Goal: Task Accomplishment & Management: Manage account settings

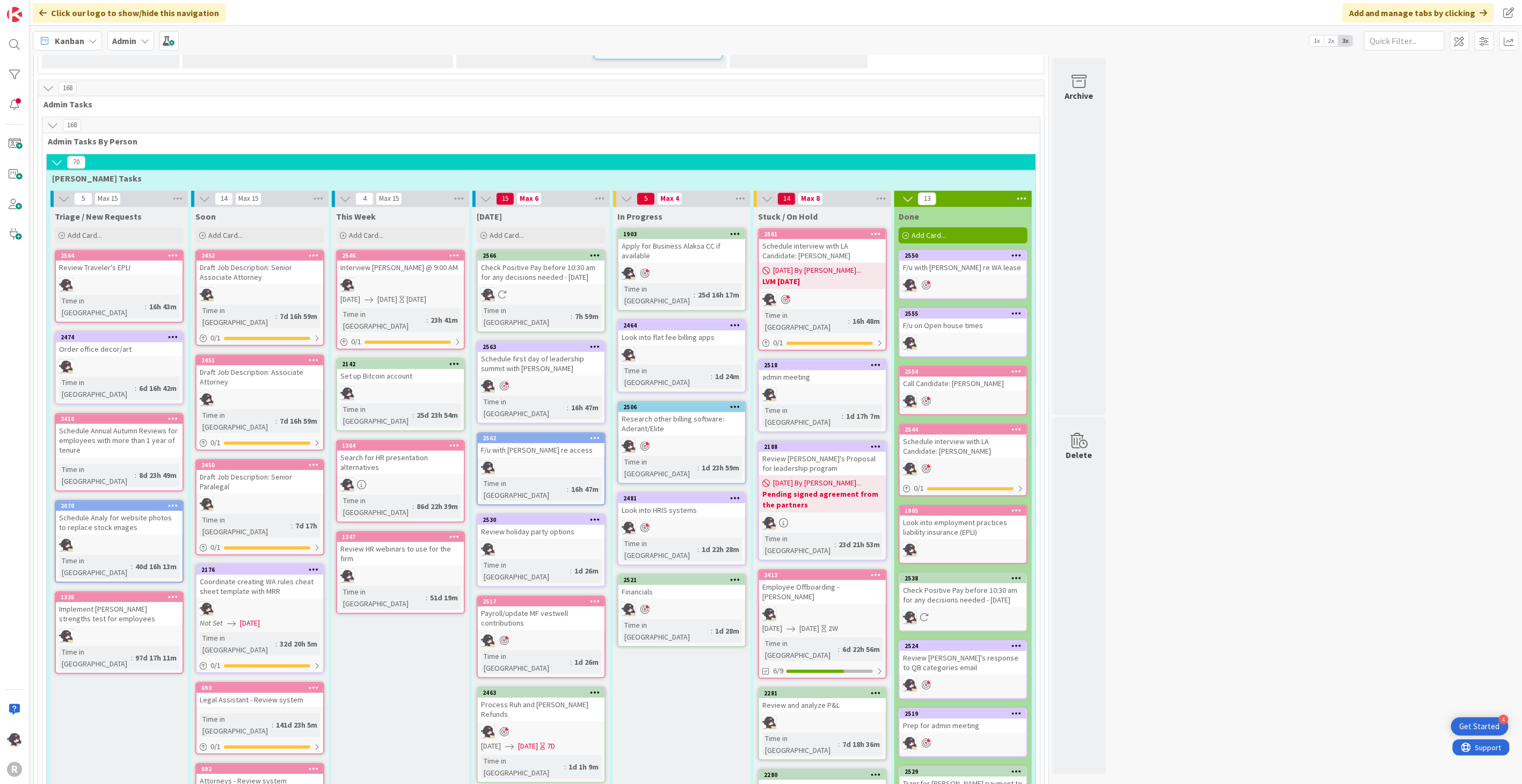
scroll to position [1729, 0]
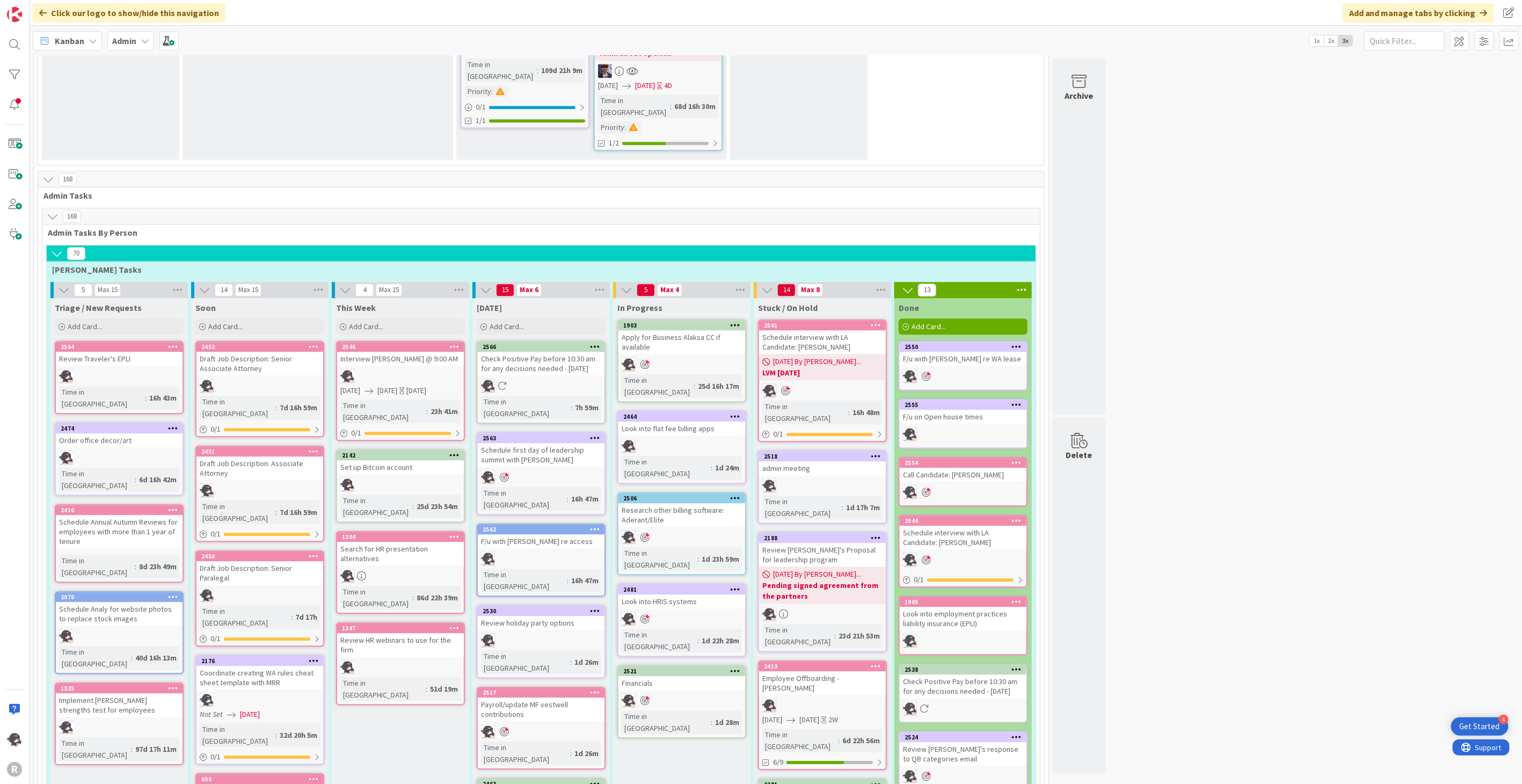
click at [737, 321] on icon at bounding box center [735, 324] width 10 height 7
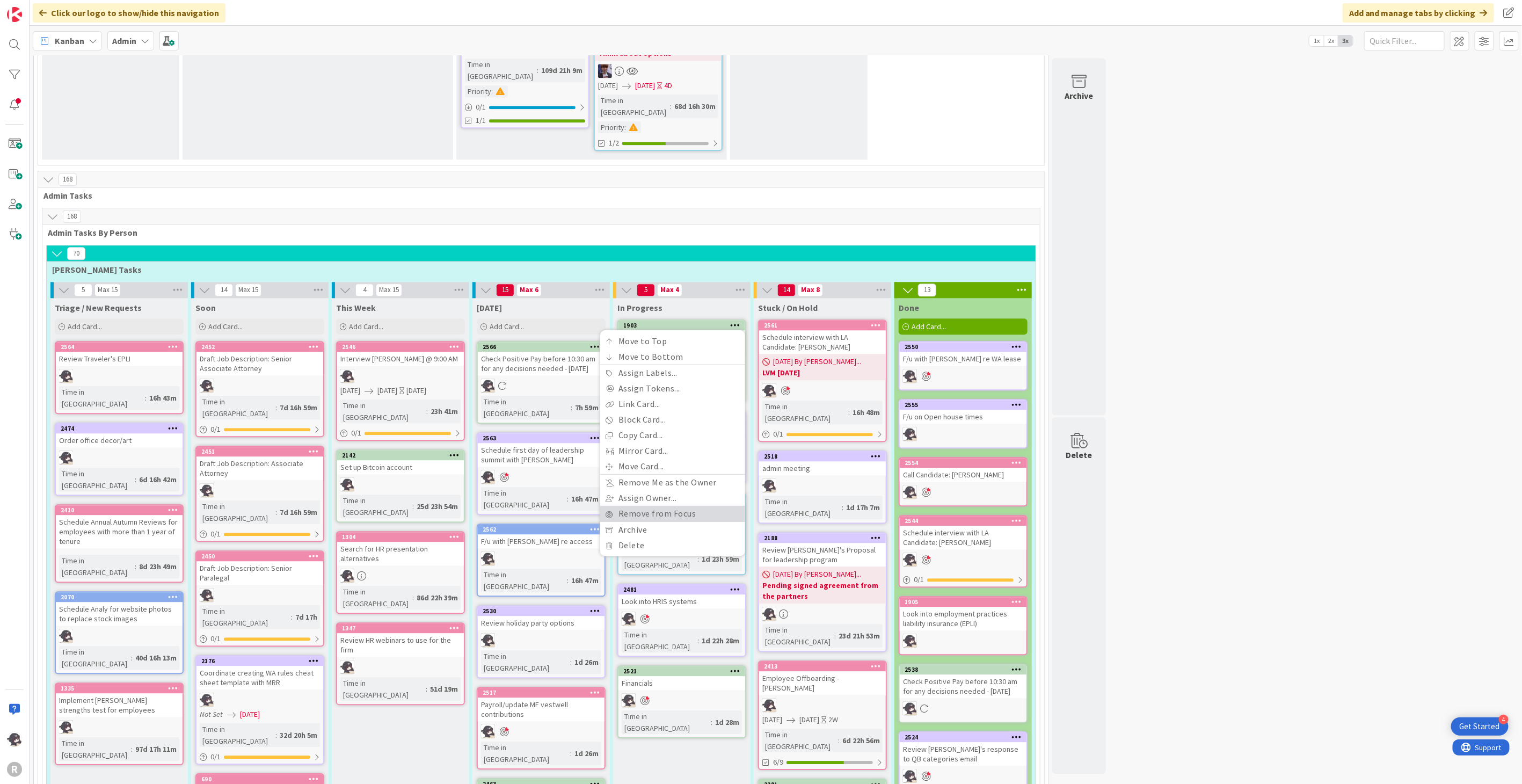
click at [645, 506] on link "Remove from Focus" at bounding box center [672, 513] width 145 height 16
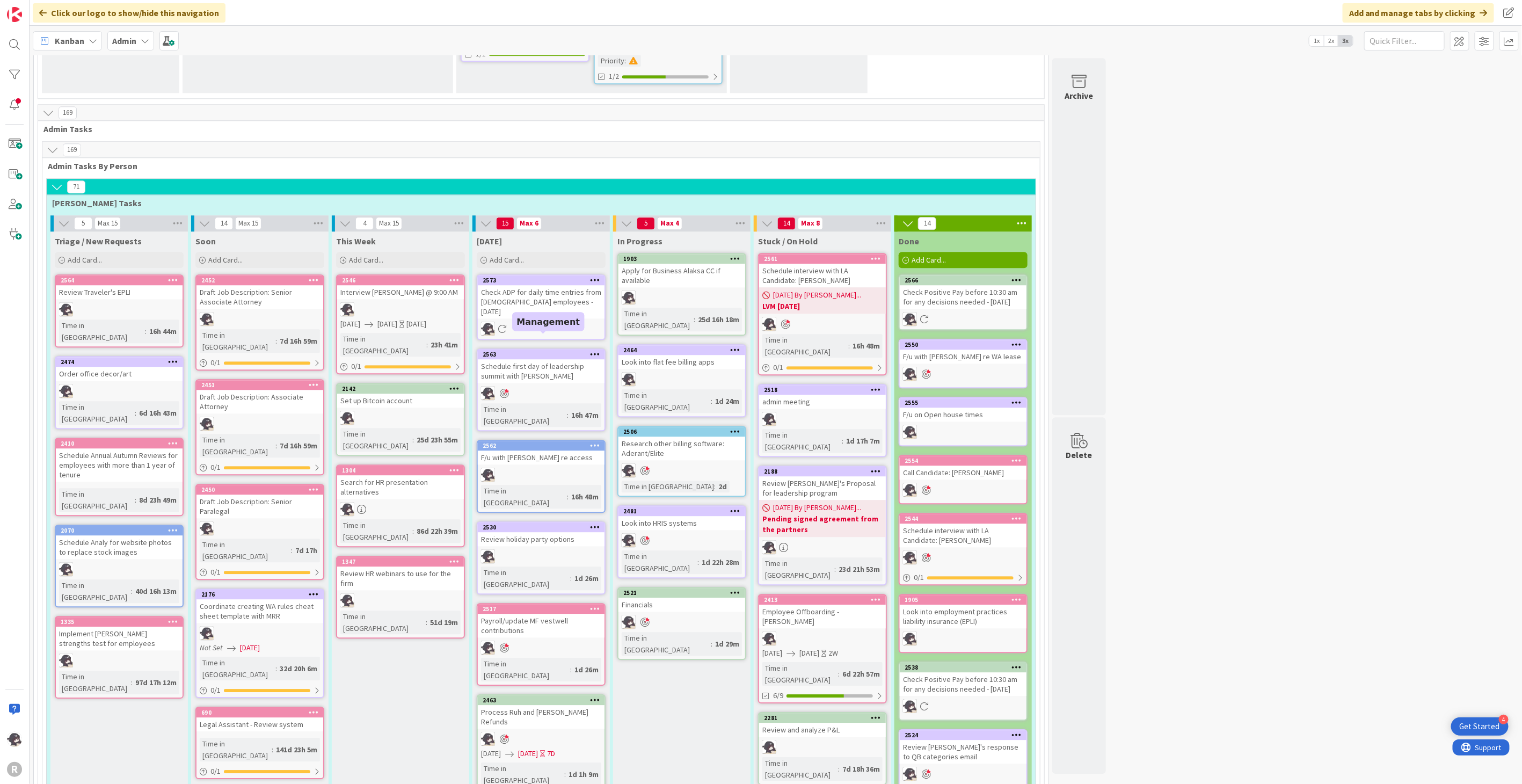
scroll to position [1824, 0]
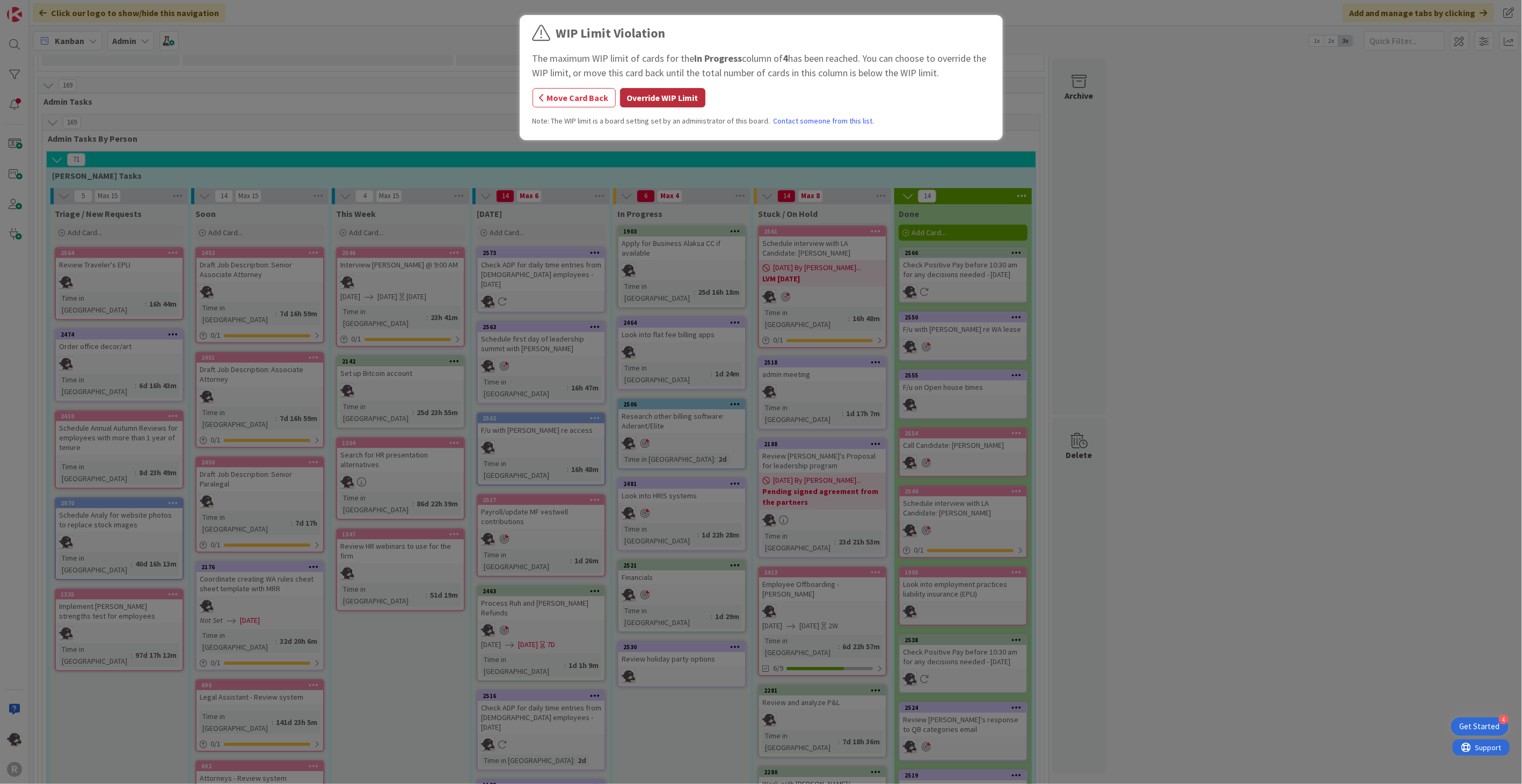
click at [647, 95] on button "Override WIP Limit" at bounding box center [663, 97] width 85 height 19
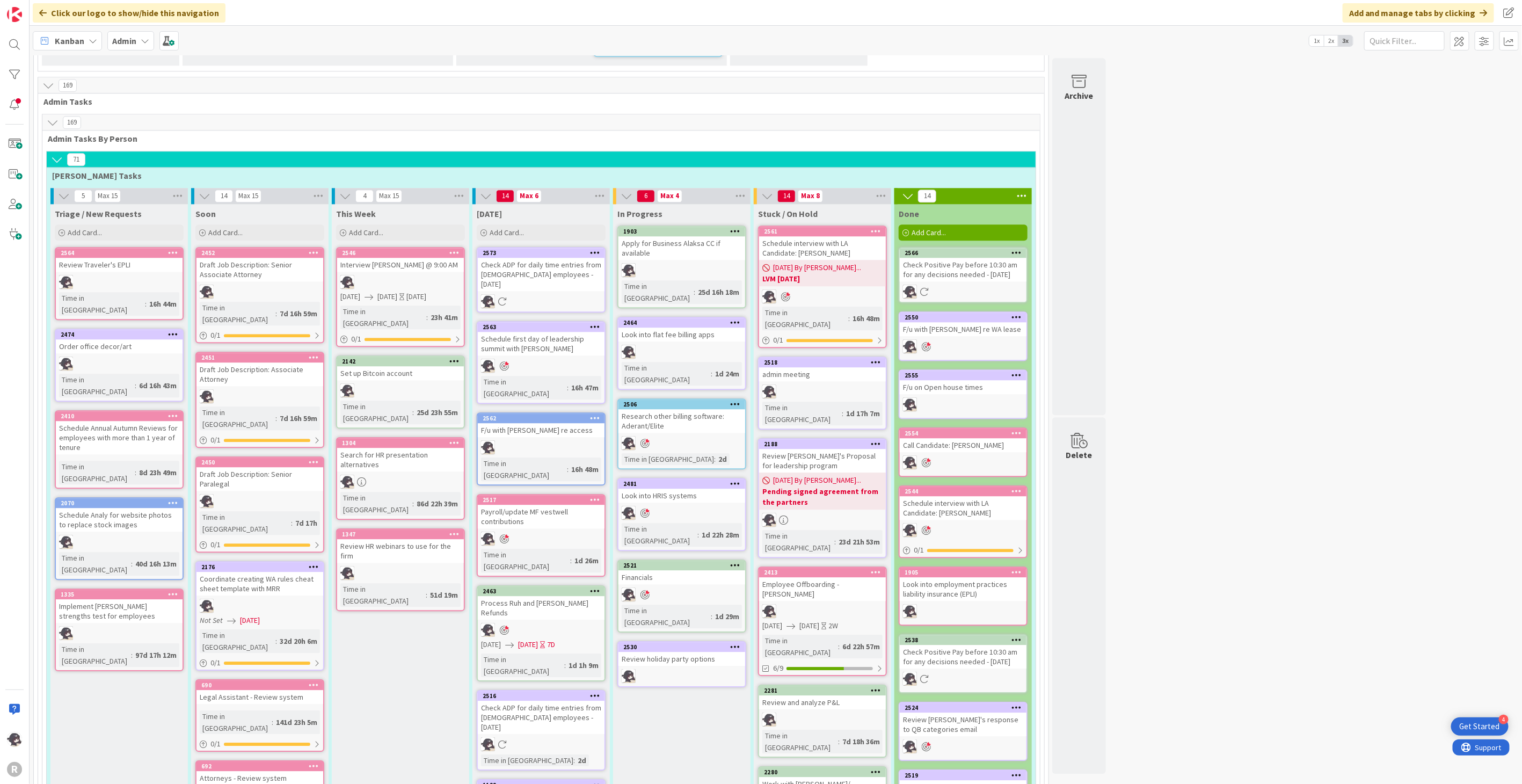
click at [85, 47] on div "Kanban" at bounding box center [67, 40] width 70 height 19
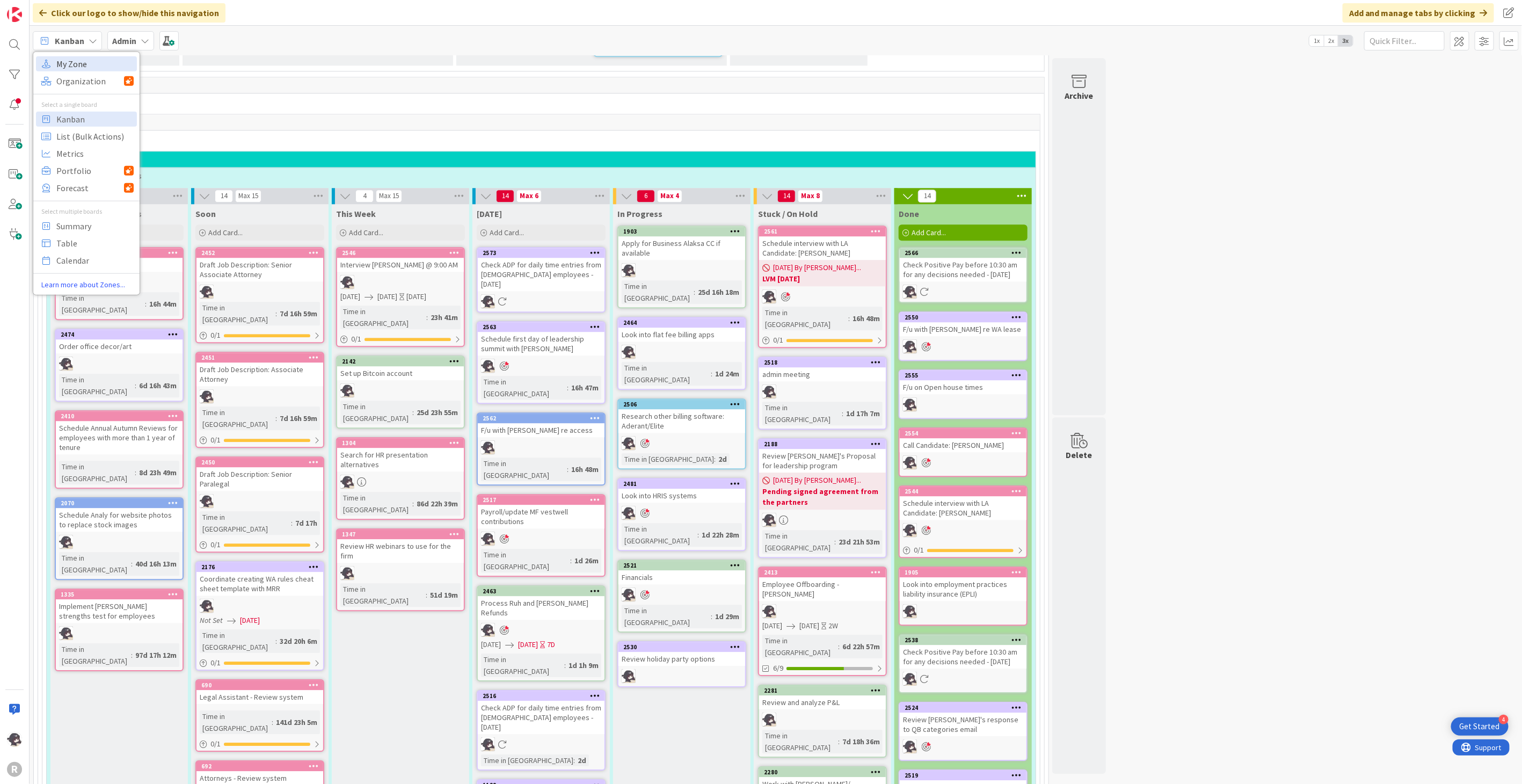
click at [81, 62] on span "My Zone" at bounding box center [95, 63] width 78 height 16
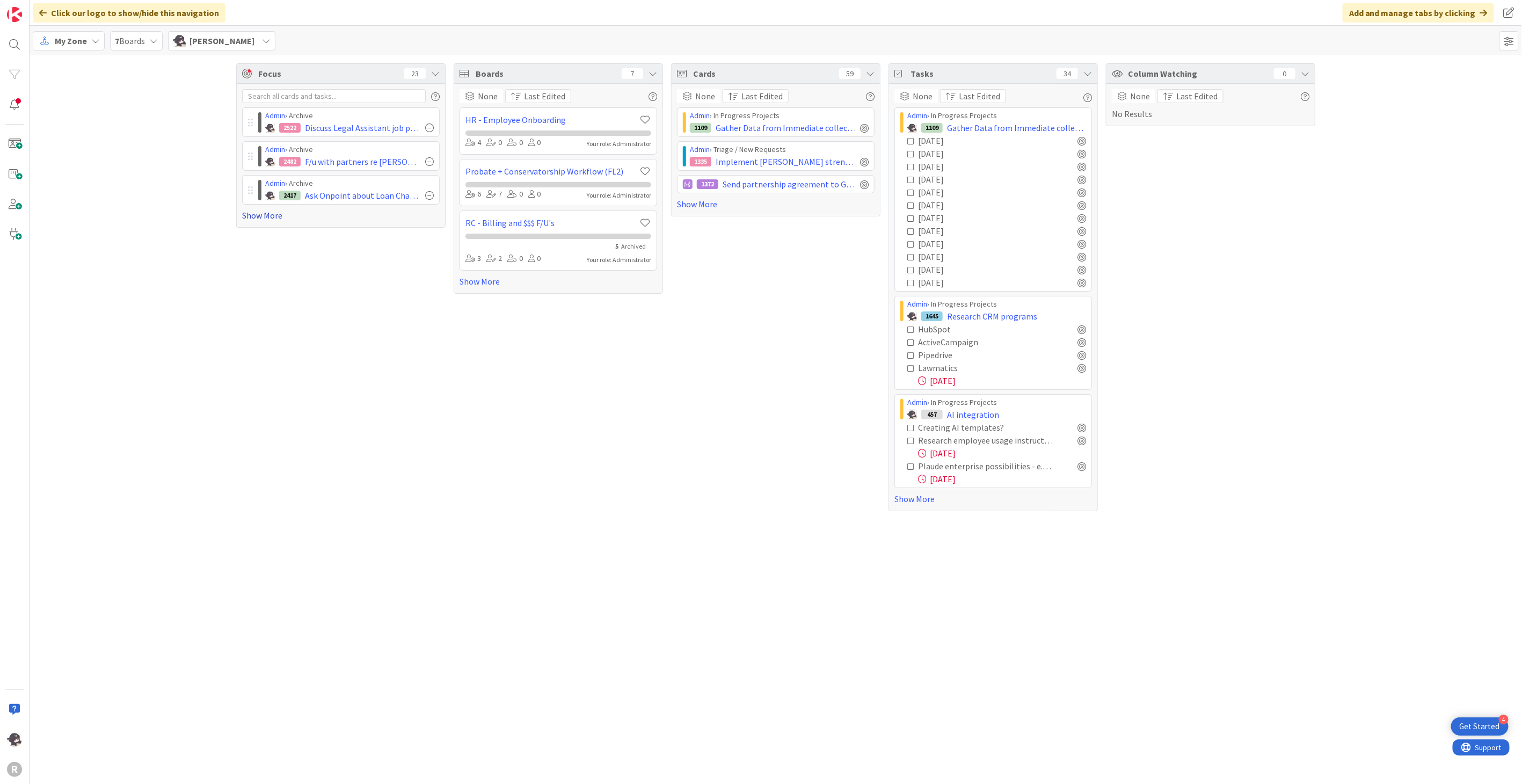
click at [275, 210] on link "Show More" at bounding box center [341, 215] width 198 height 13
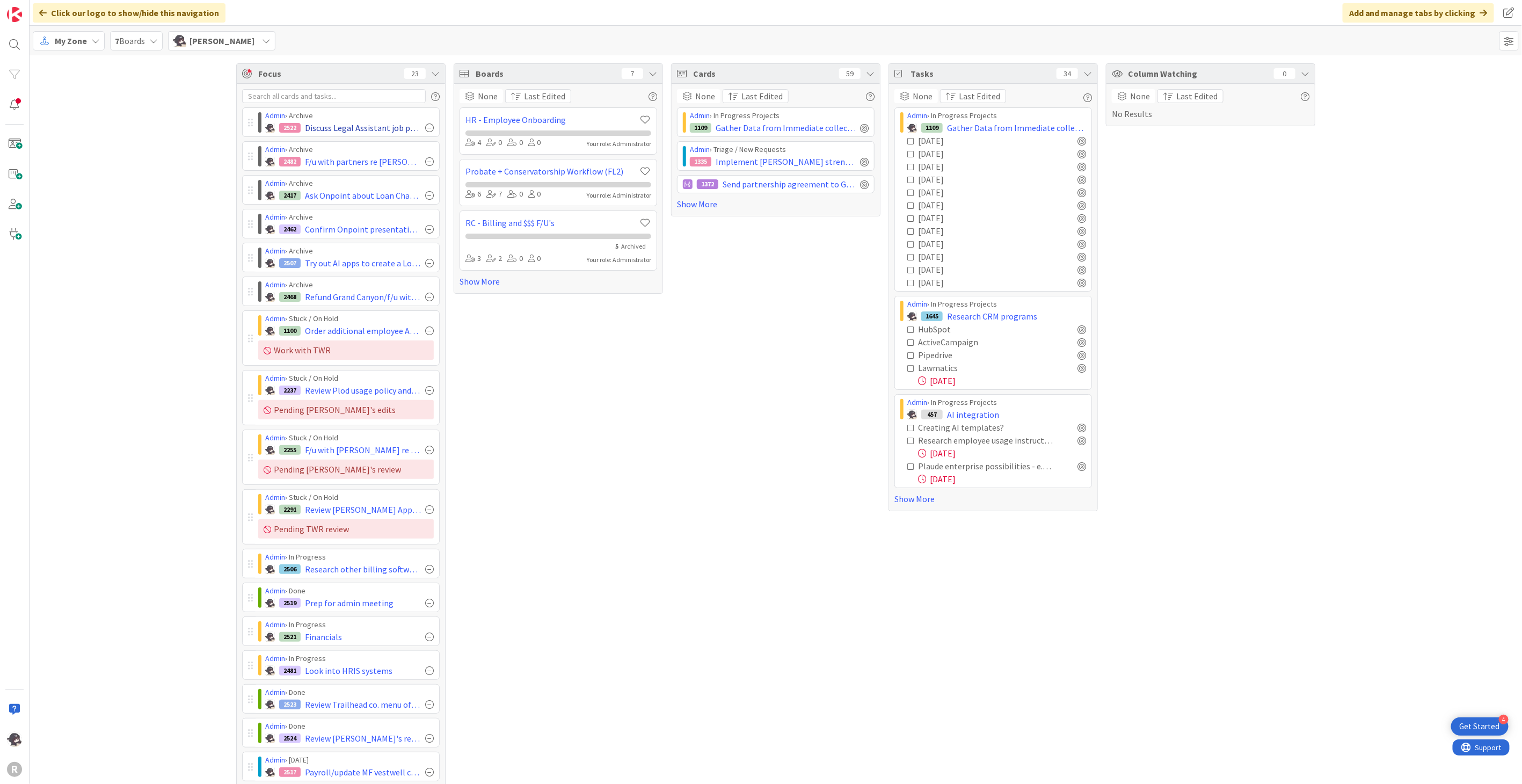
click at [428, 127] on div at bounding box center [429, 127] width 9 height 9
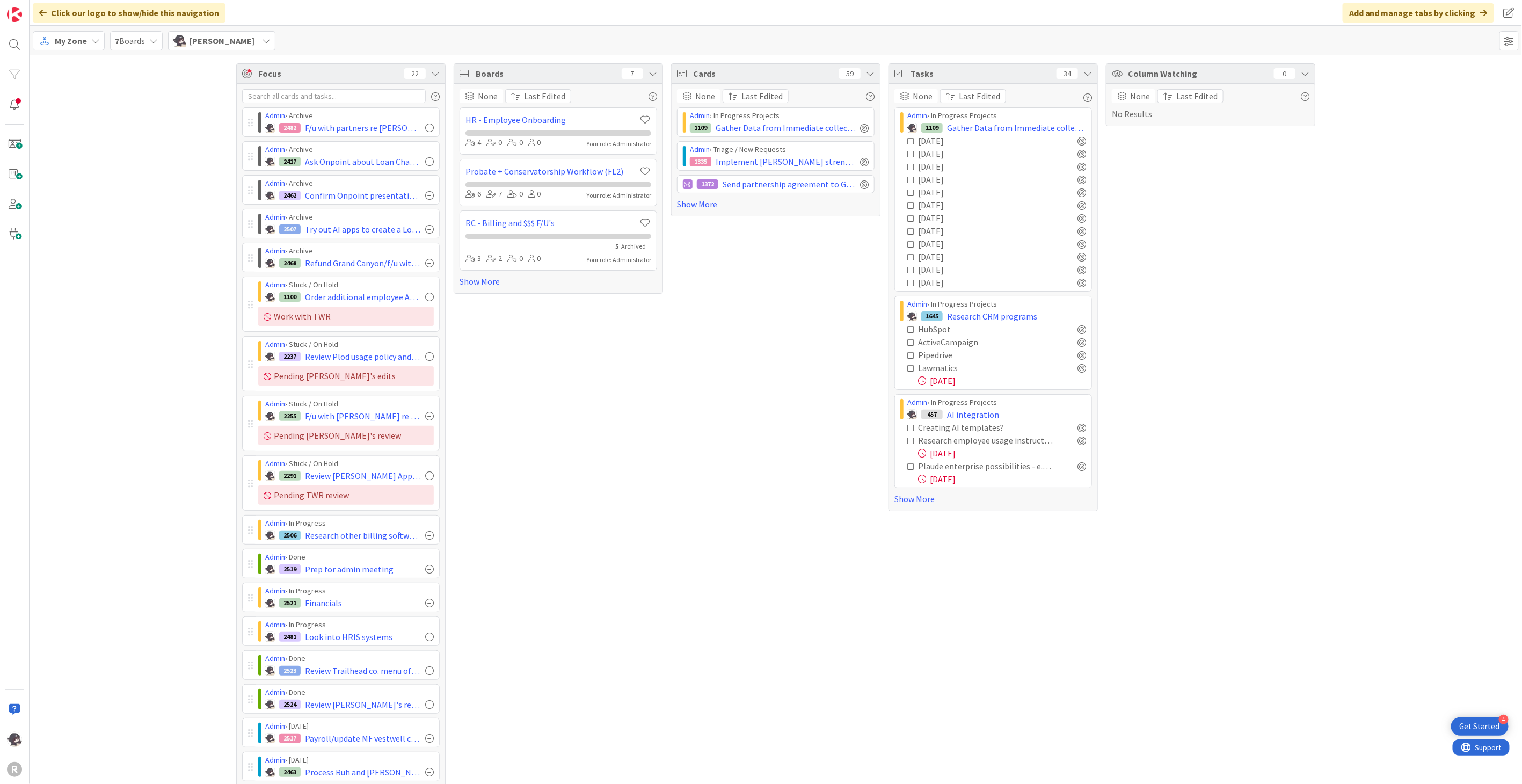
click at [428, 127] on div at bounding box center [429, 127] width 9 height 9
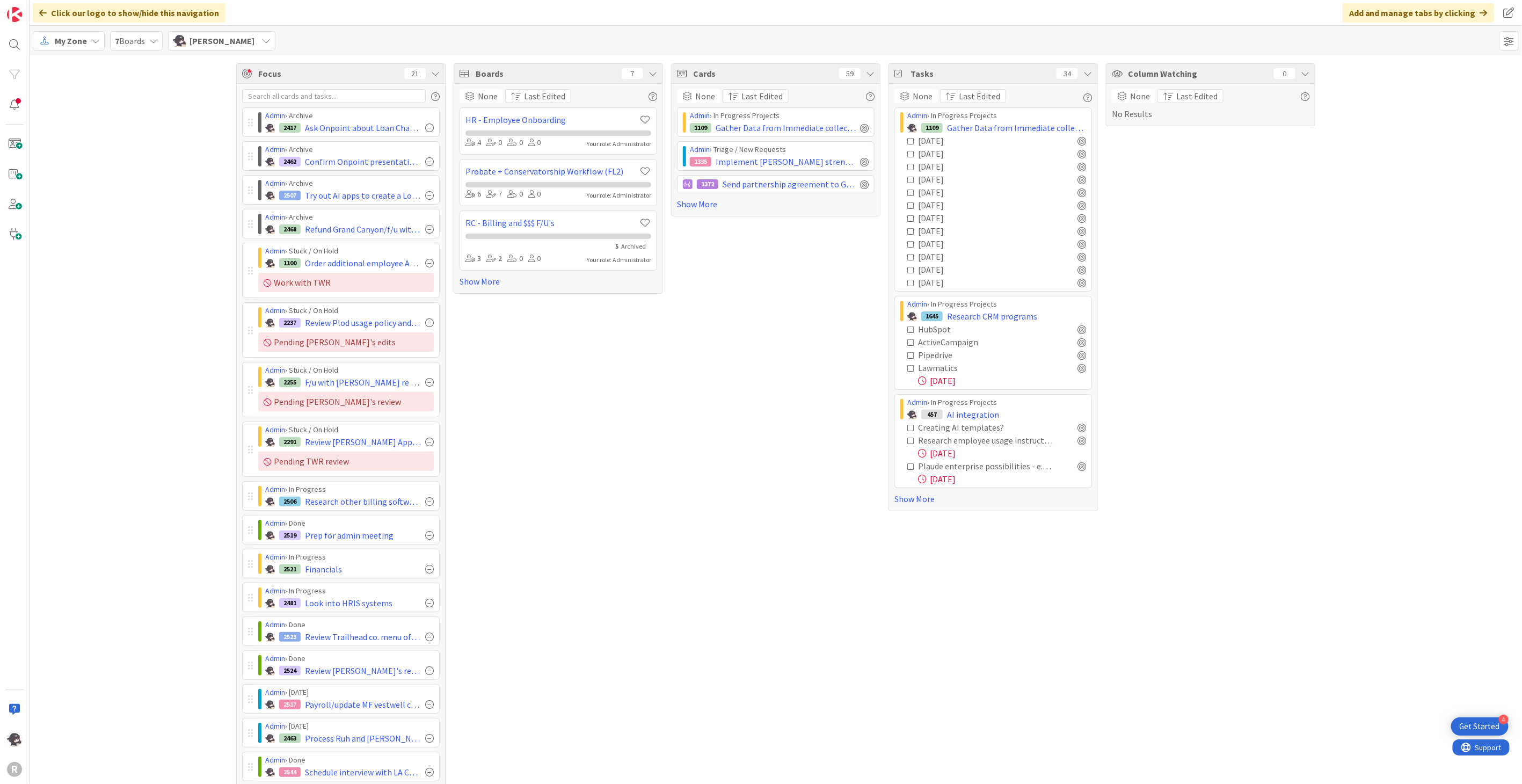
click at [428, 127] on div at bounding box center [429, 127] width 9 height 9
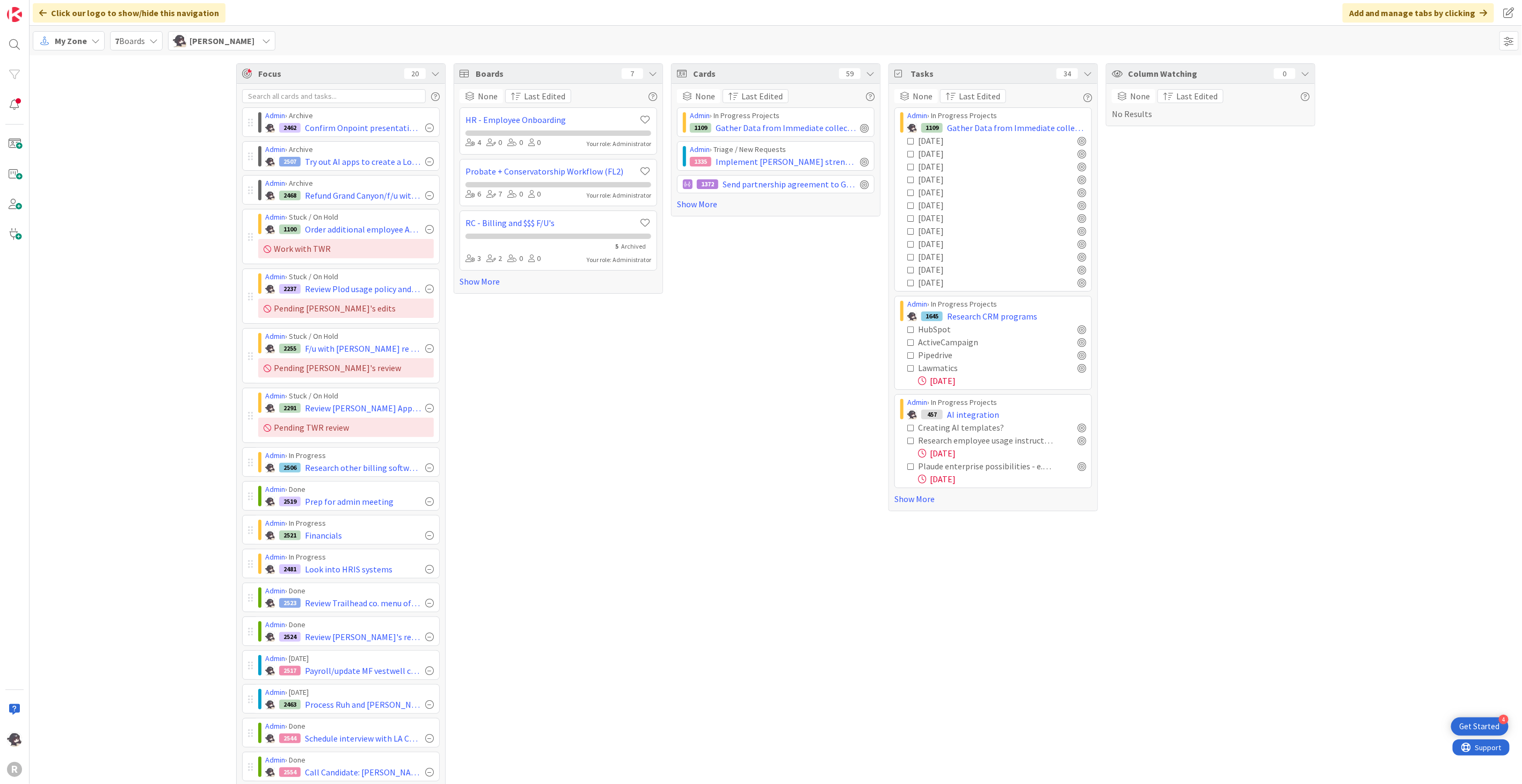
click at [428, 127] on div at bounding box center [429, 127] width 9 height 9
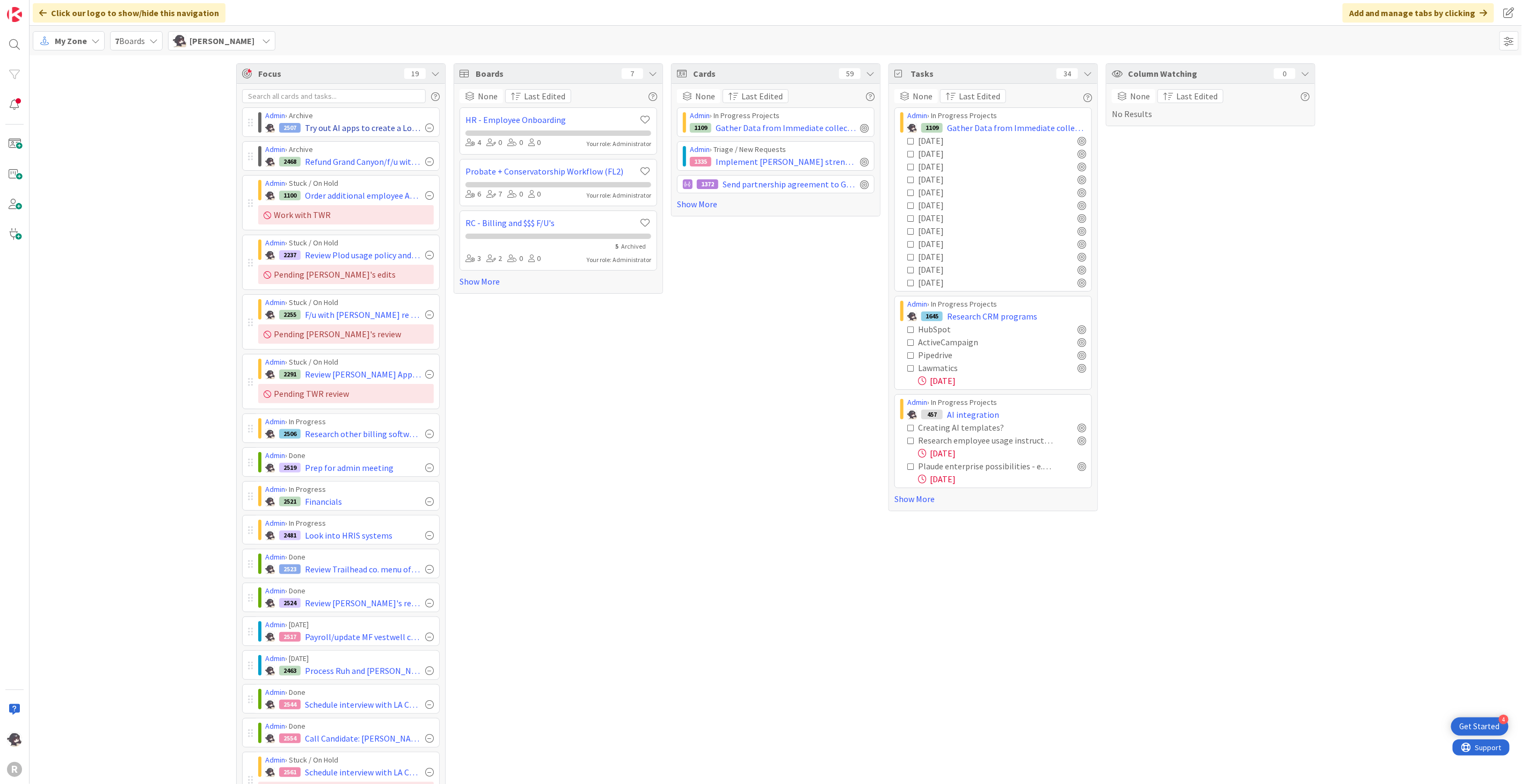
click at [425, 127] on div at bounding box center [429, 127] width 9 height 9
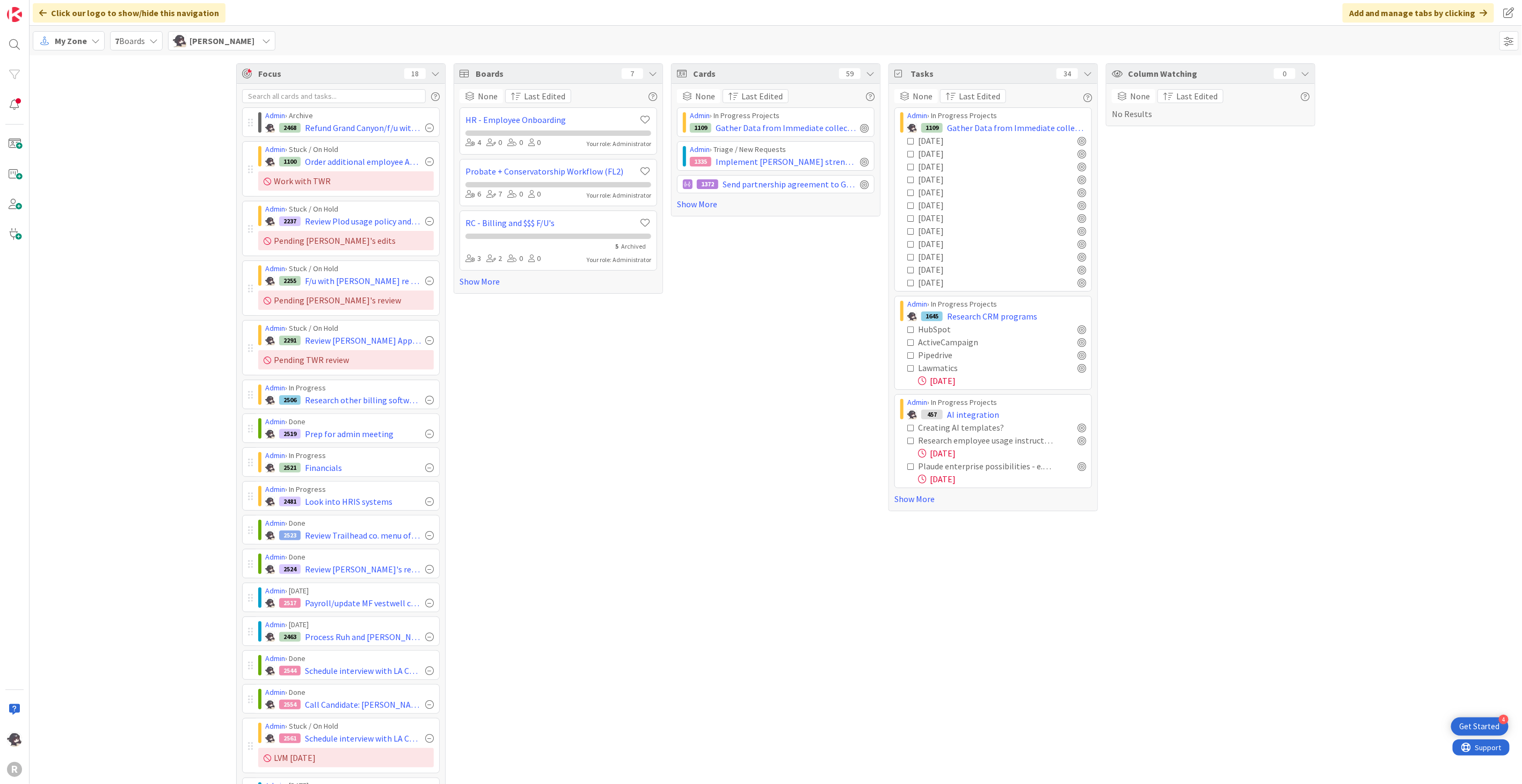
click at [425, 127] on div at bounding box center [429, 127] width 9 height 9
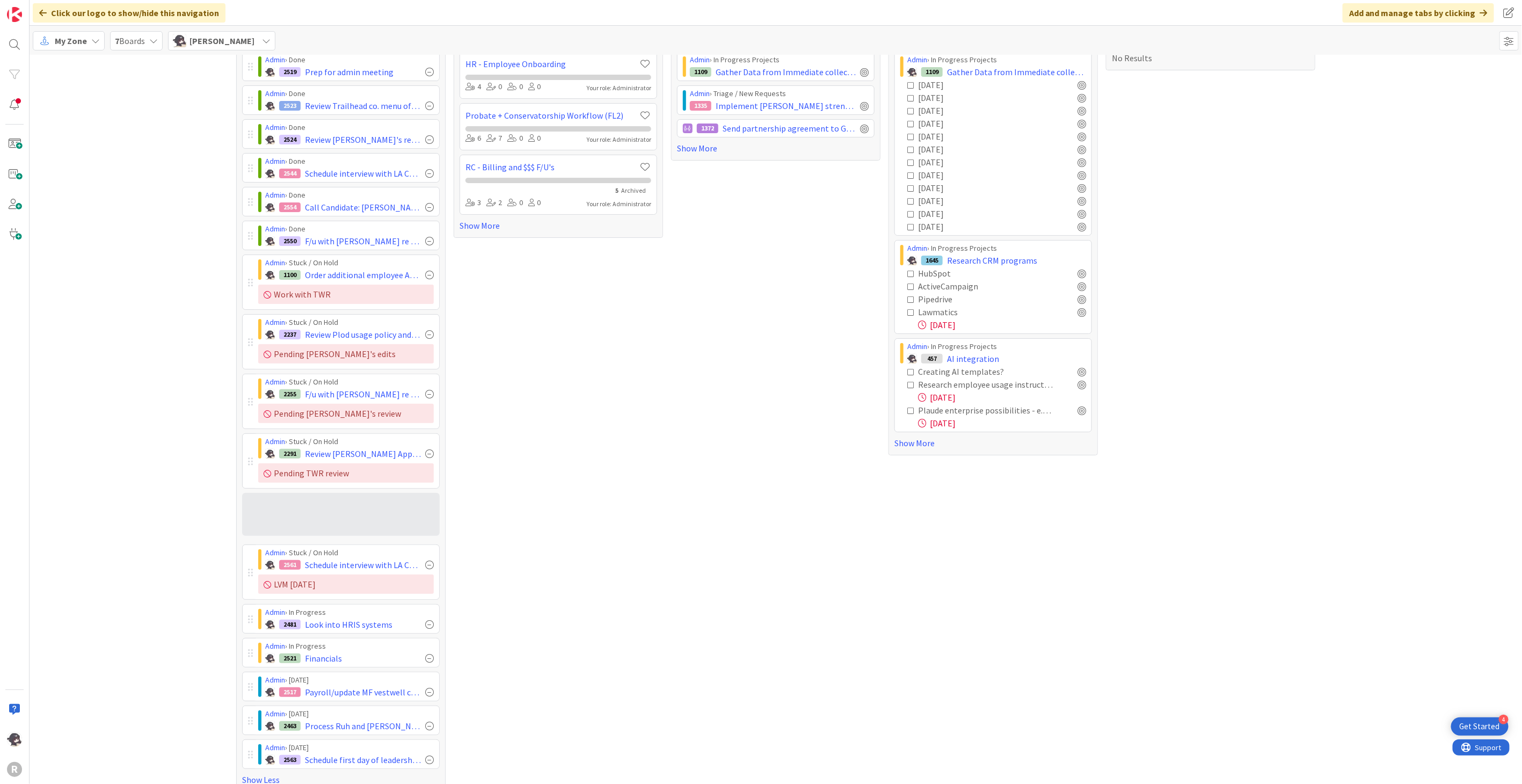
scroll to position [56, 0]
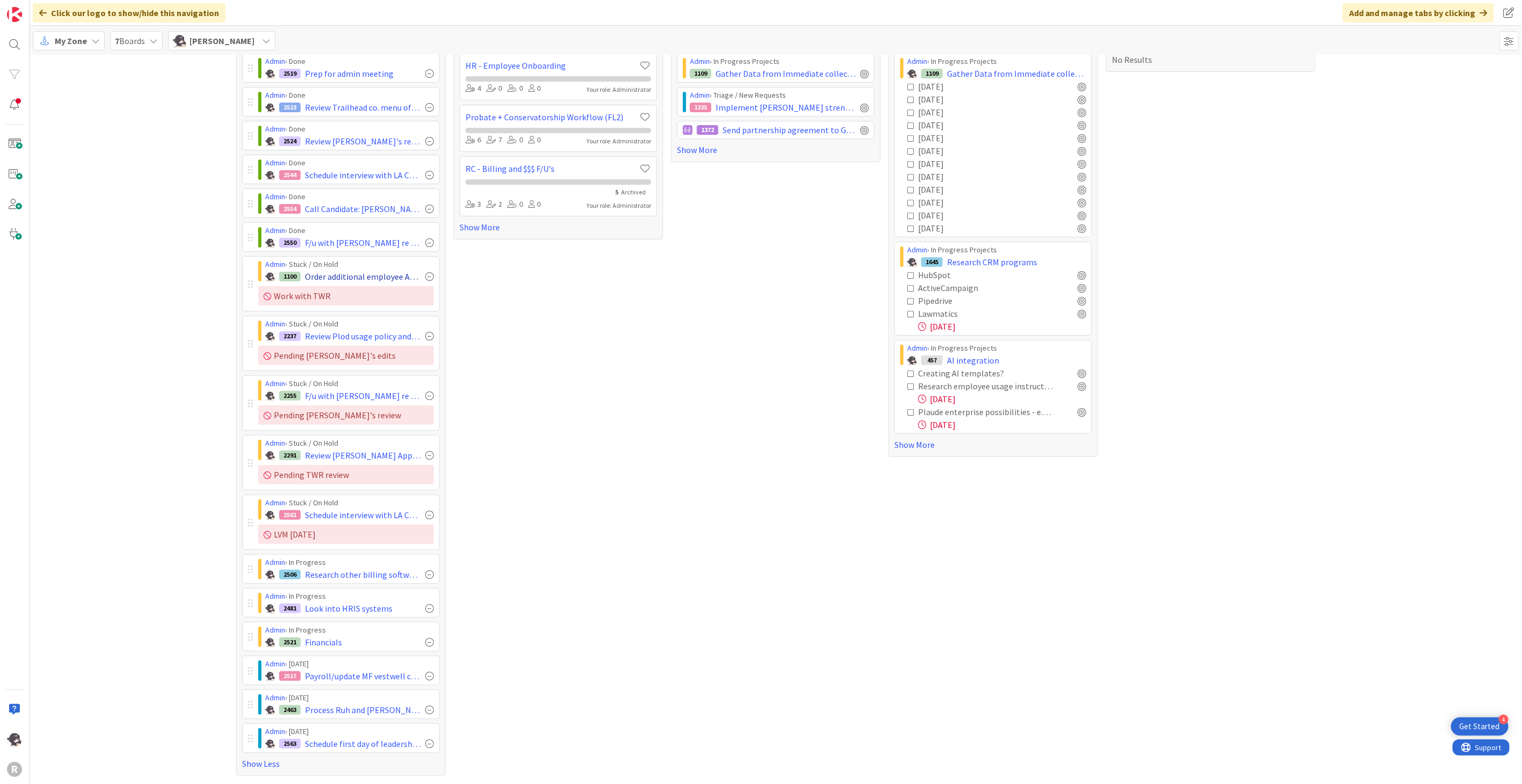
click at [425, 276] on div at bounding box center [429, 276] width 9 height 9
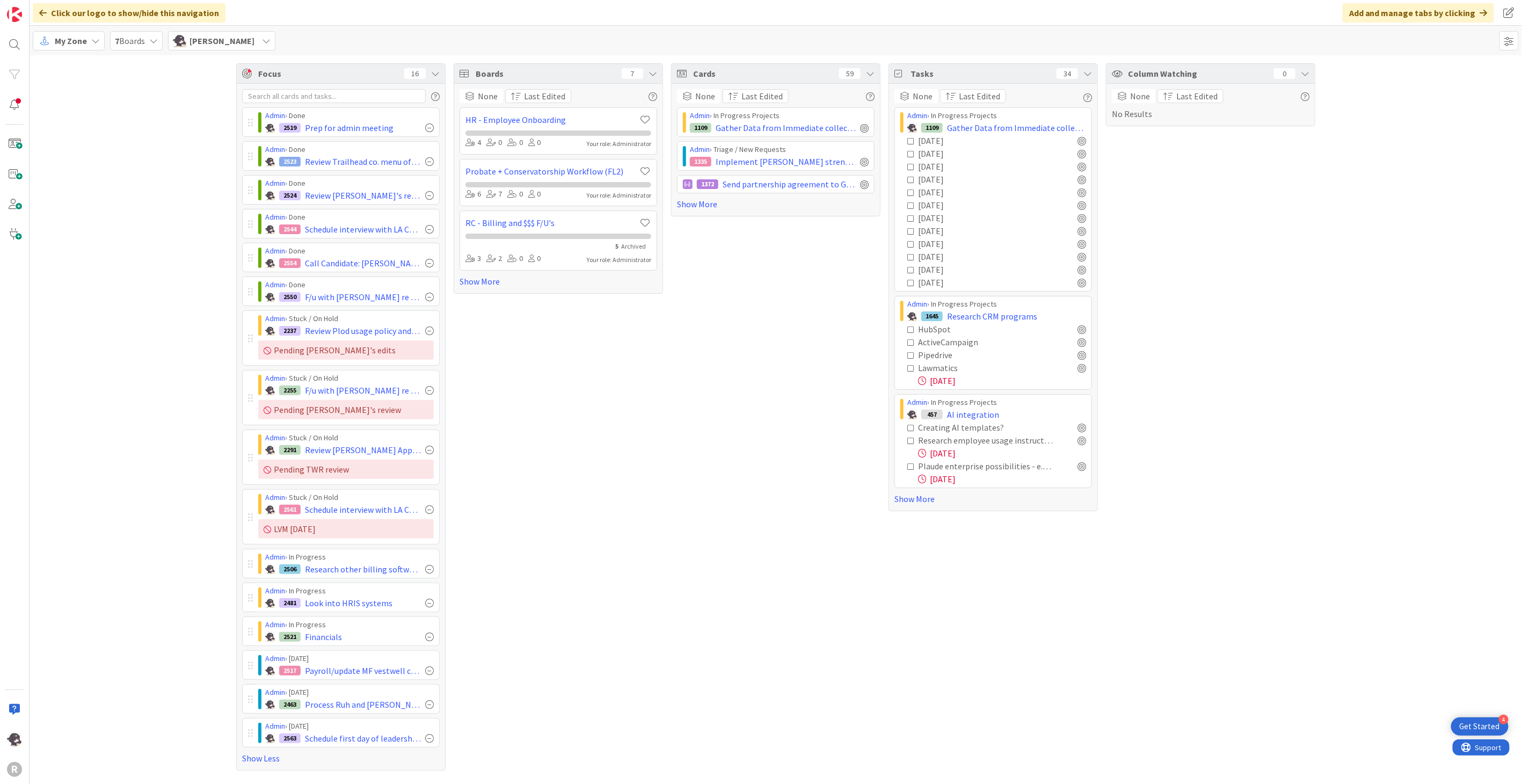
scroll to position [0, 0]
click at [93, 39] on icon at bounding box center [95, 40] width 9 height 9
click at [84, 59] on span "My Zone" at bounding box center [95, 63] width 78 height 16
click at [78, 44] on span "My Zone" at bounding box center [70, 40] width 32 height 13
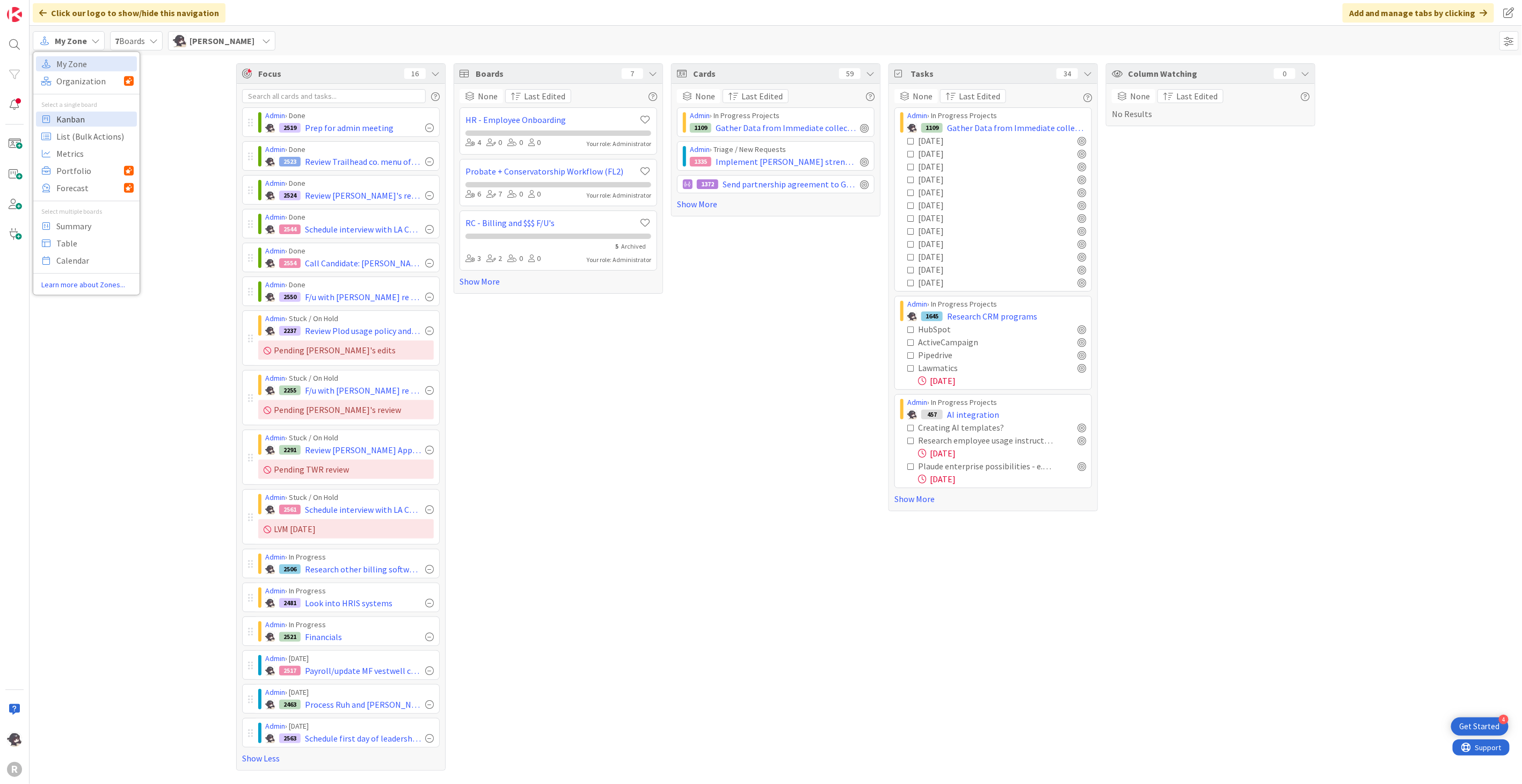
click at [79, 120] on span "Kanban" at bounding box center [95, 119] width 78 height 16
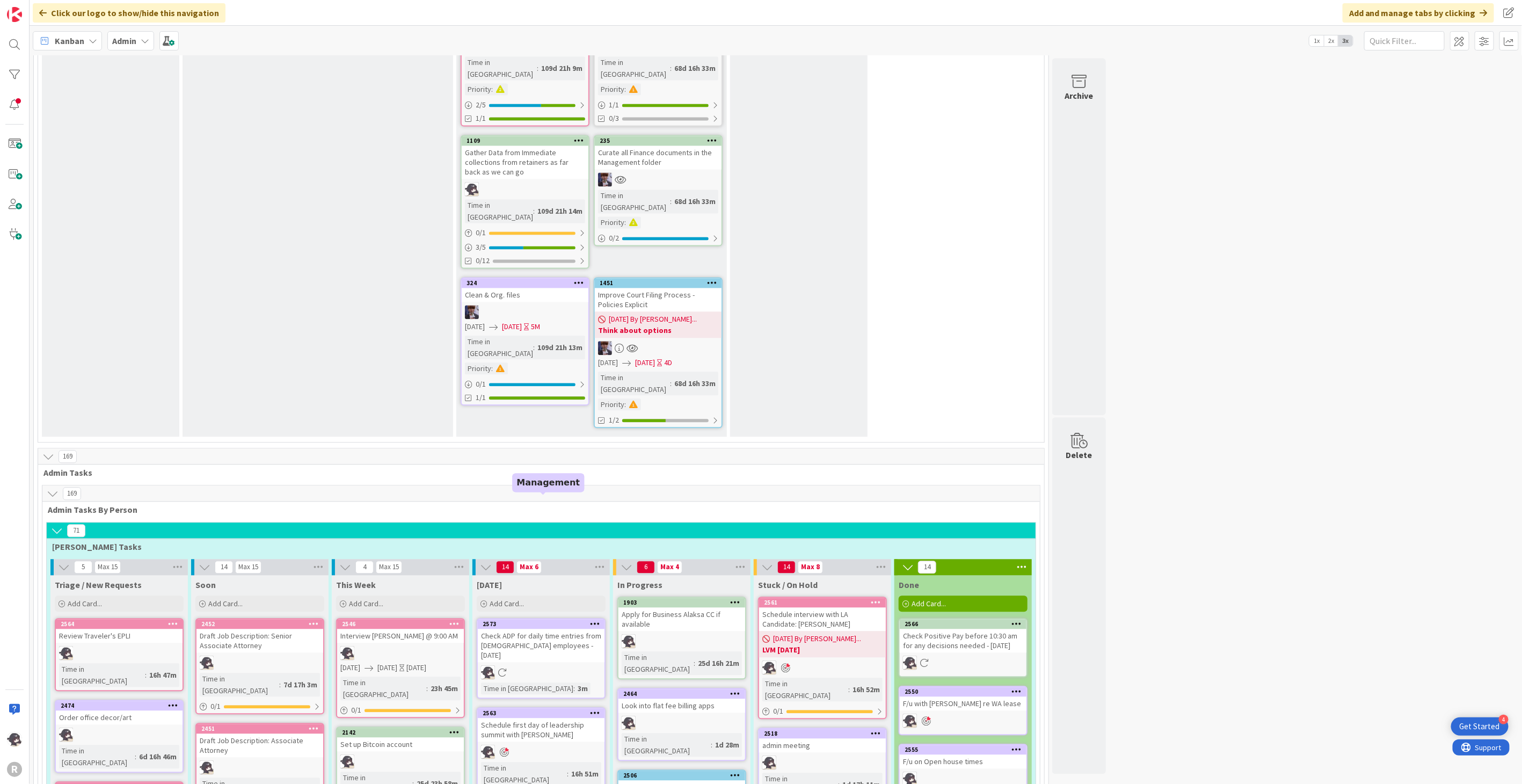
scroll to position [1729, 0]
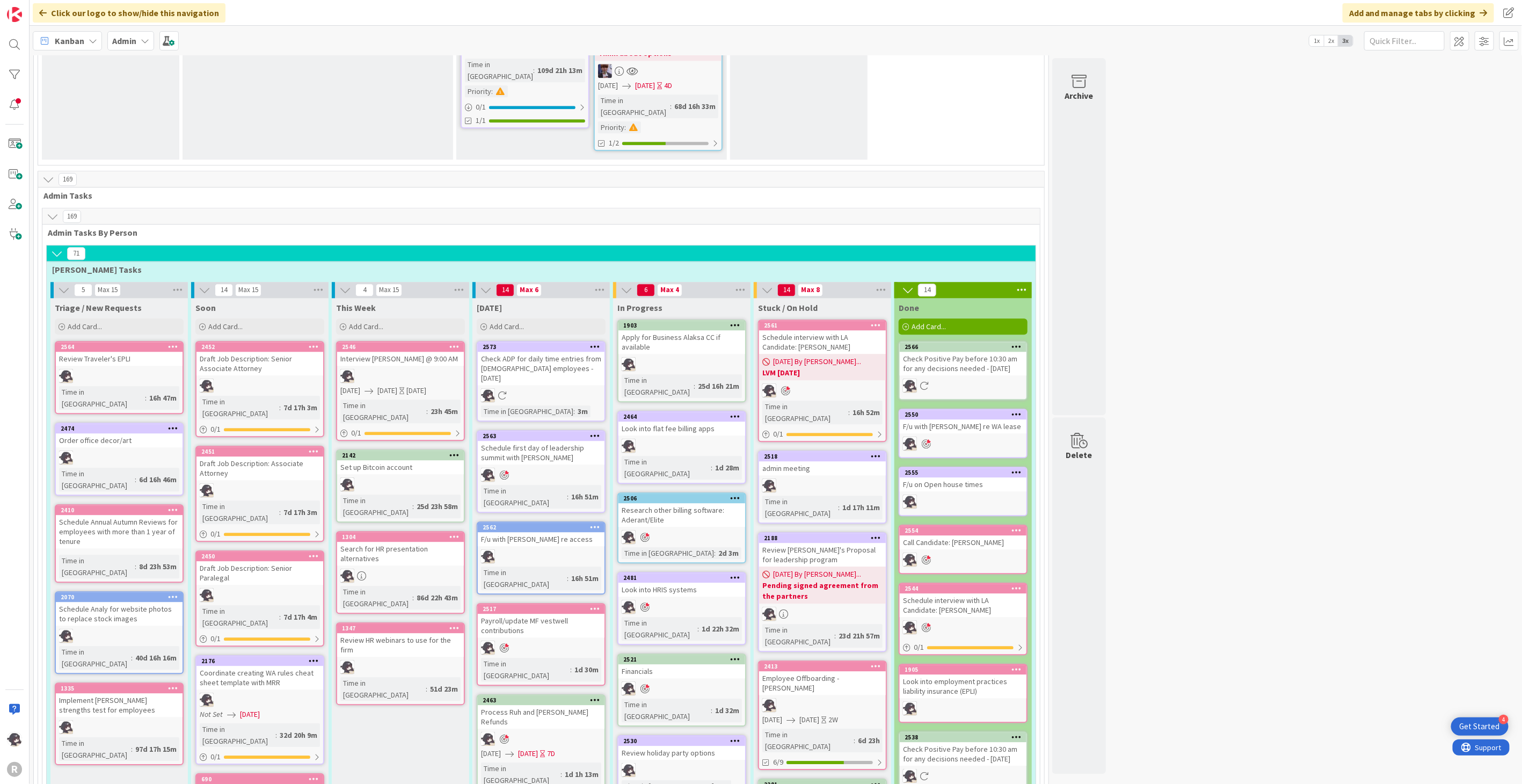
click at [63, 36] on span "Kanban" at bounding box center [69, 40] width 29 height 13
click at [72, 61] on span "My Zone" at bounding box center [95, 63] width 78 height 16
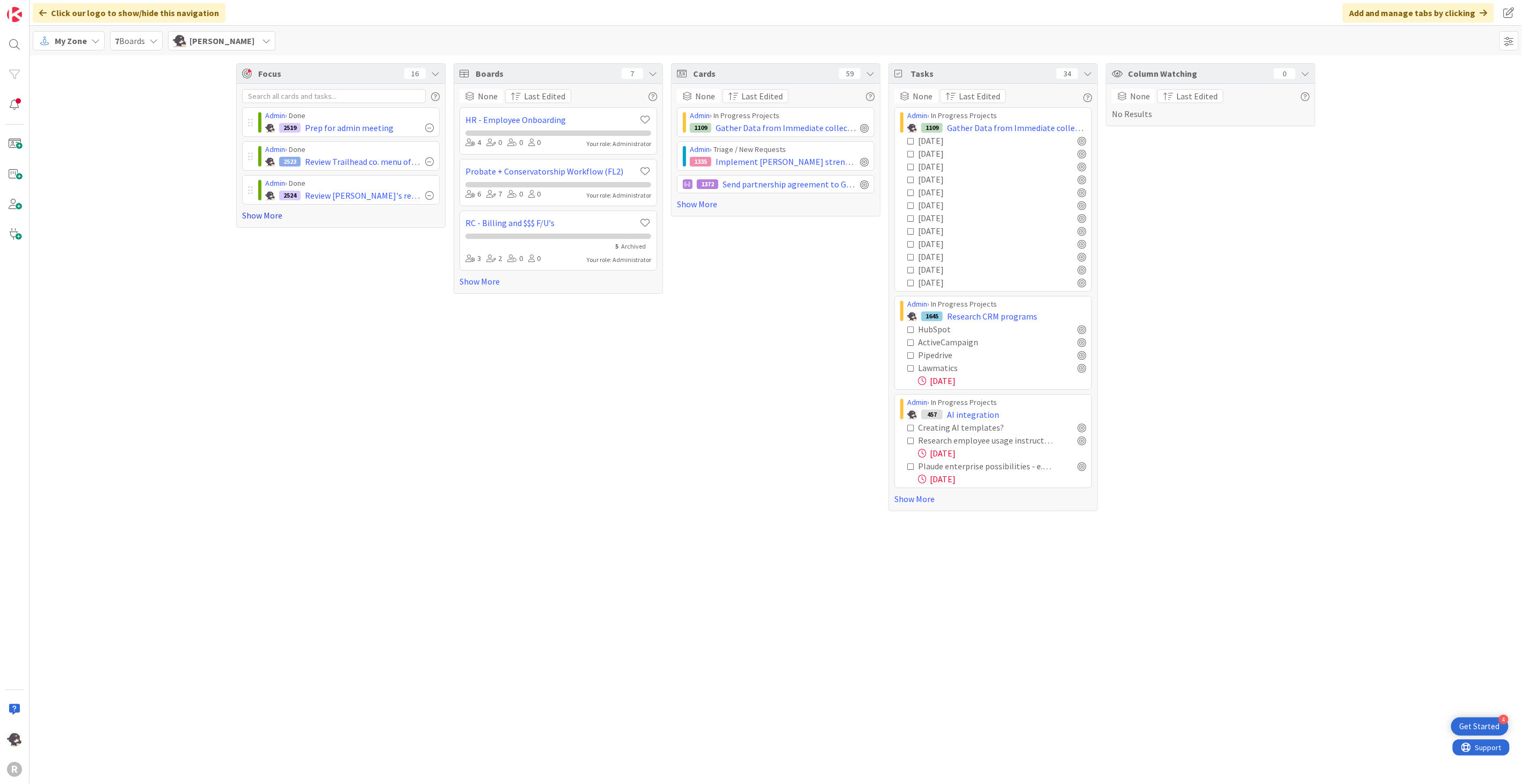
click at [271, 212] on link "Show More" at bounding box center [341, 215] width 198 height 13
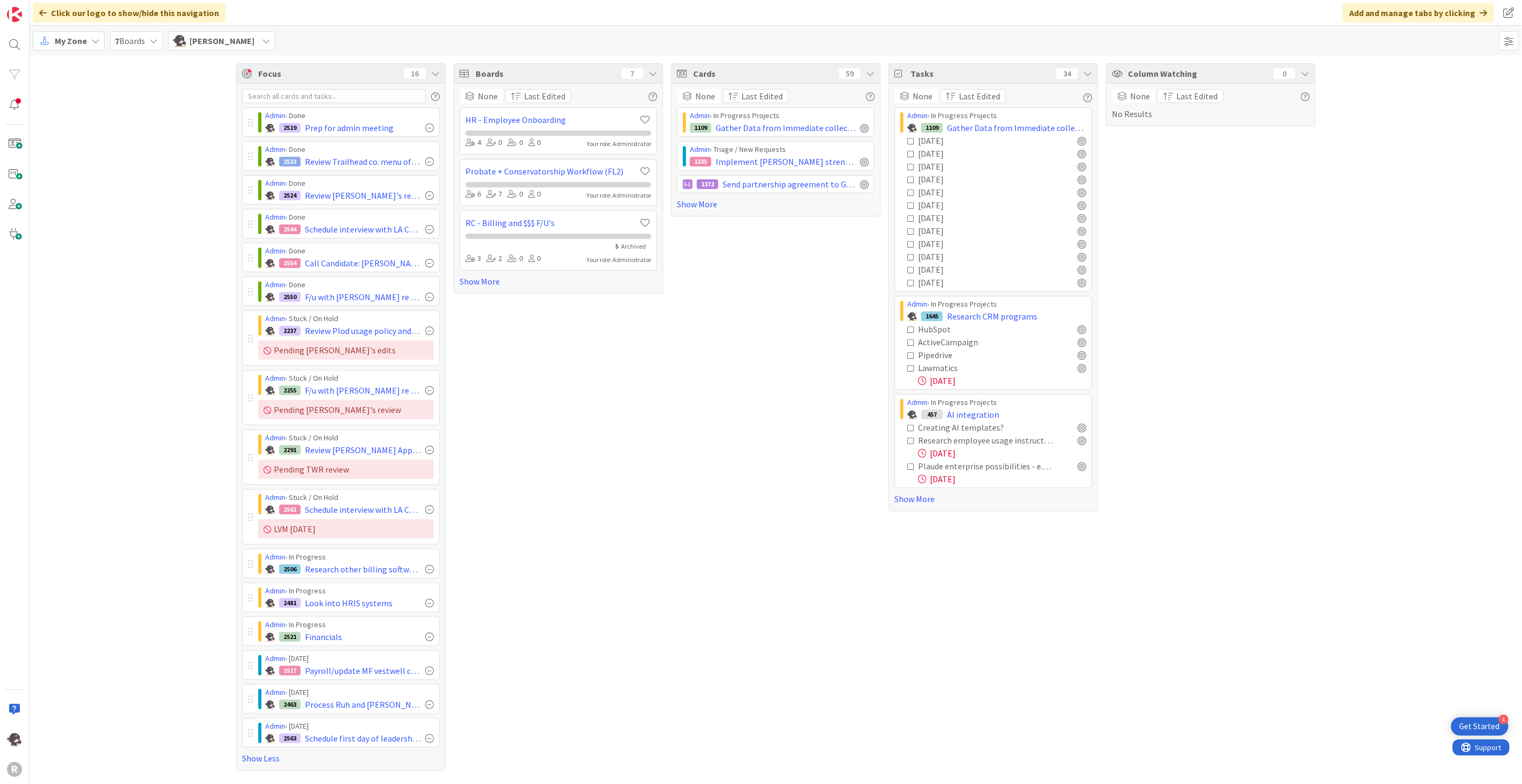
click at [85, 41] on span "My Zone" at bounding box center [70, 40] width 32 height 13
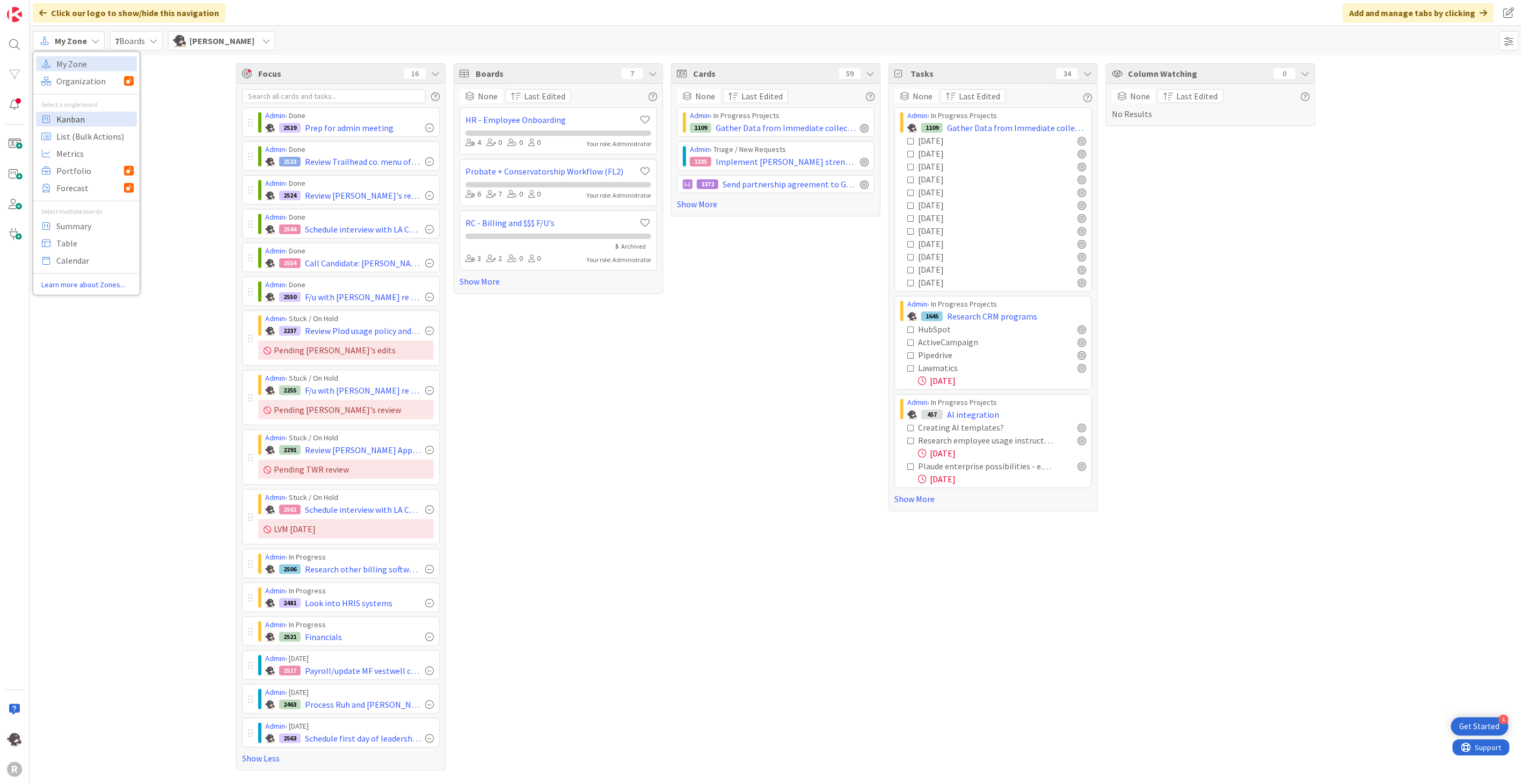
click at [70, 119] on span "Kanban" at bounding box center [95, 119] width 78 height 16
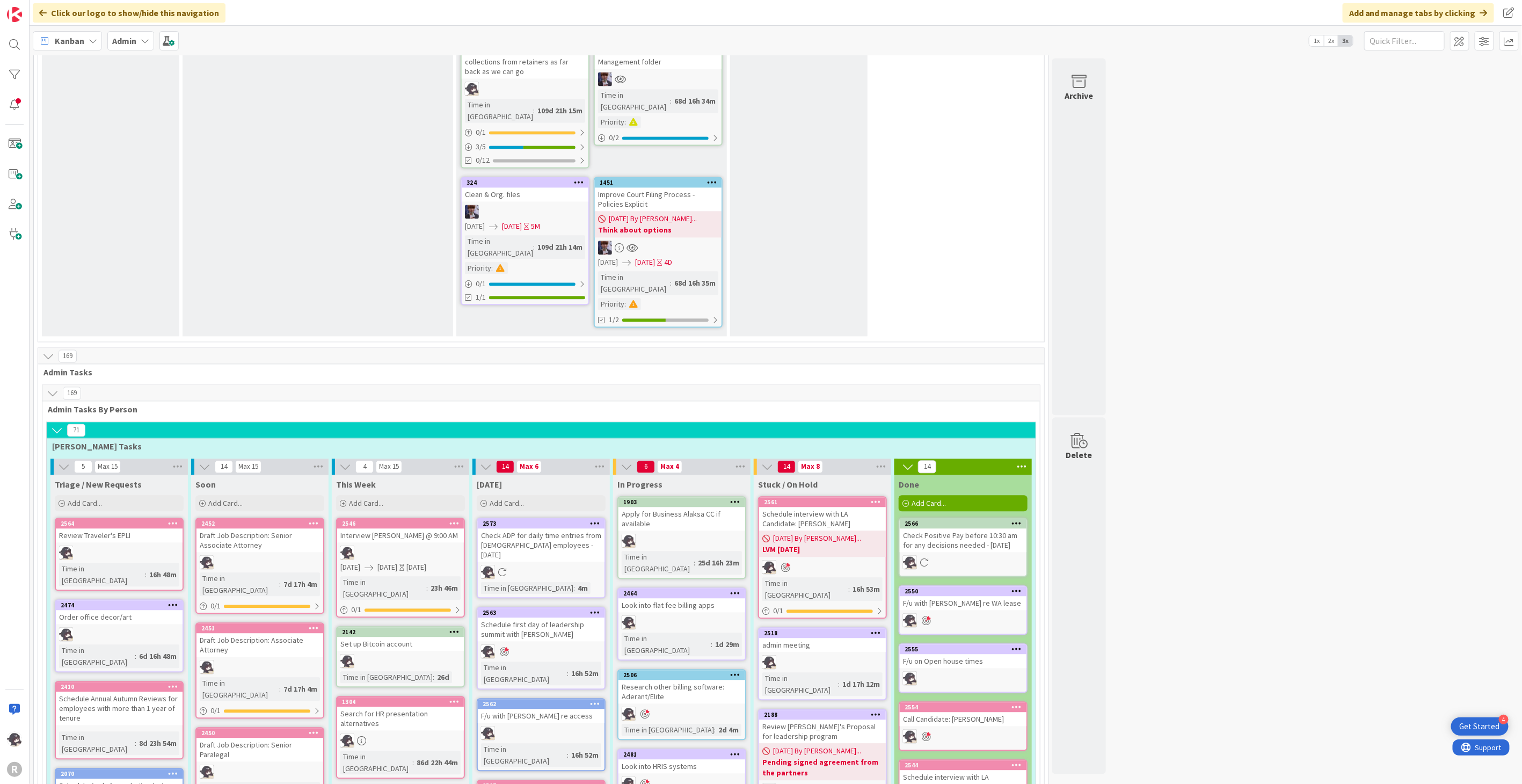
scroll to position [1550, 0]
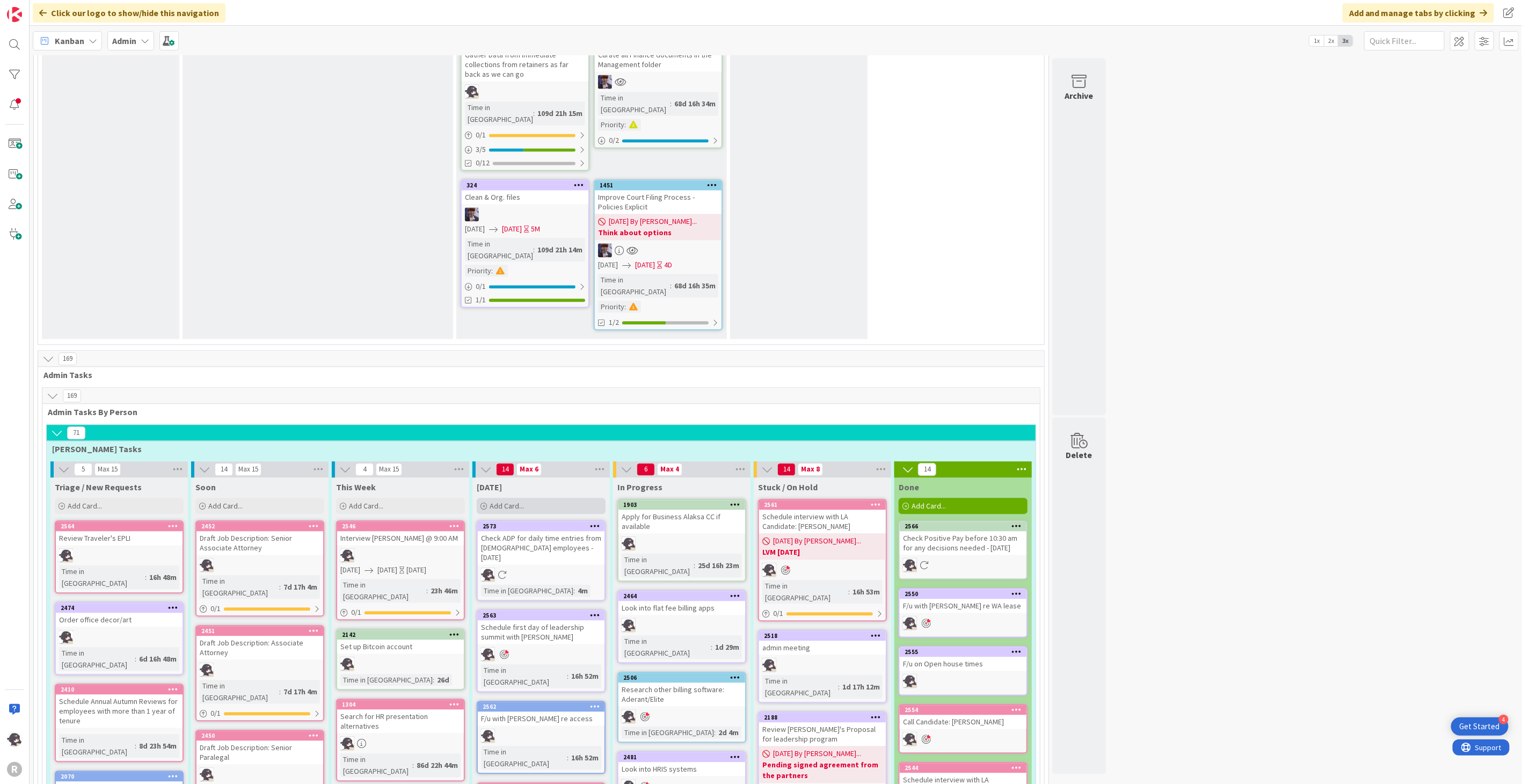
click at [561, 498] on div "Add Card..." at bounding box center [541, 506] width 129 height 16
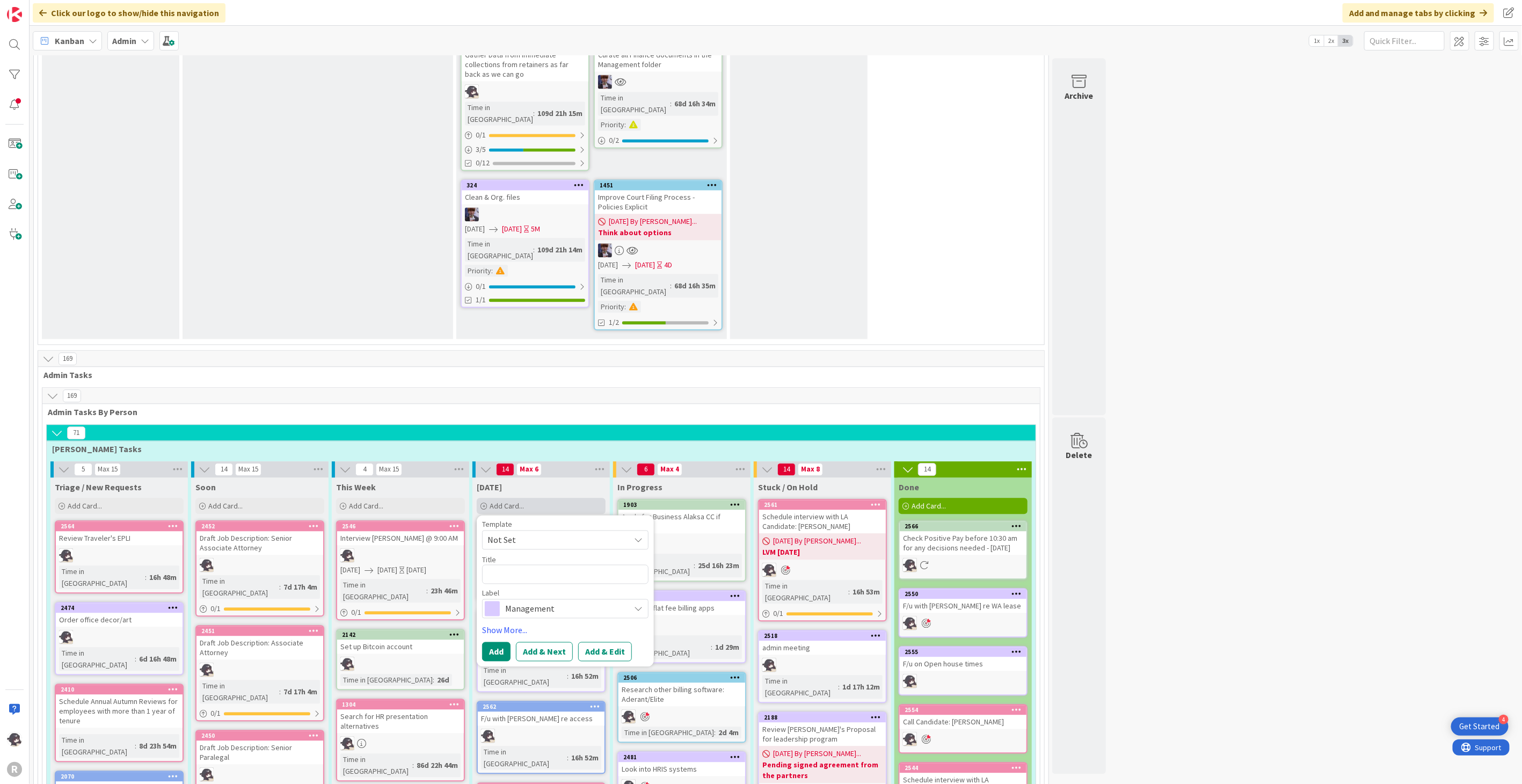
type textarea "x"
type textarea "S"
type textarea "x"
type textarea "Sh"
type textarea "x"
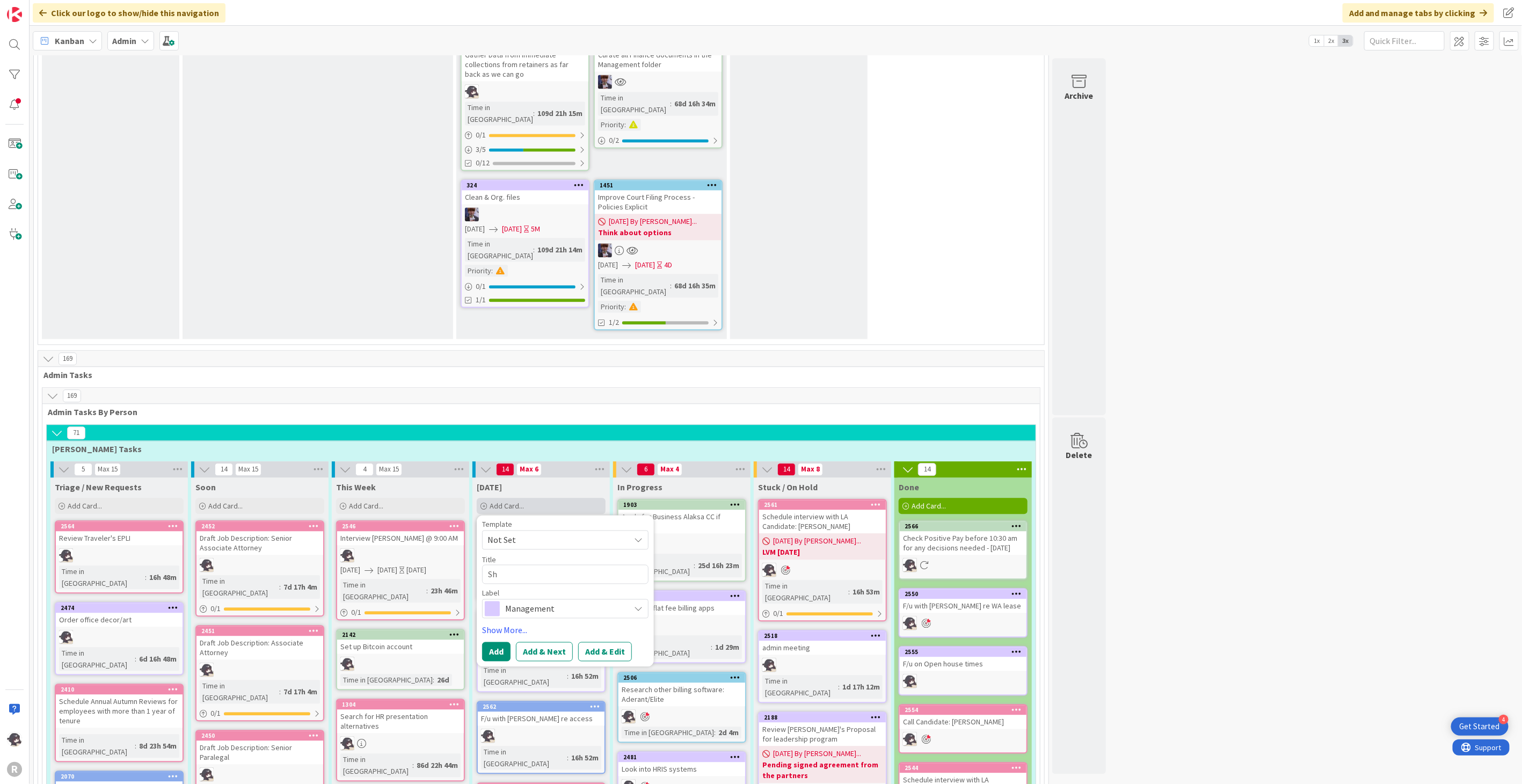
type textarea "Sha"
type textarea "x"
type textarea "Shar"
type textarea "x"
type textarea "Share"
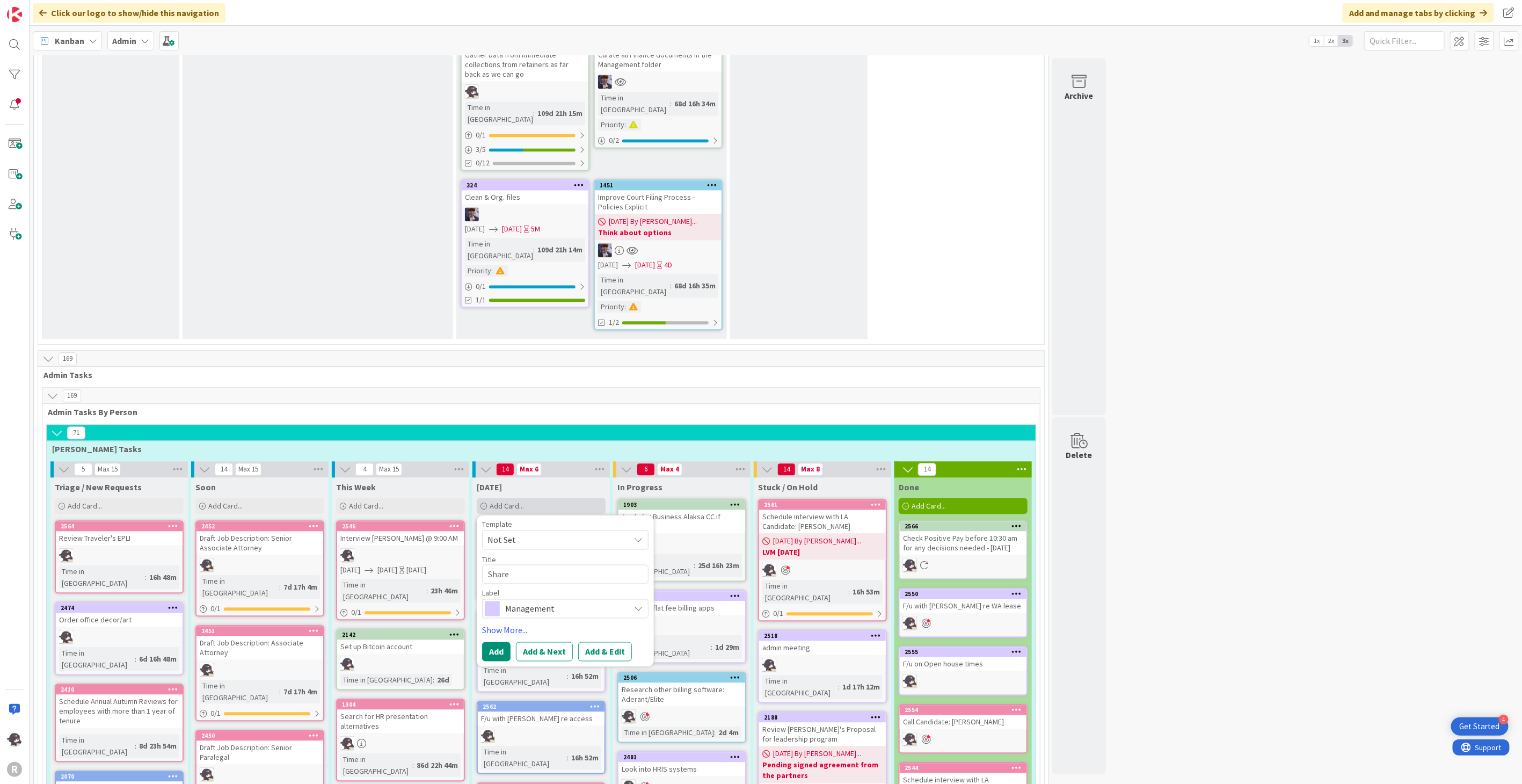
type textarea "x"
type textarea "Sharepo"
type textarea "x"
type textarea "Sharepoi"
type textarea "x"
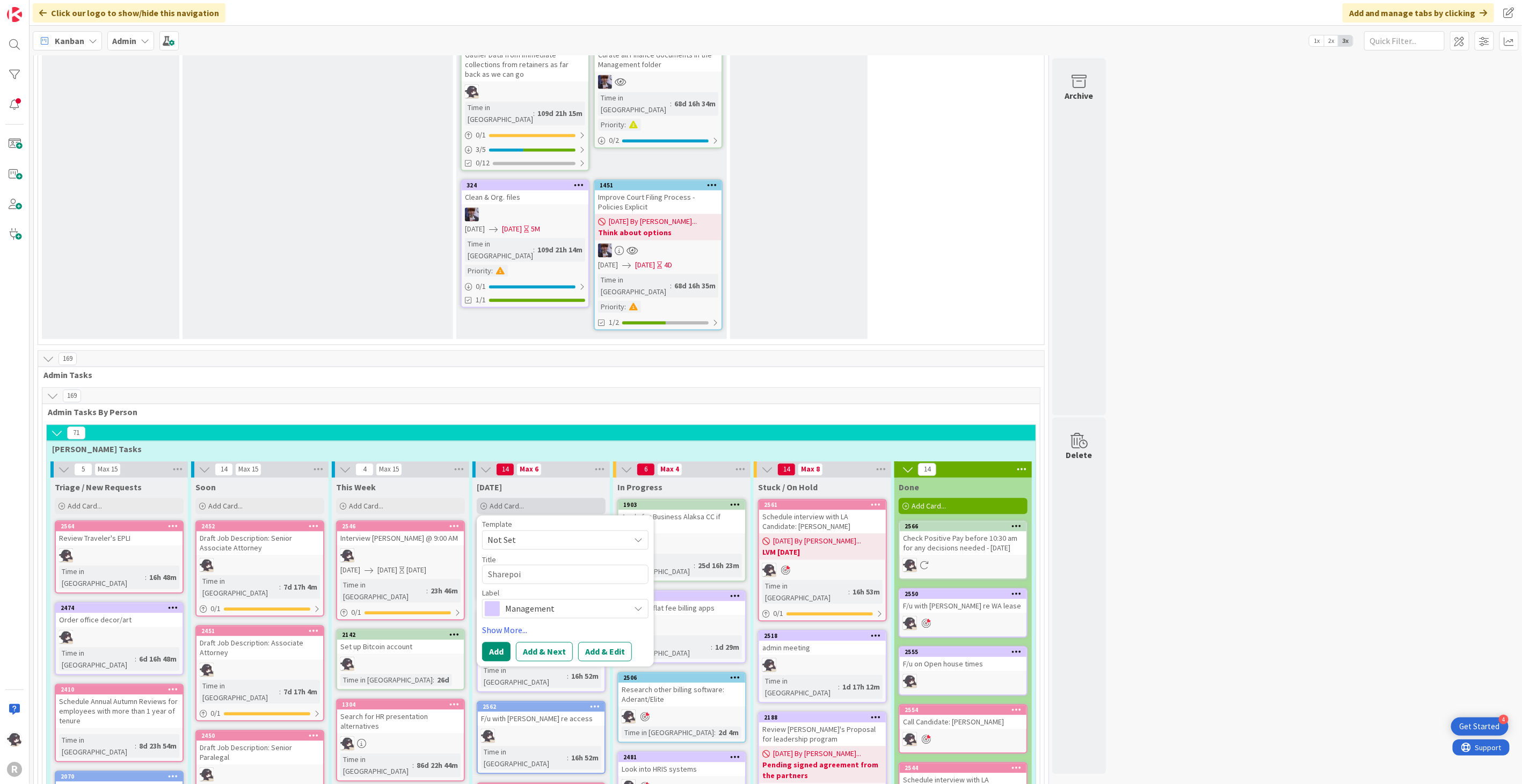
type textarea "Sharepoin"
type textarea "x"
type textarea "Sharepoint"
type textarea "x"
type textarea "Sharepointe"
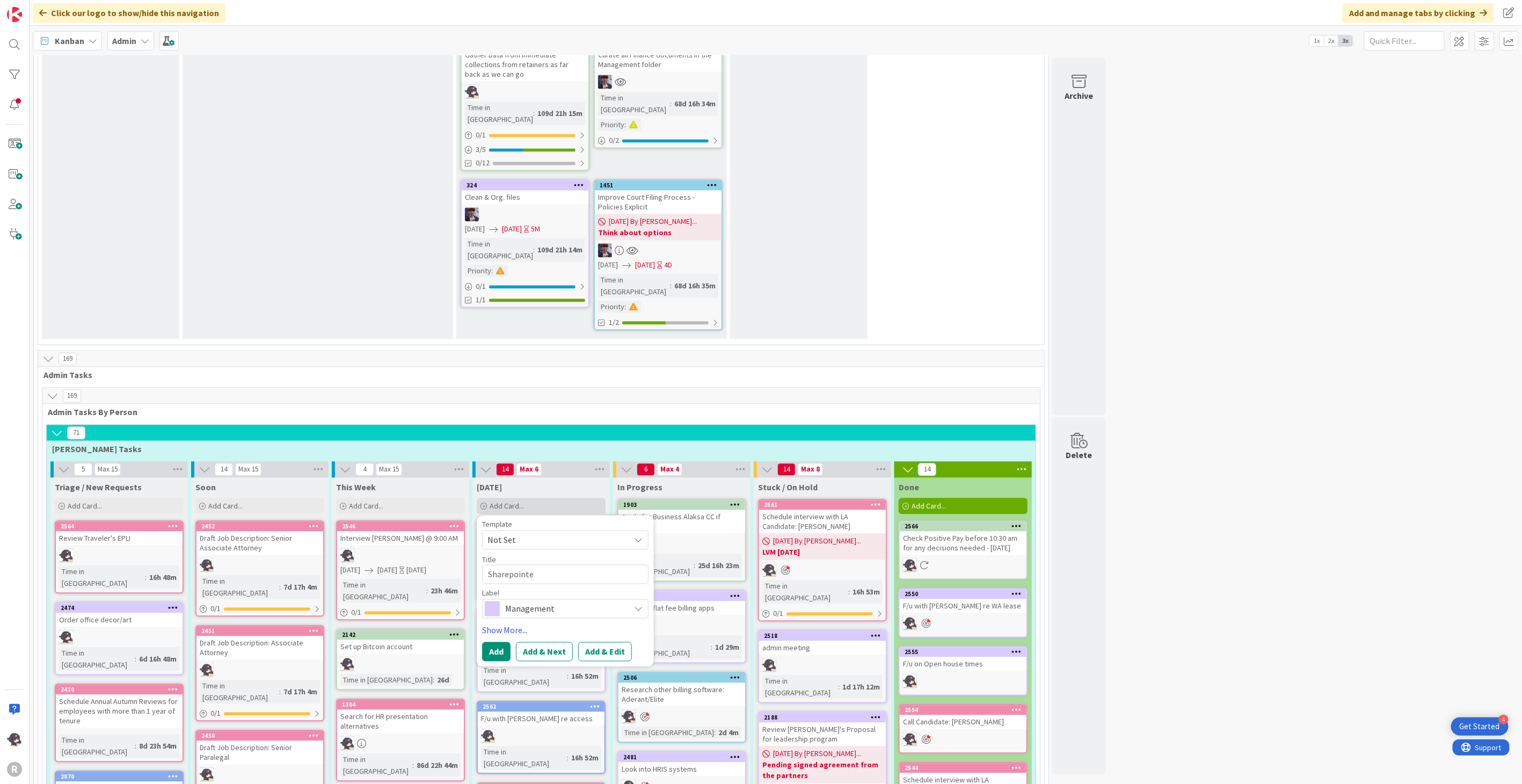
type textarea "x"
type textarea "Sharepointe"
type textarea "x"
type textarea "Sharepointe d"
type textarea "x"
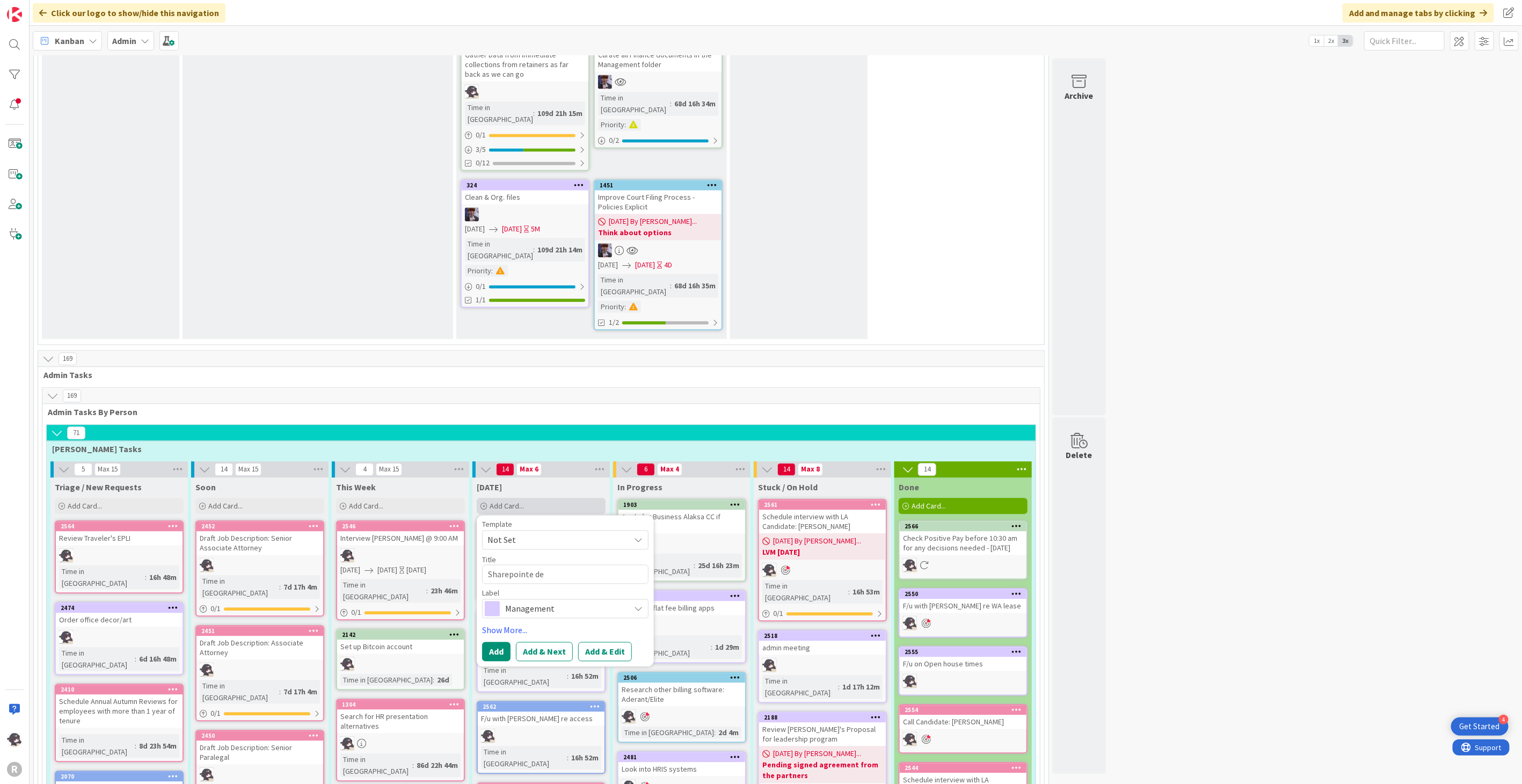
type textarea "Sharepointe dem"
type textarea "x"
type textarea "Sharepointe demo"
type textarea "x"
type textarea "Sharepointe demo w"
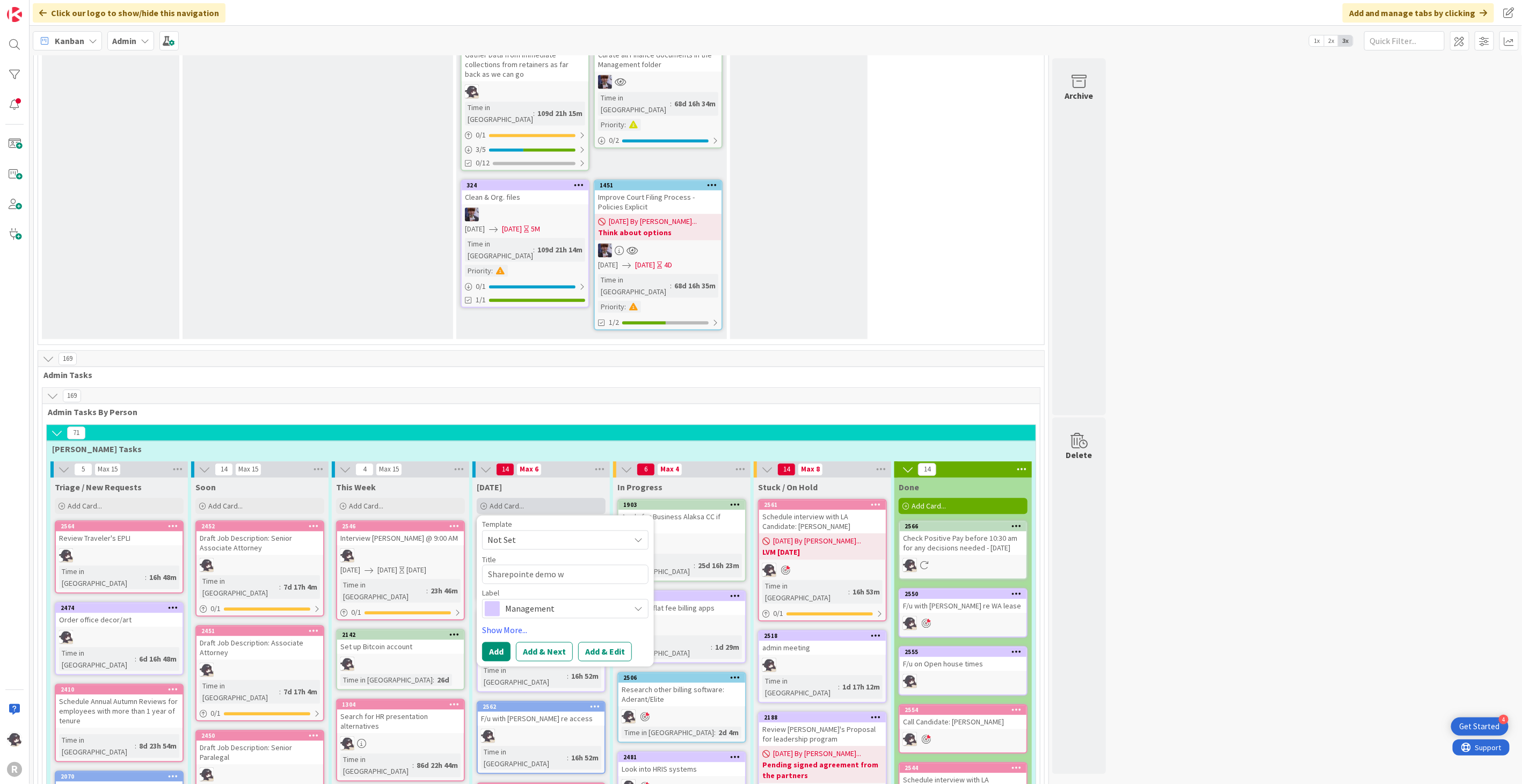
type textarea "x"
type textarea "Sharepointe demo wit"
type textarea "x"
type textarea "Sharepointe demo with"
type textarea "x"
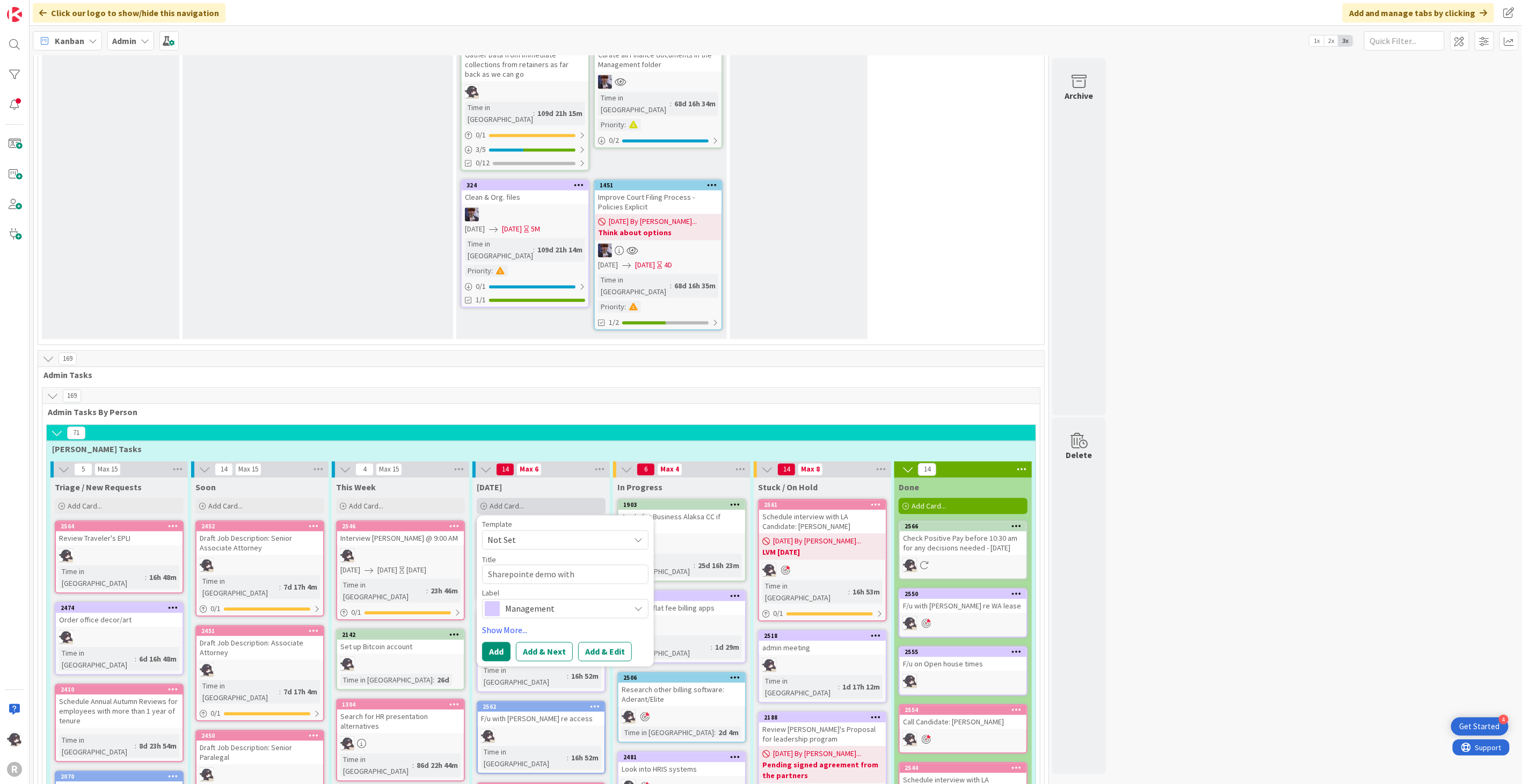
type textarea "Sharepointe demo with"
type textarea "x"
type textarea "Sharepointe demo with M"
type textarea "x"
type textarea "Sharepointe demo with [PERSON_NAME]"
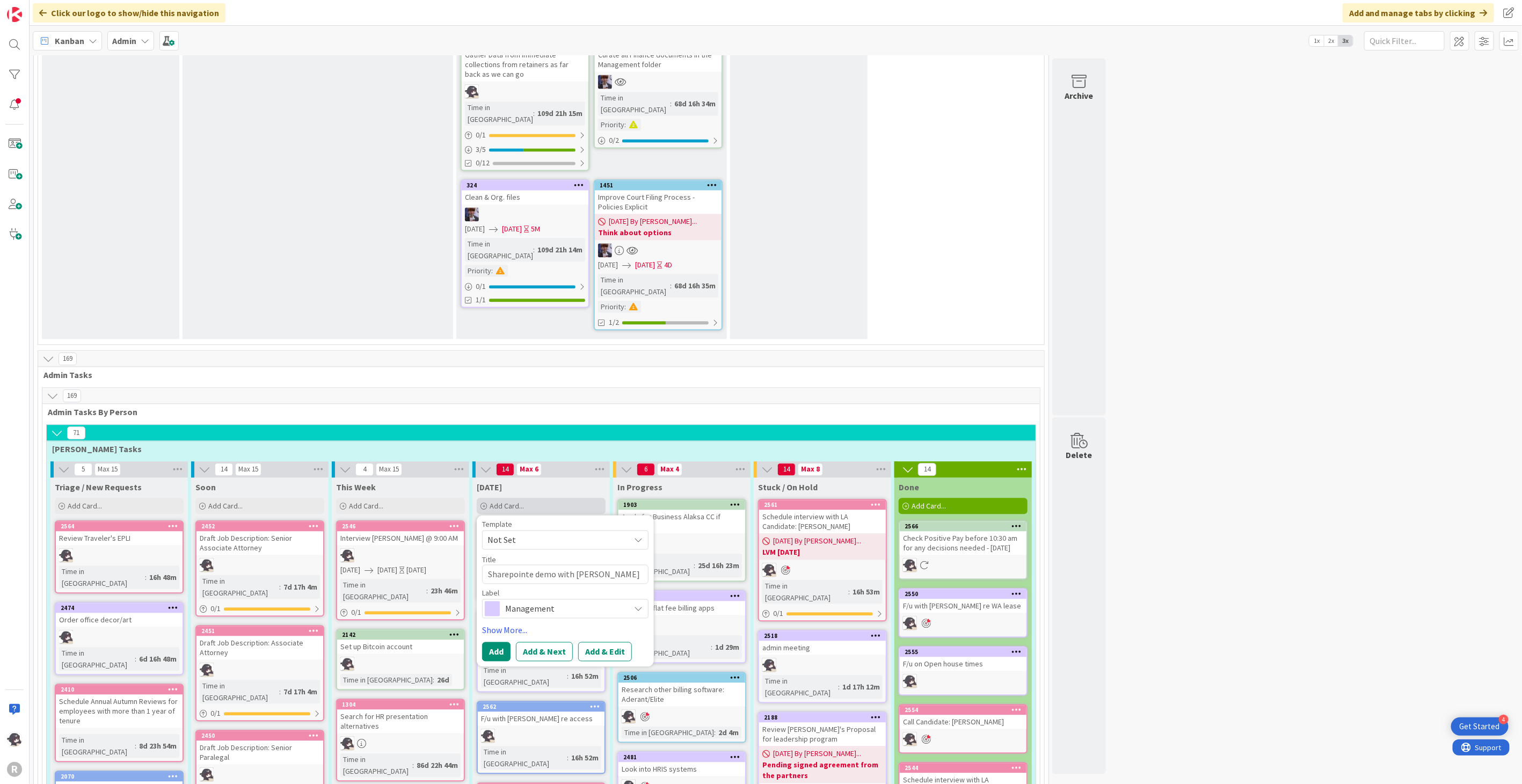
type textarea "x"
type textarea "Sharepointe demo with Mar"
type textarea "x"
type textarea "Sharepointe demo with [PERSON_NAME]"
type textarea "x"
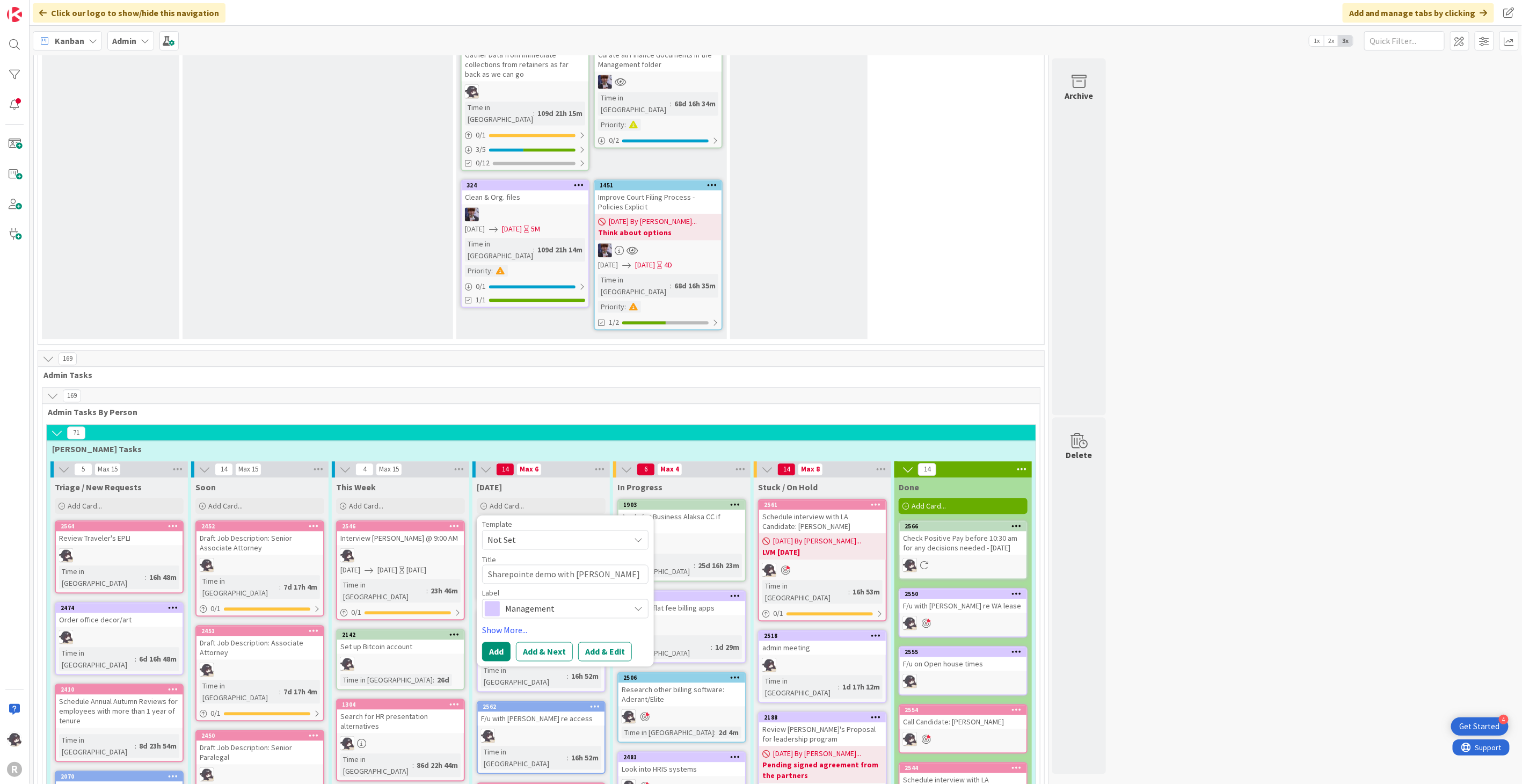
type textarea "Sharepointe demo with [PERSON_NAME]"
click at [530, 600] on span "Management" at bounding box center [564, 608] width 120 height 15
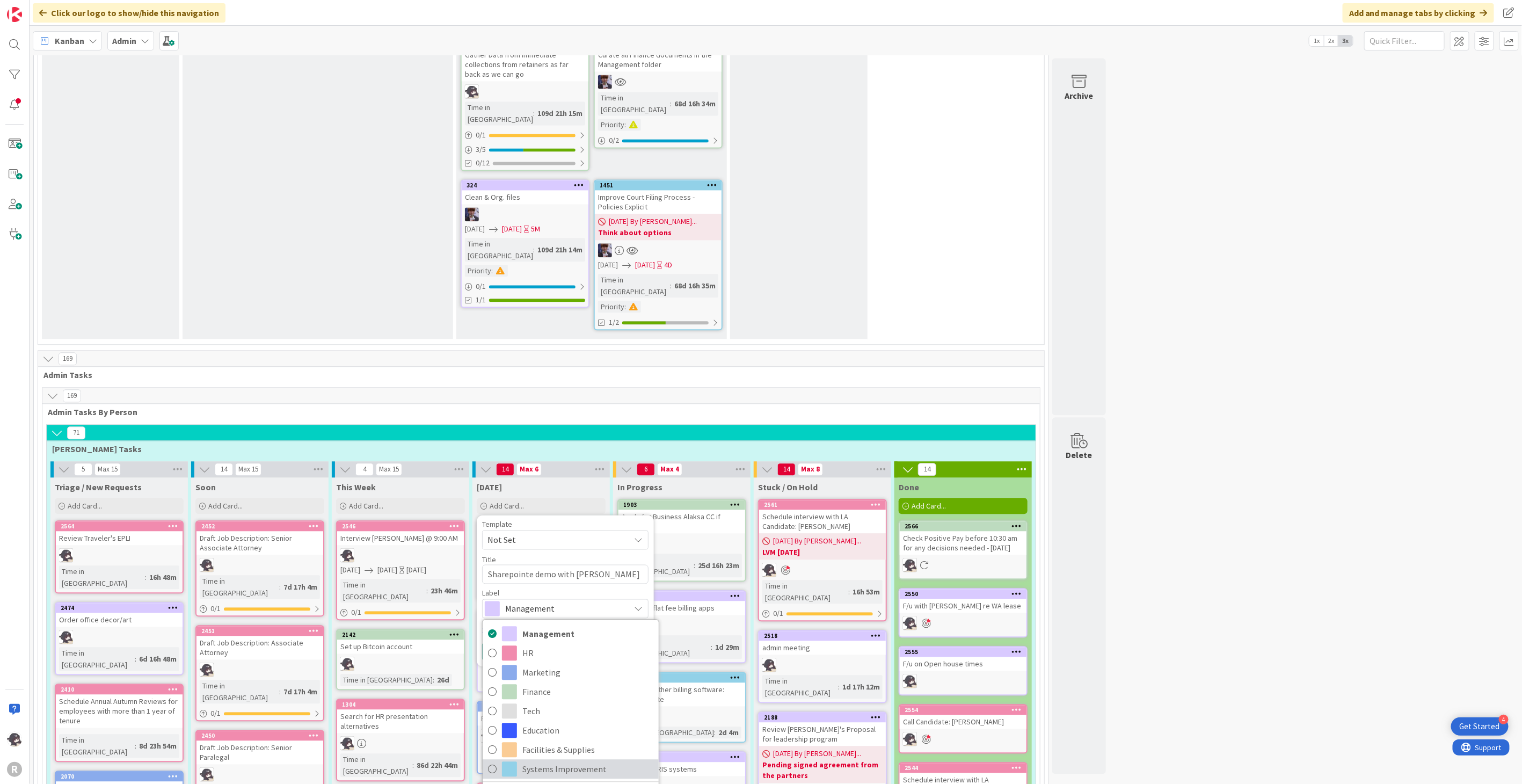
click at [544, 760] on span "Systems Improvement" at bounding box center [588, 768] width 131 height 16
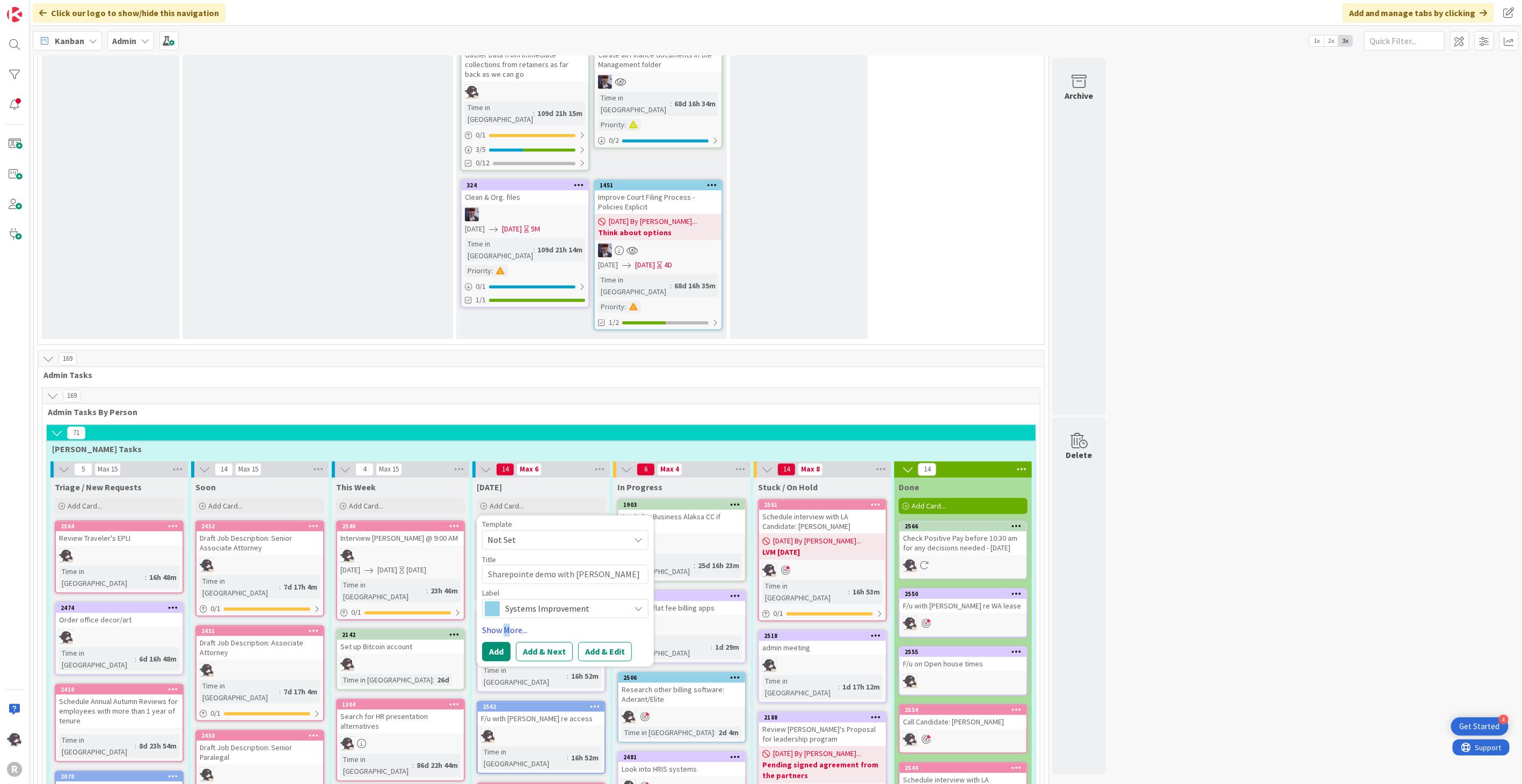
click at [507, 623] on link "Show More..." at bounding box center [565, 630] width 166 height 13
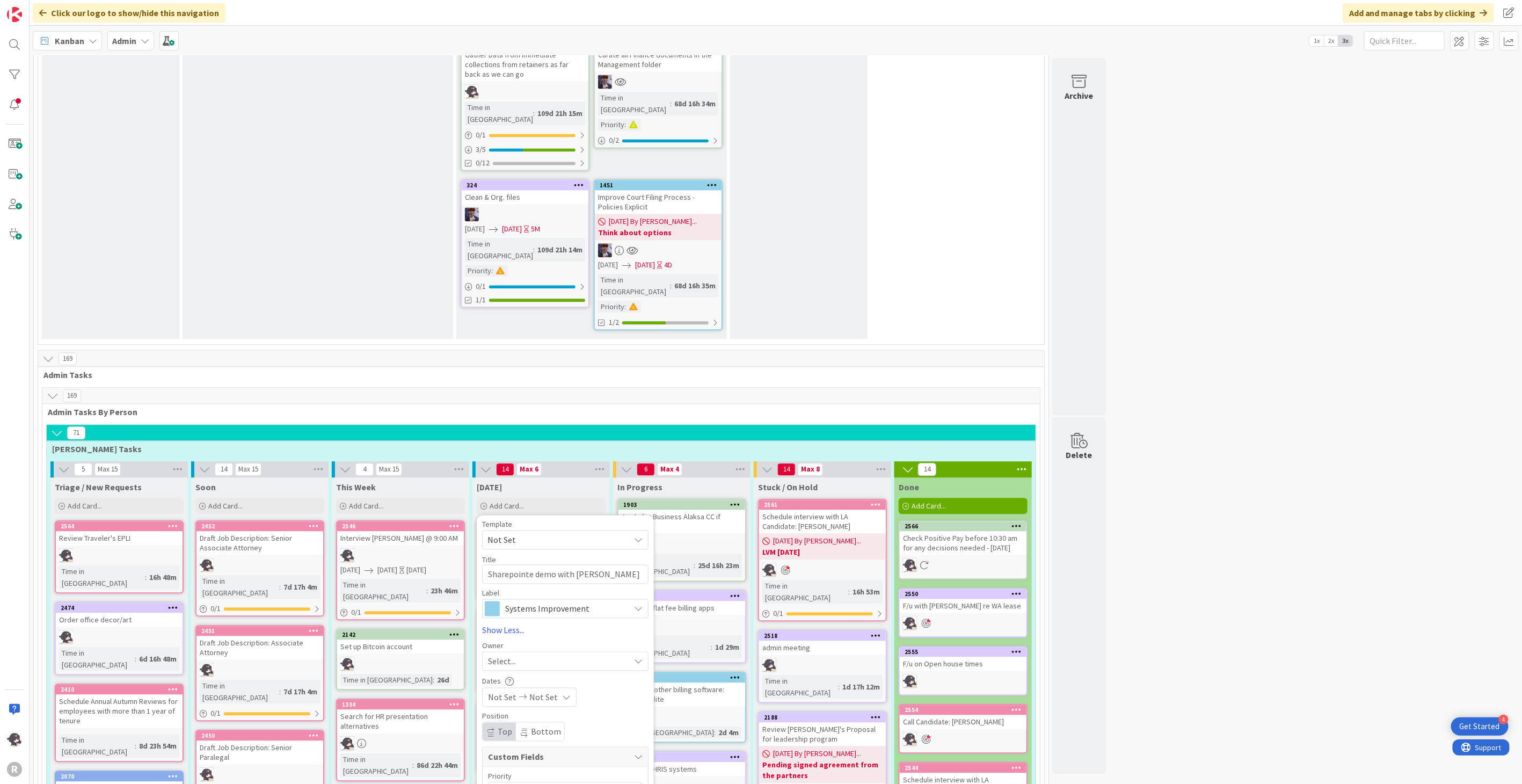
click at [505, 654] on span "Select..." at bounding box center [502, 661] width 28 height 13
click at [556, 722] on span "[PERSON_NAME]" at bounding box center [549, 730] width 52 height 16
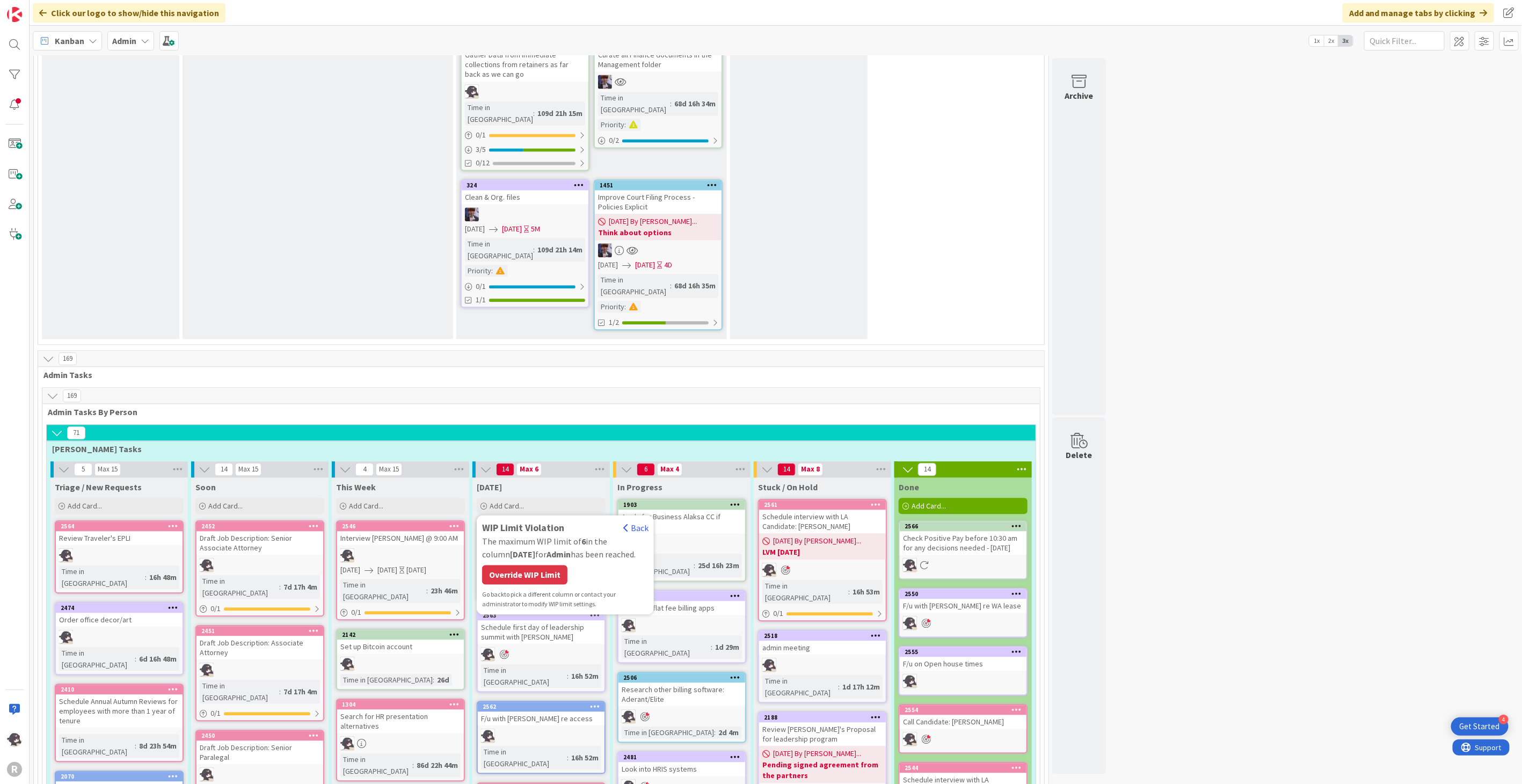
drag, startPoint x: 541, startPoint y: 398, endPoint x: 544, endPoint y: 392, distance: 6.7
click at [541, 565] on div "Override WIP Limit" at bounding box center [525, 574] width 85 height 19
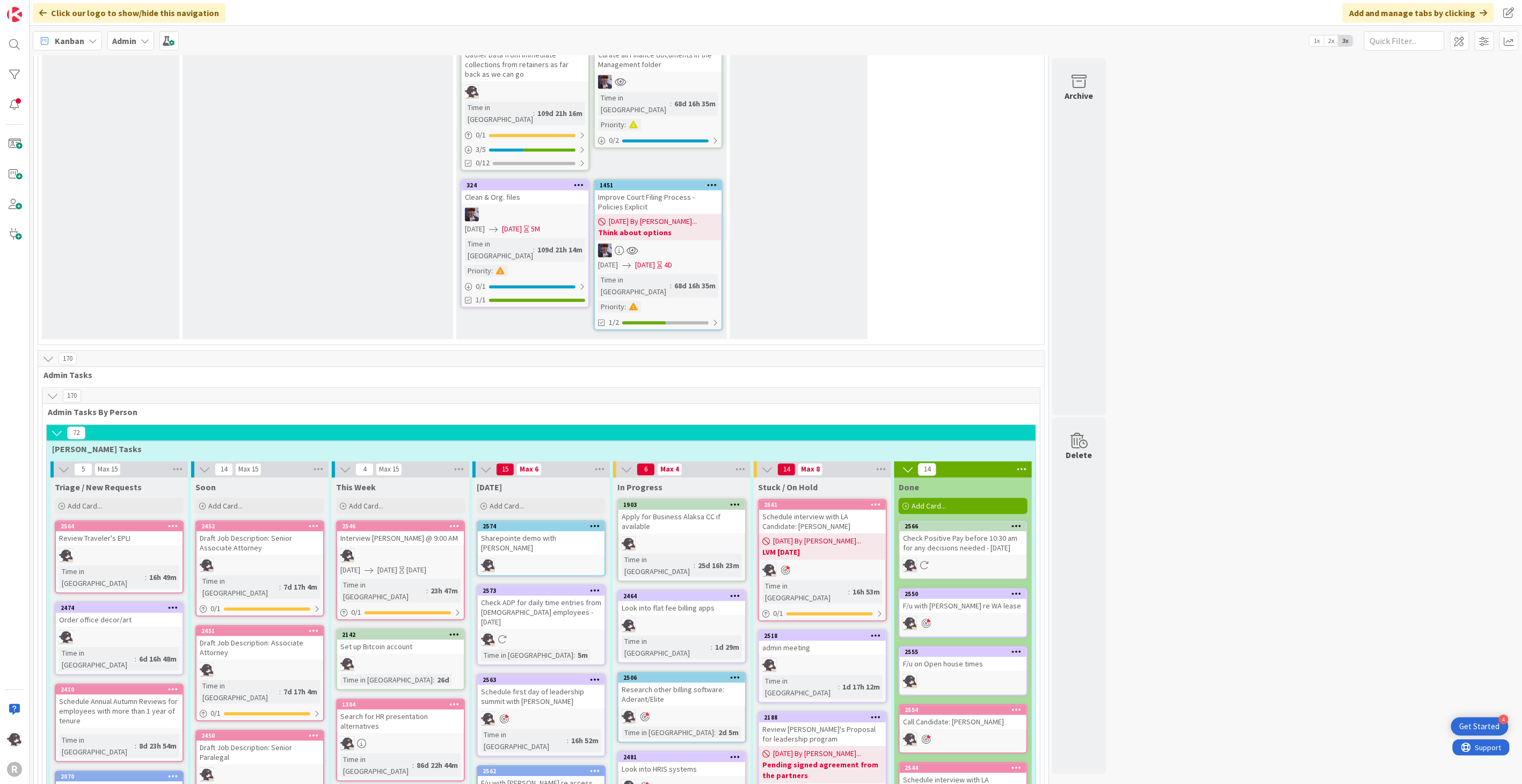
click at [598, 521] on icon at bounding box center [595, 525] width 10 height 7
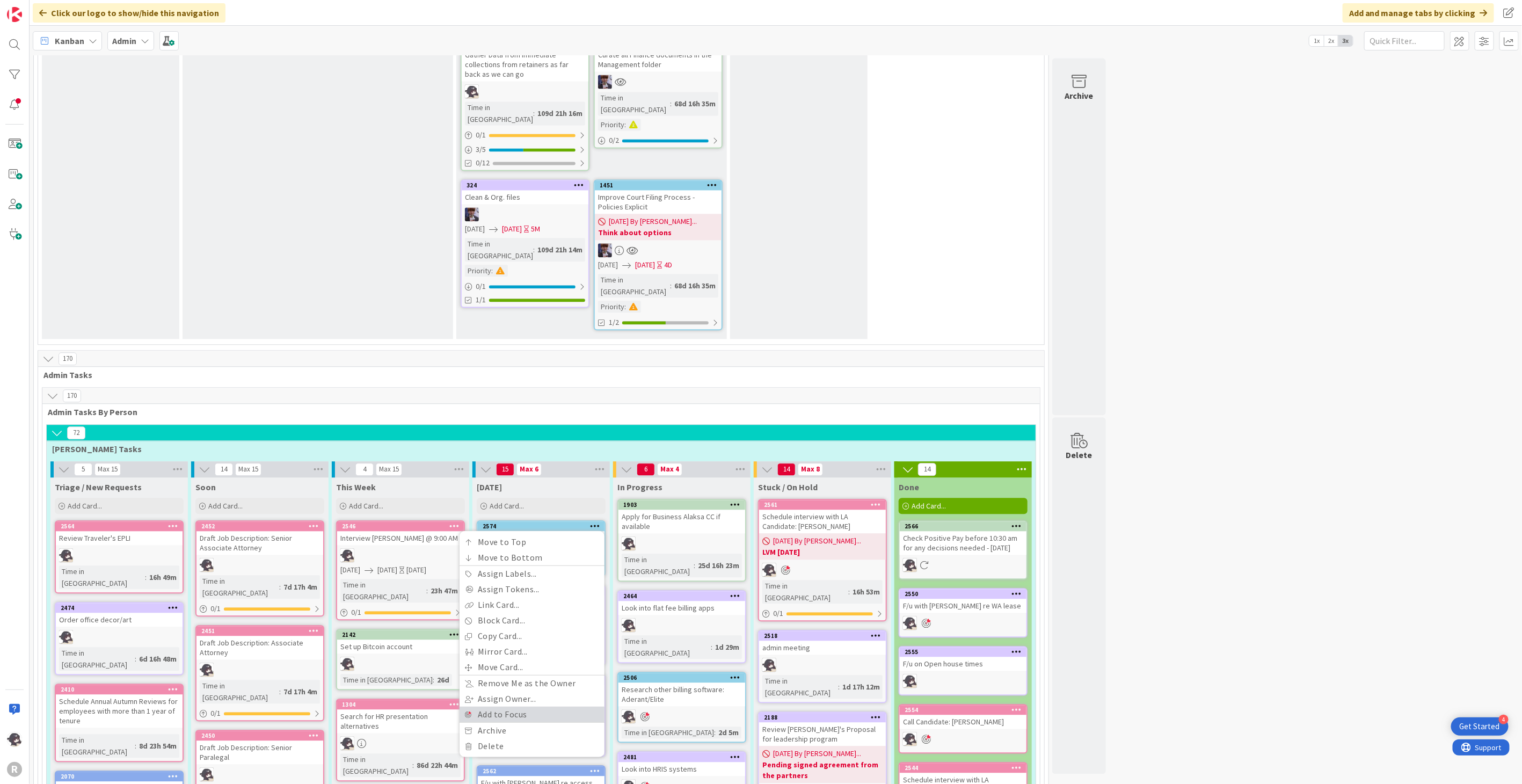
click at [499, 706] on link "Add to Focus" at bounding box center [532, 714] width 145 height 16
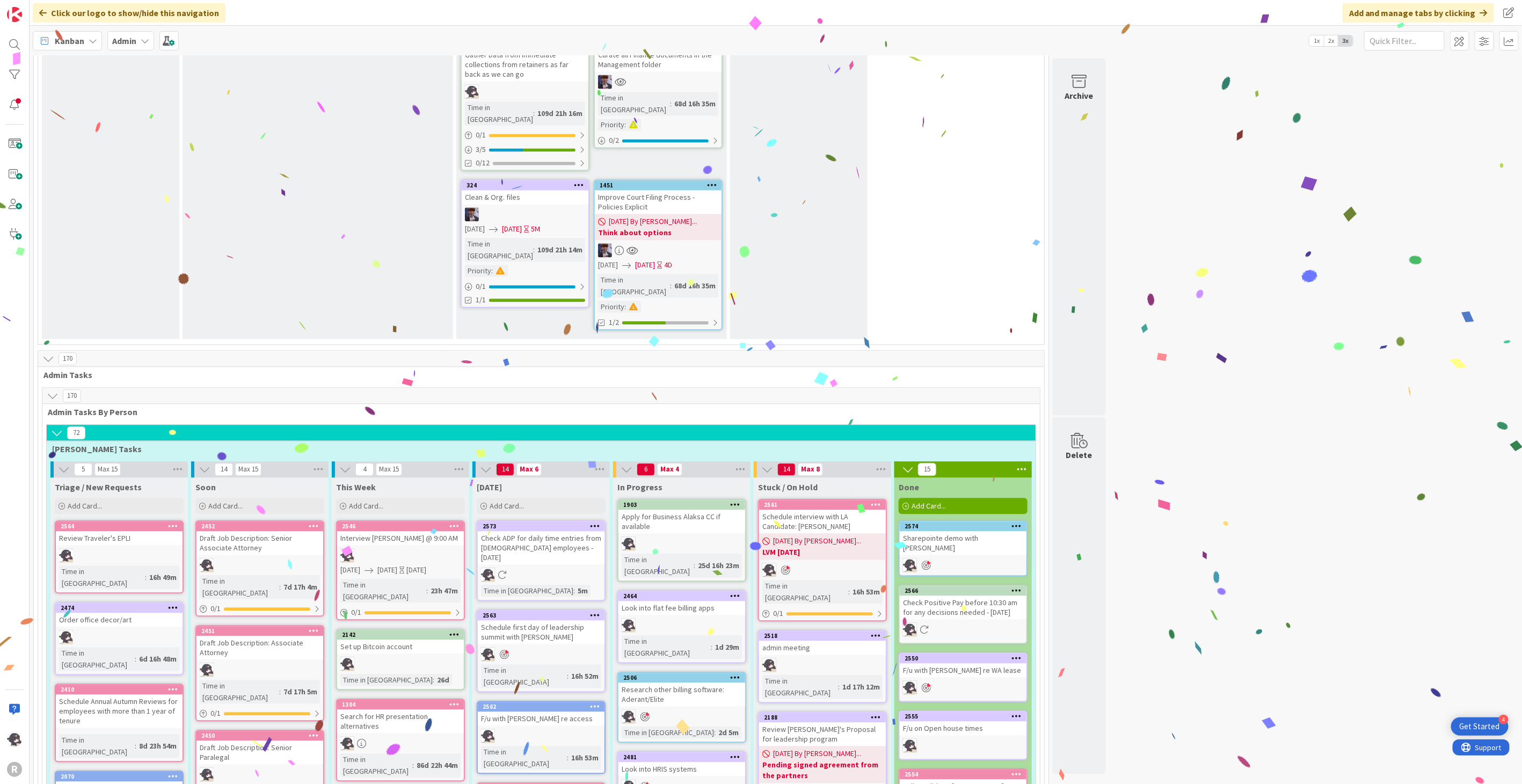
click at [65, 40] on span "Kanban" at bounding box center [69, 40] width 29 height 13
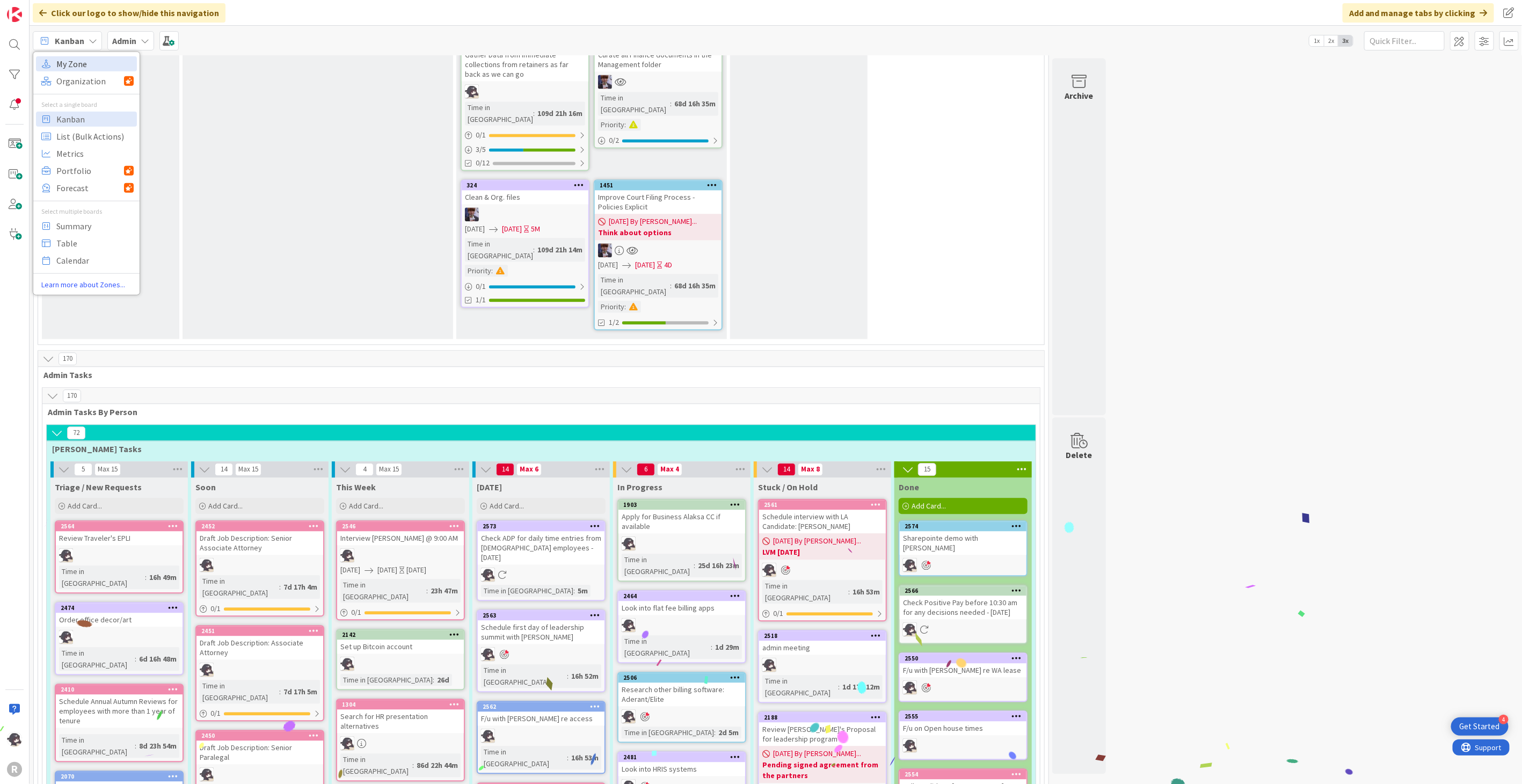
click at [71, 58] on span "My Zone" at bounding box center [95, 63] width 78 height 16
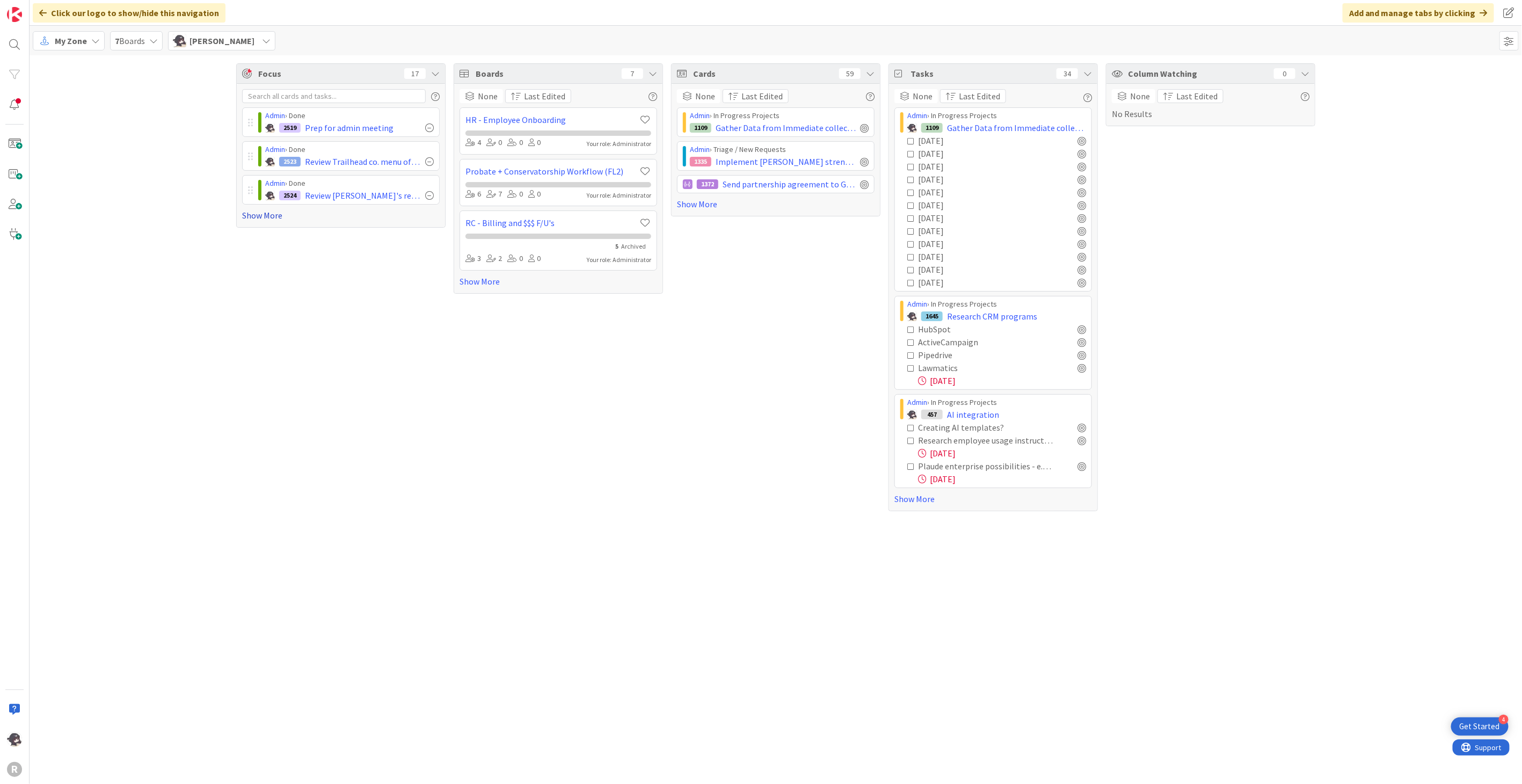
click at [256, 214] on link "Show More" at bounding box center [341, 215] width 198 height 13
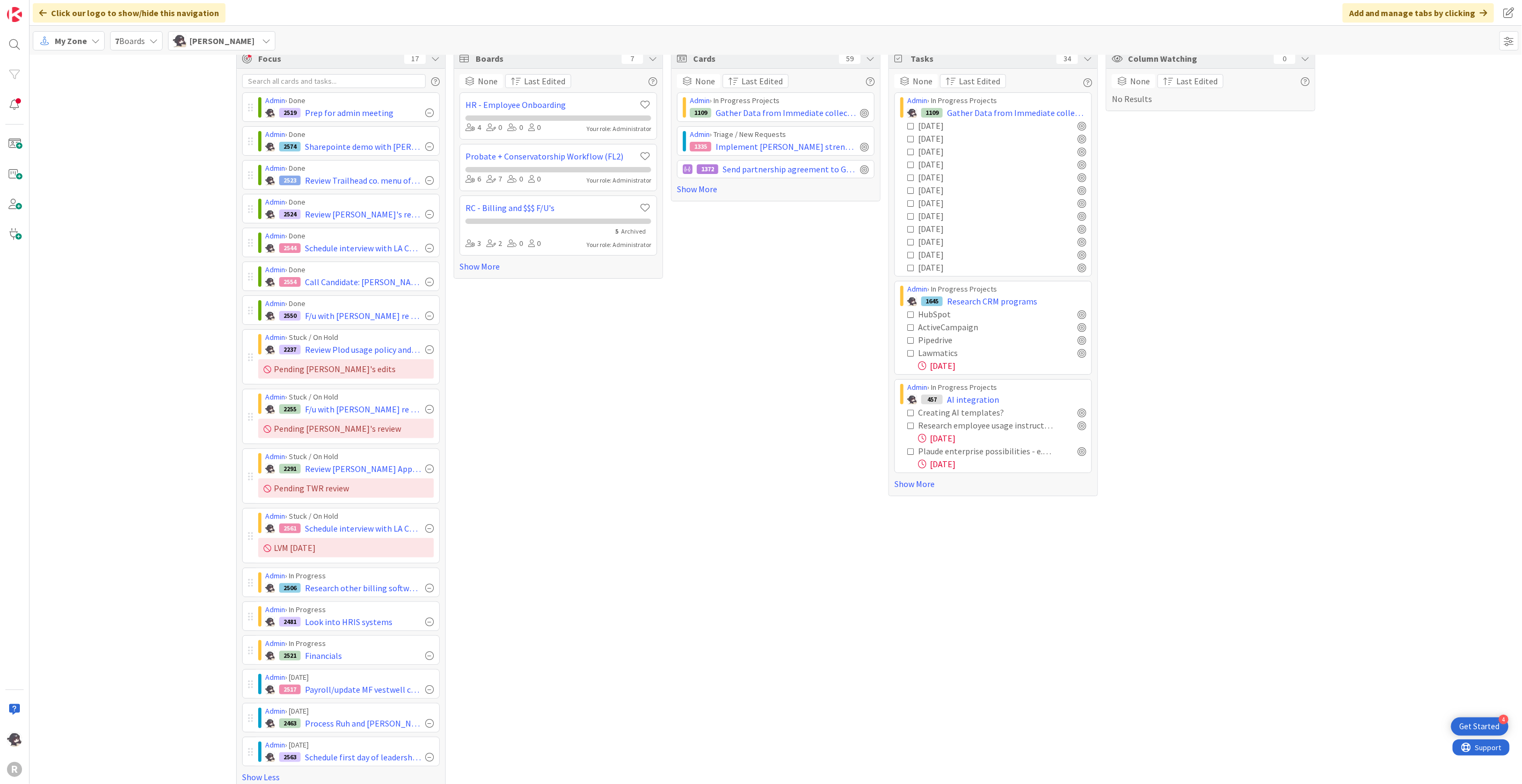
scroll to position [30, 0]
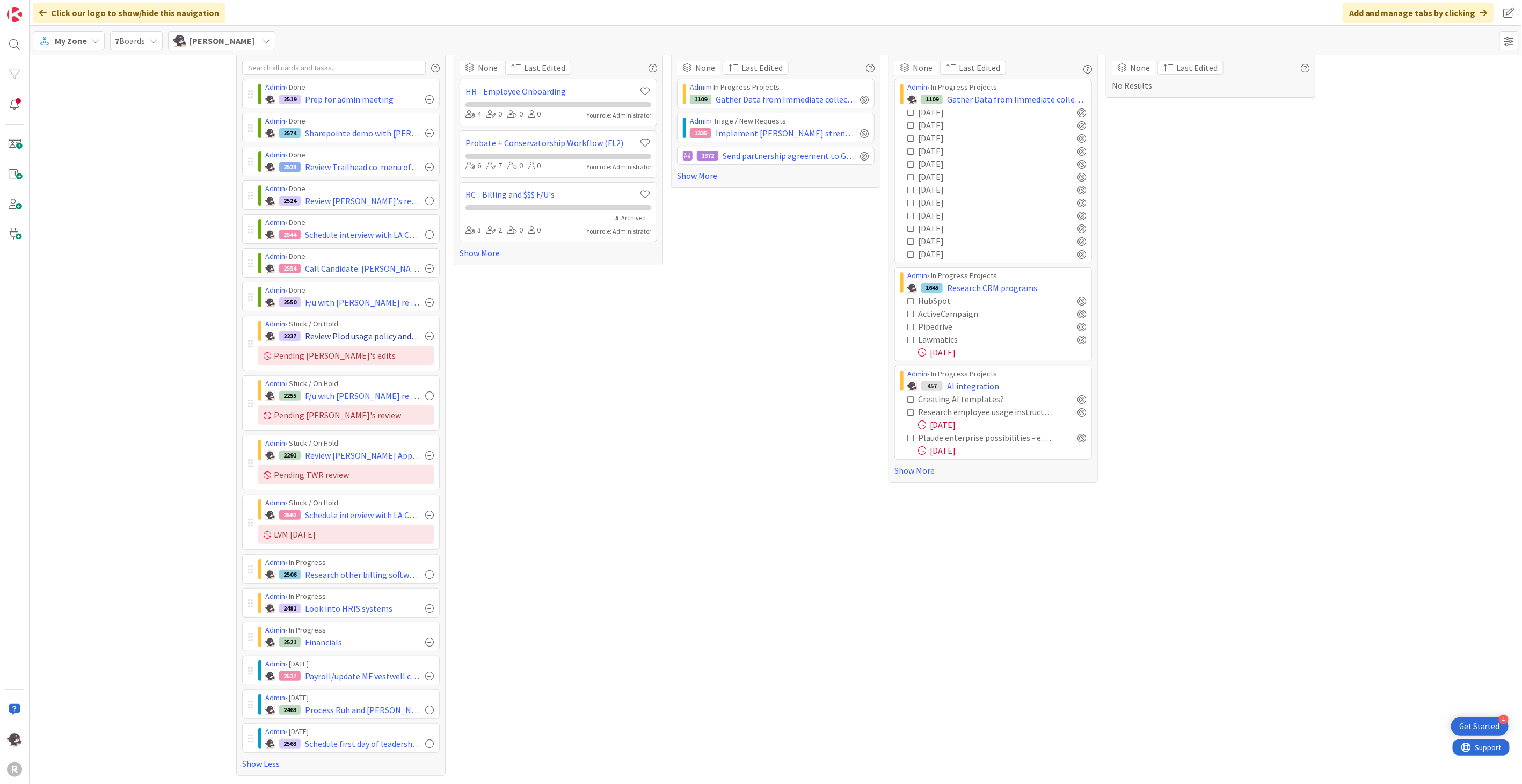
click at [427, 335] on div at bounding box center [429, 335] width 9 height 9
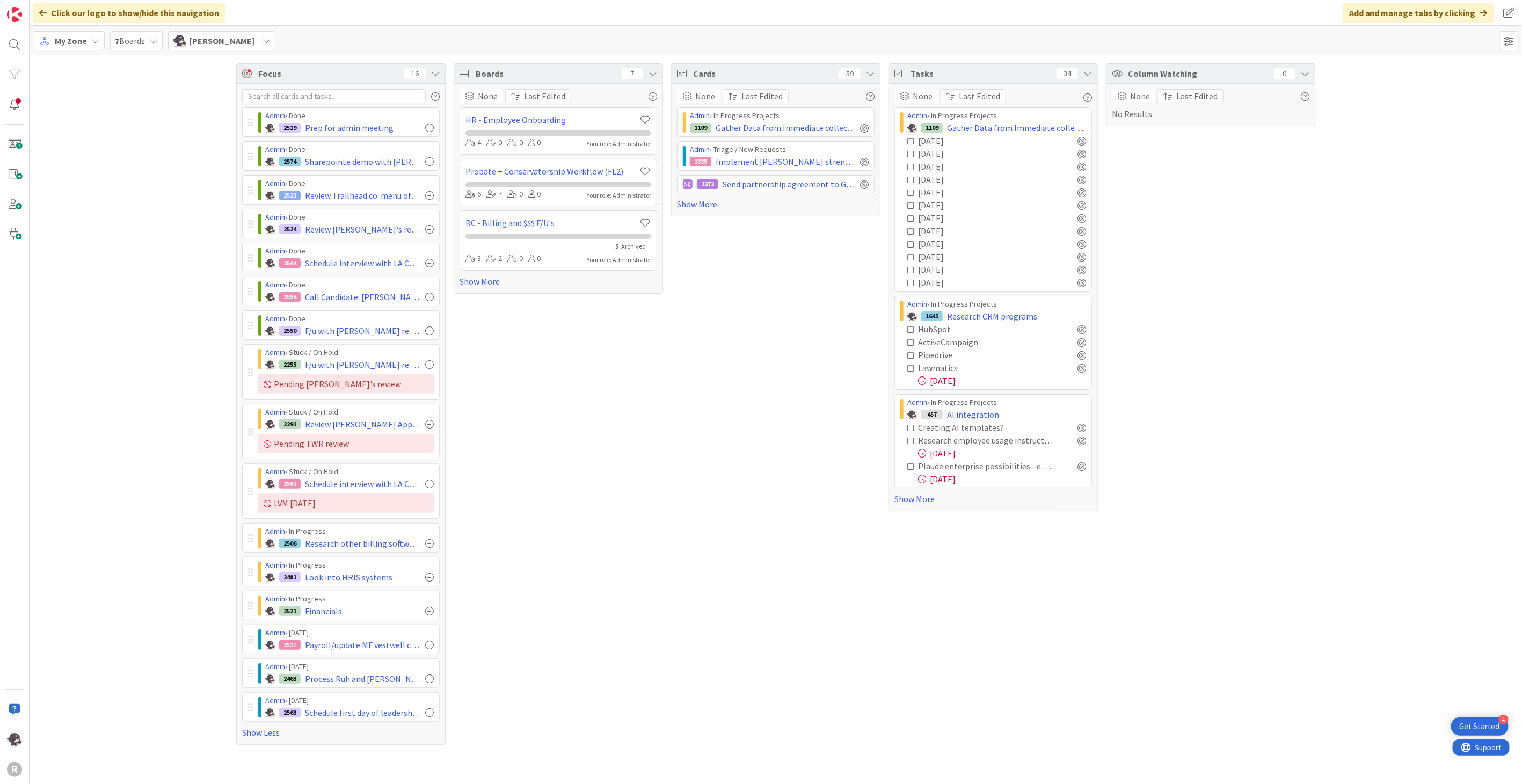
scroll to position [0, 0]
click at [428, 366] on div at bounding box center [429, 364] width 9 height 9
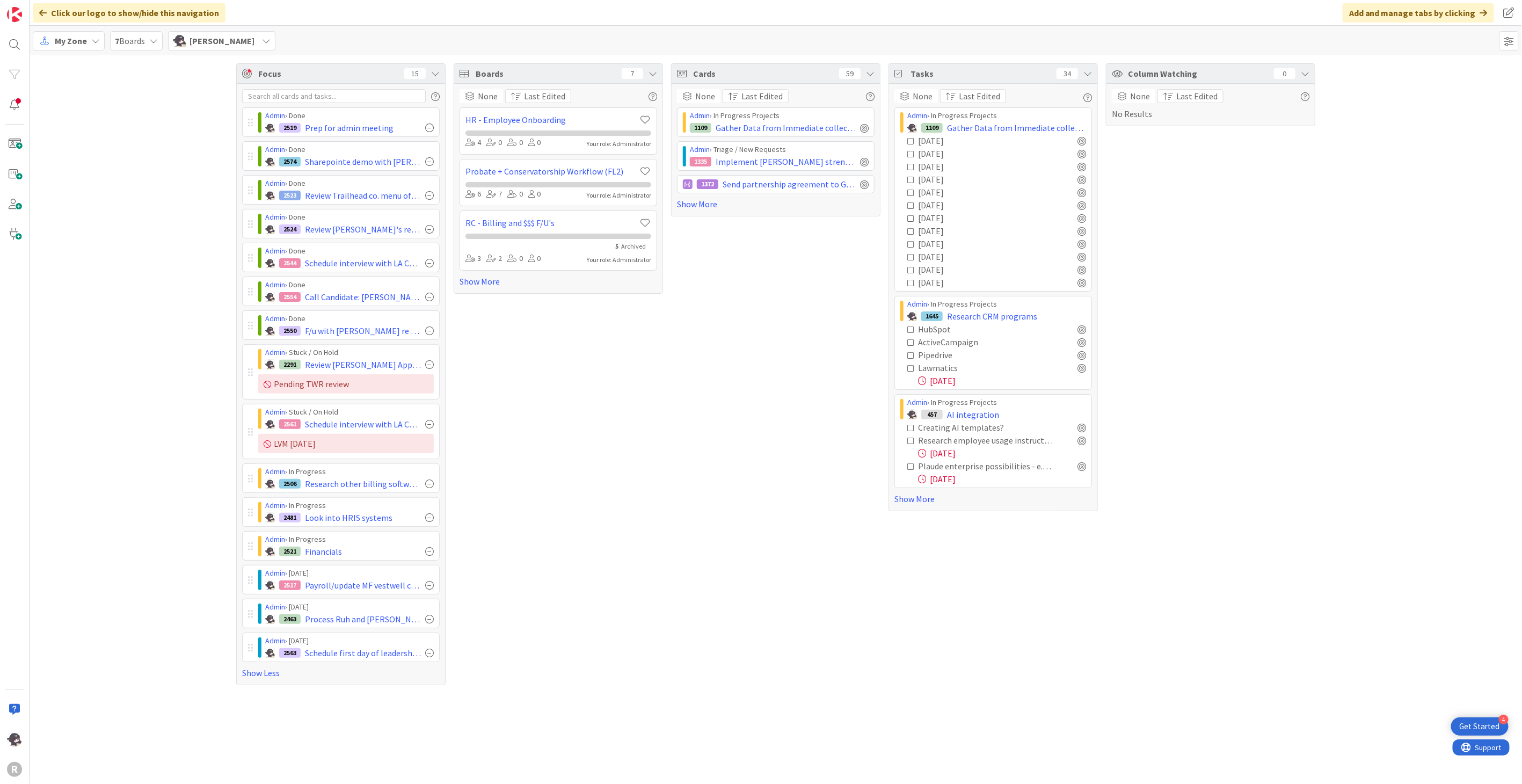
click at [428, 366] on div at bounding box center [429, 364] width 9 height 9
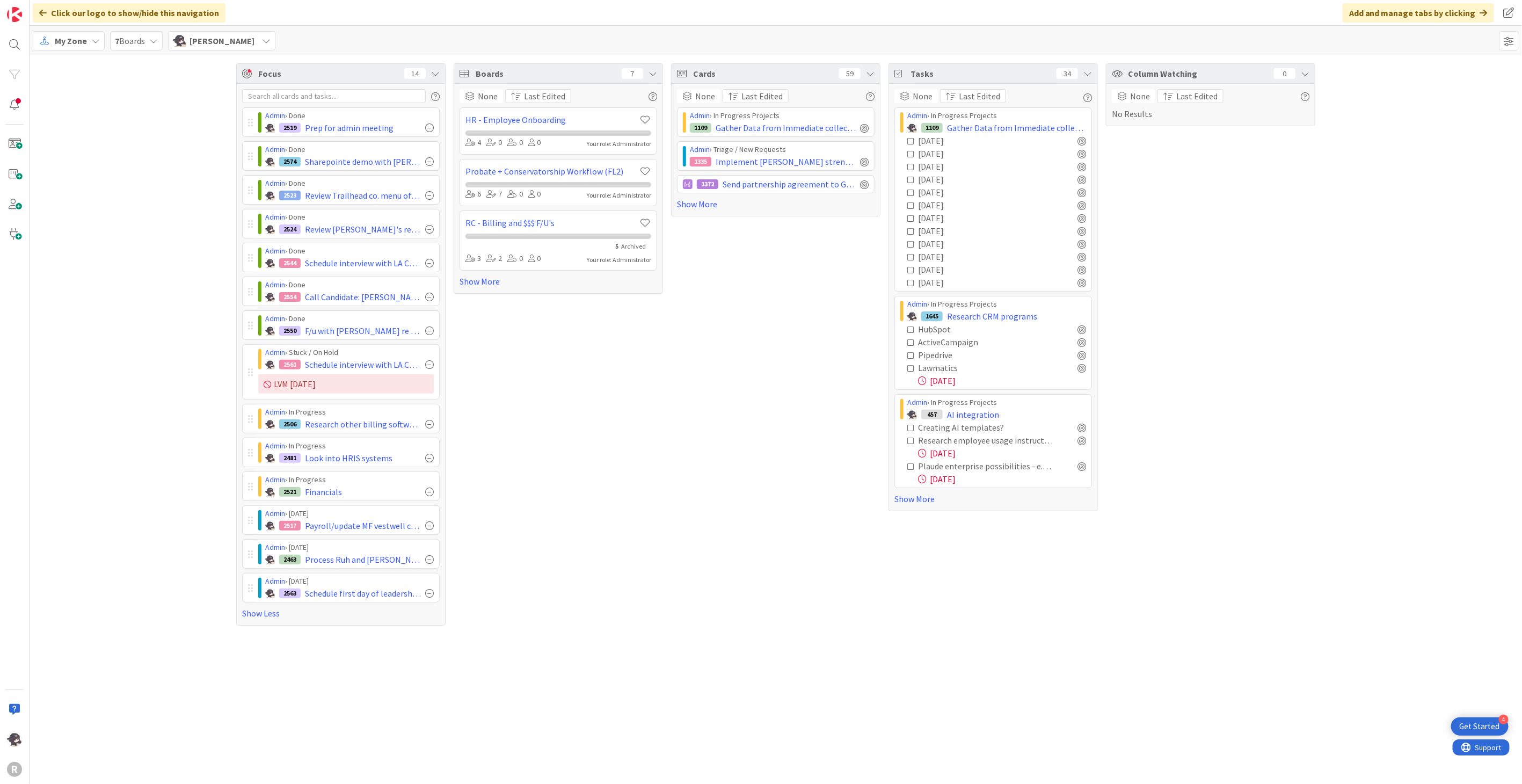
click at [67, 38] on span "My Zone" at bounding box center [70, 40] width 32 height 13
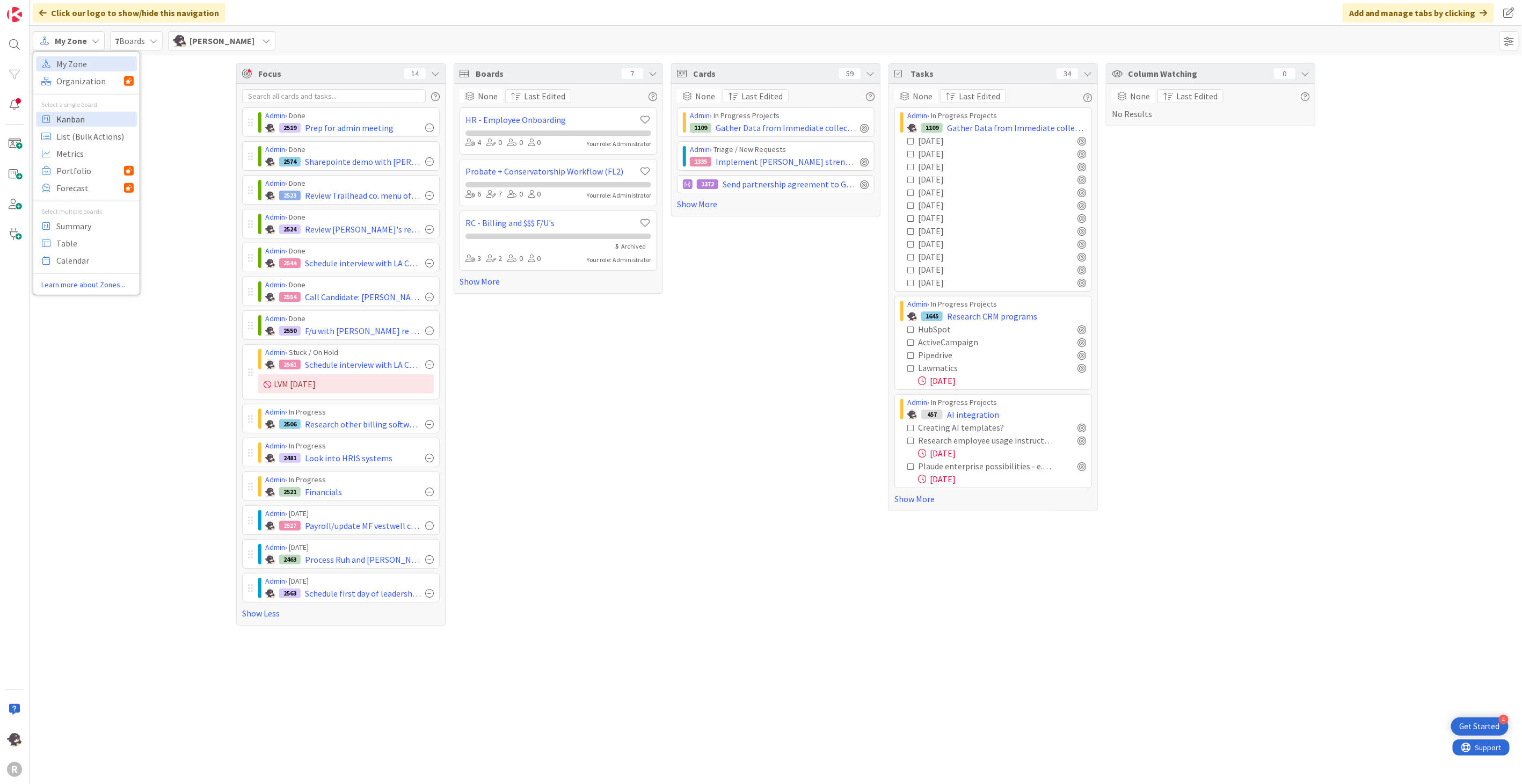
click at [72, 114] on span "Kanban" at bounding box center [95, 119] width 78 height 16
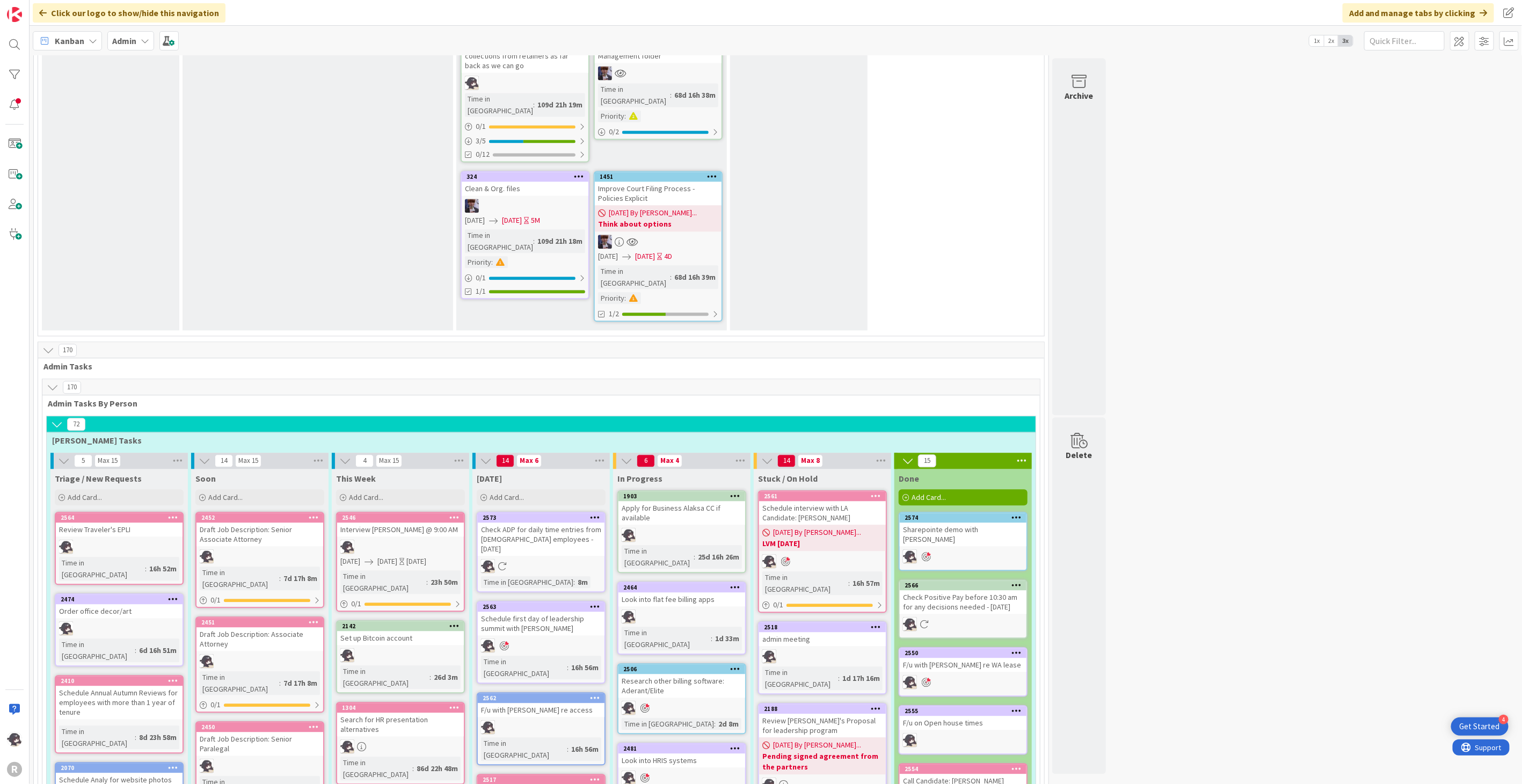
scroll to position [1670, 0]
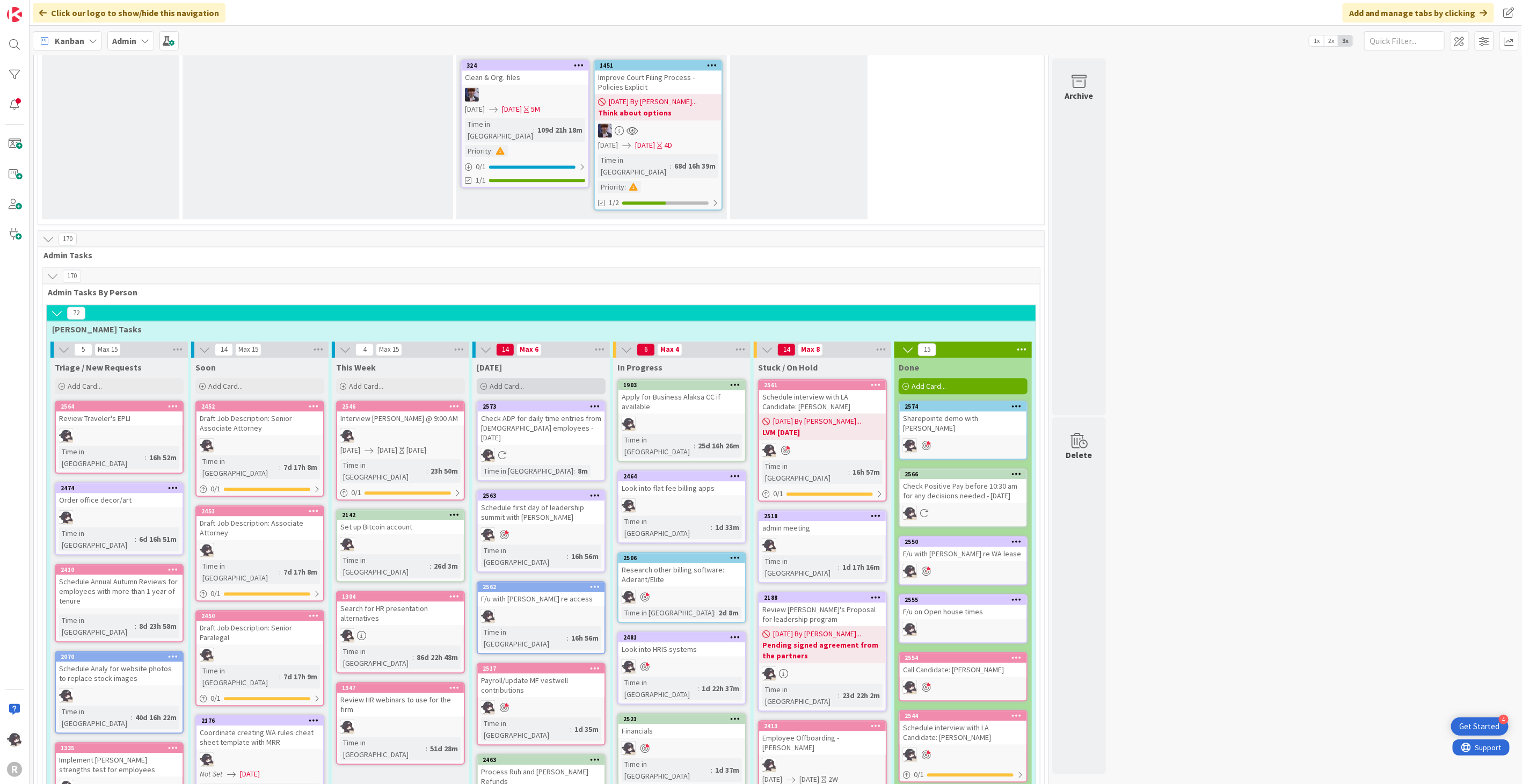
click at [552, 378] on div "Add Card..." at bounding box center [541, 386] width 129 height 16
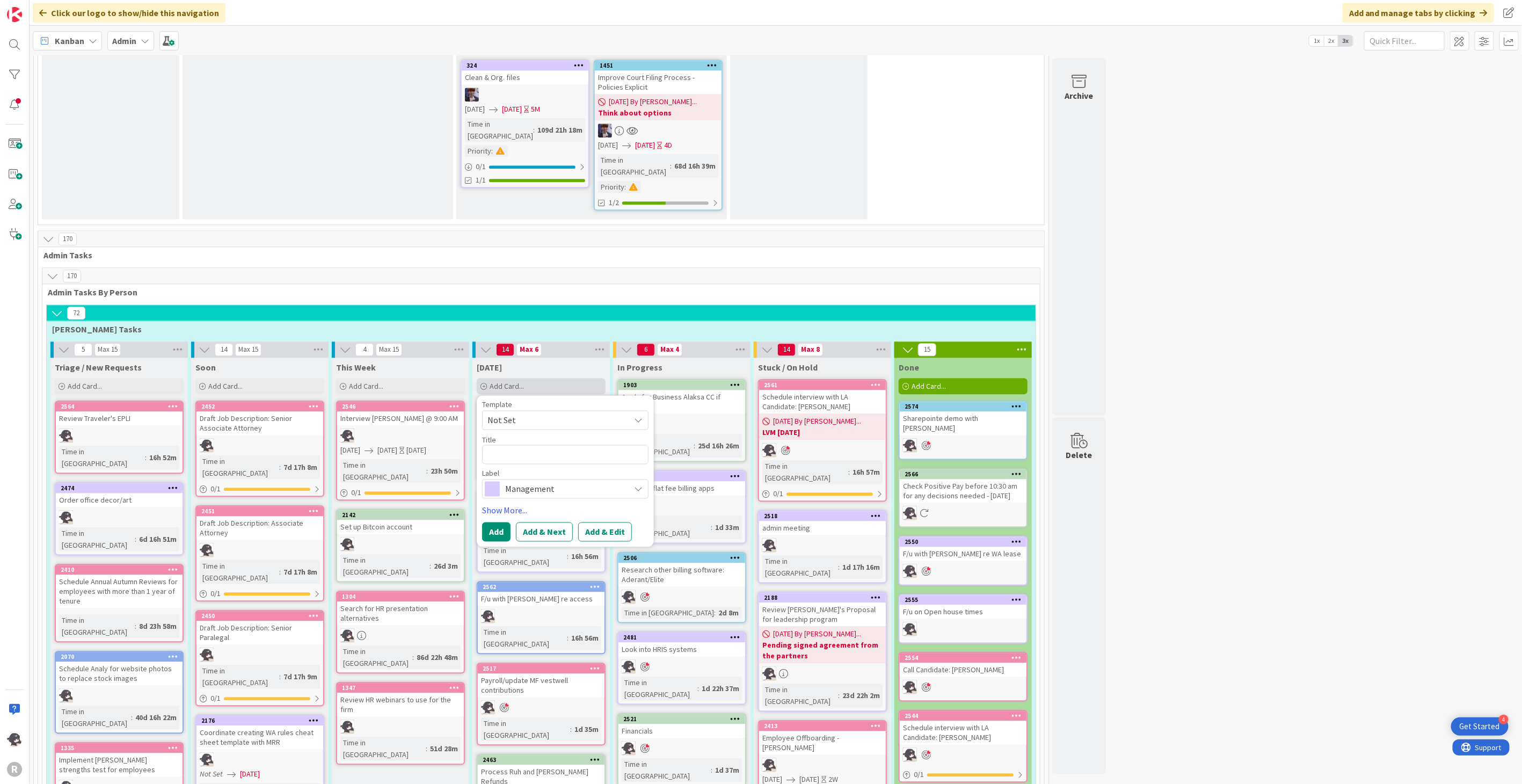
type textarea "x"
type textarea "A"
type textarea "x"
type textarea "Ad"
type textarea "x"
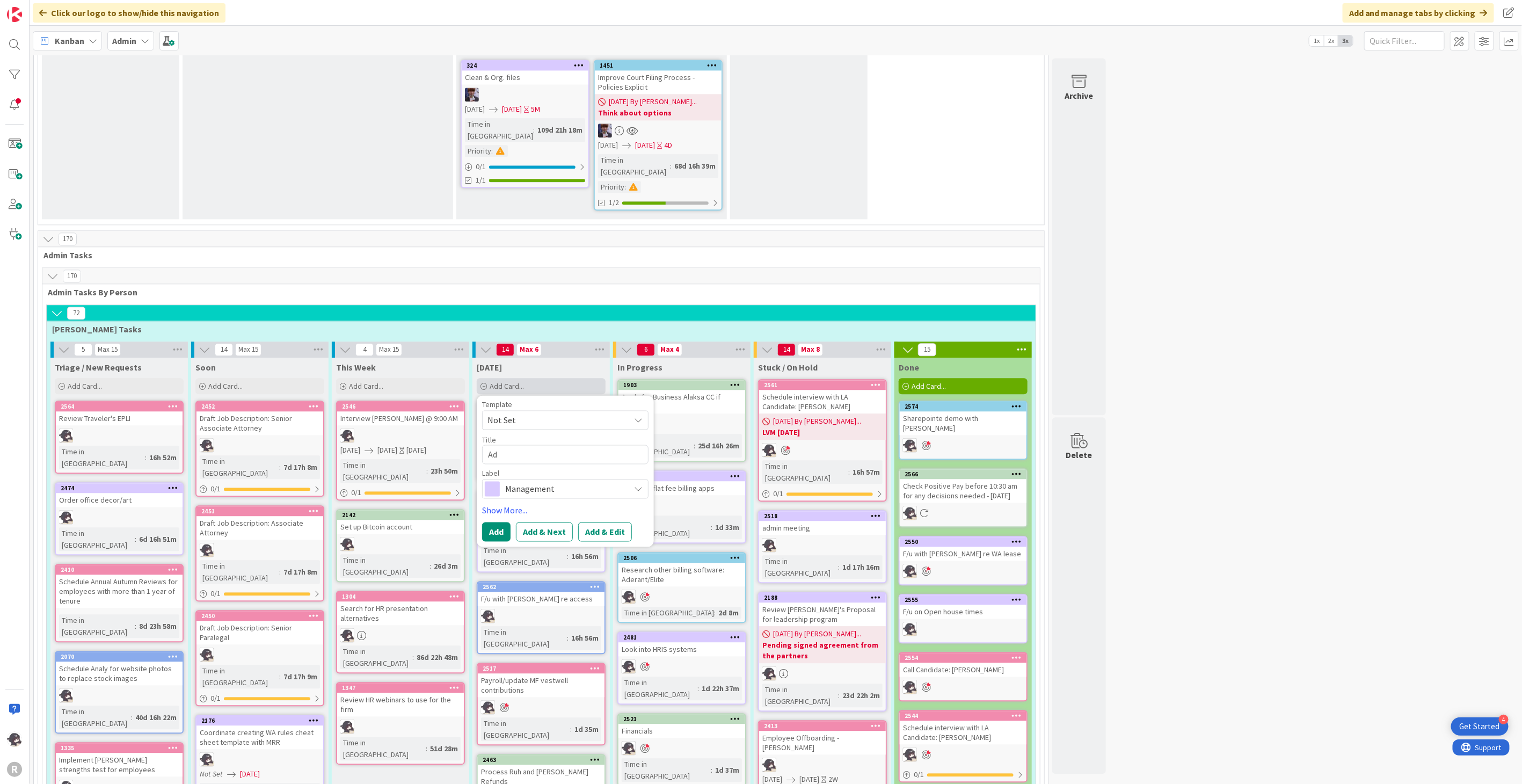
type textarea "Adm"
type textarea "x"
type textarea "Admi"
type textarea "x"
type textarea "Admin"
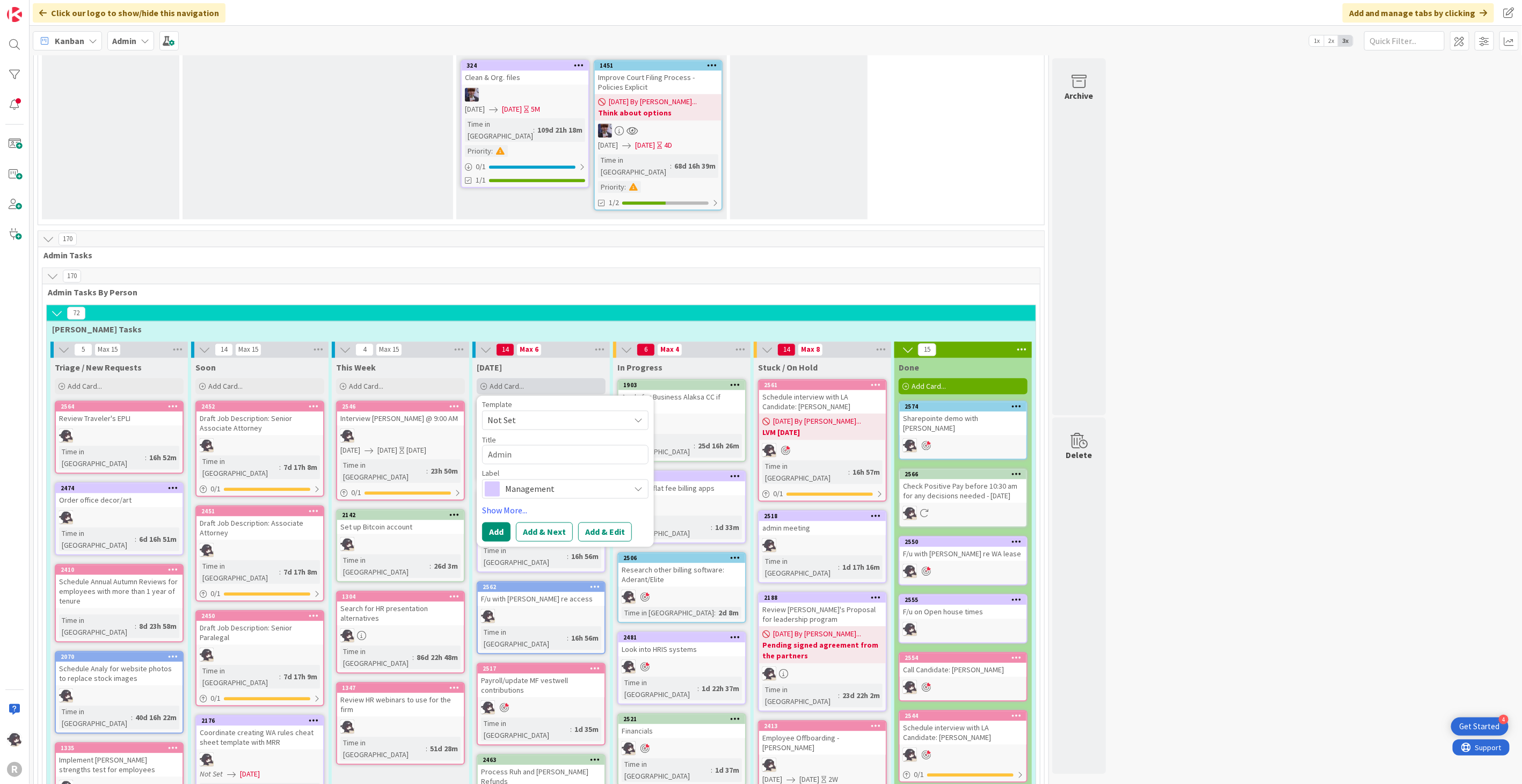
type textarea "x"
type textarea "Admin"
type textarea "x"
type textarea "Admin m"
type textarea "x"
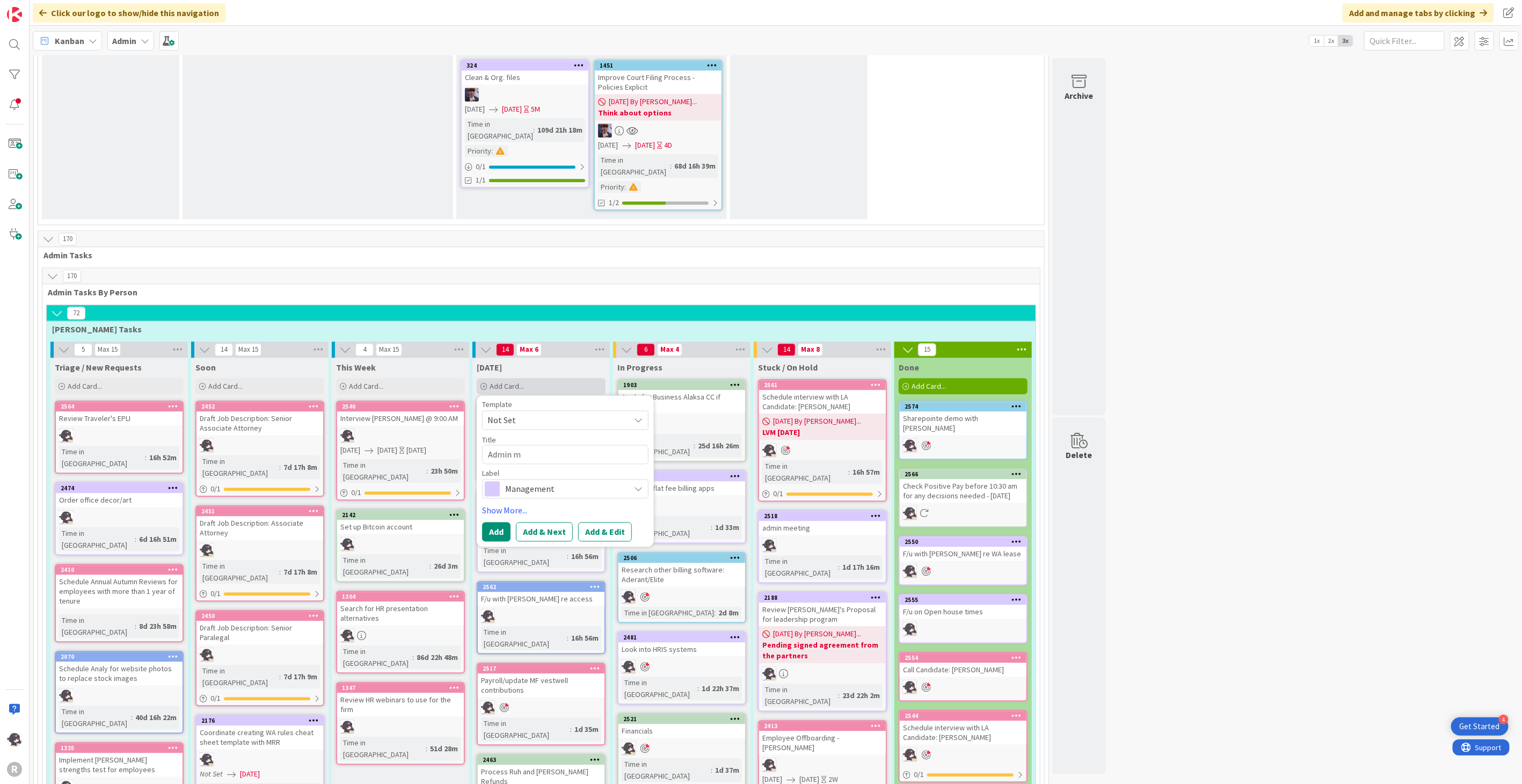
type textarea "Admin me"
type textarea "x"
type textarea "Admin mee"
type textarea "x"
type textarea "Admin meeti"
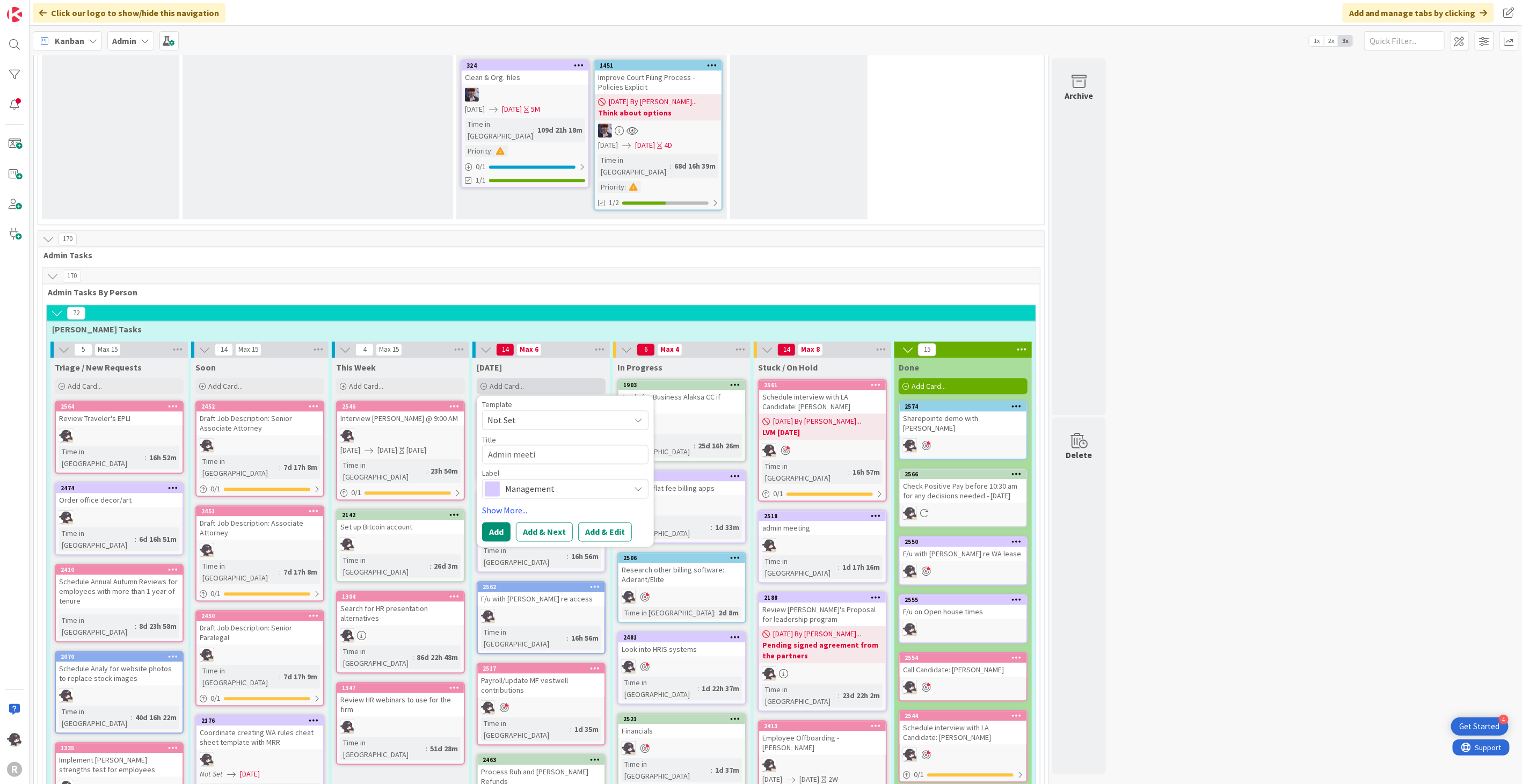
type textarea "x"
type textarea "Admin meetin"
type textarea "x"
type textarea "Admin meeting"
click at [522, 503] on link "Show More..." at bounding box center [565, 509] width 166 height 13
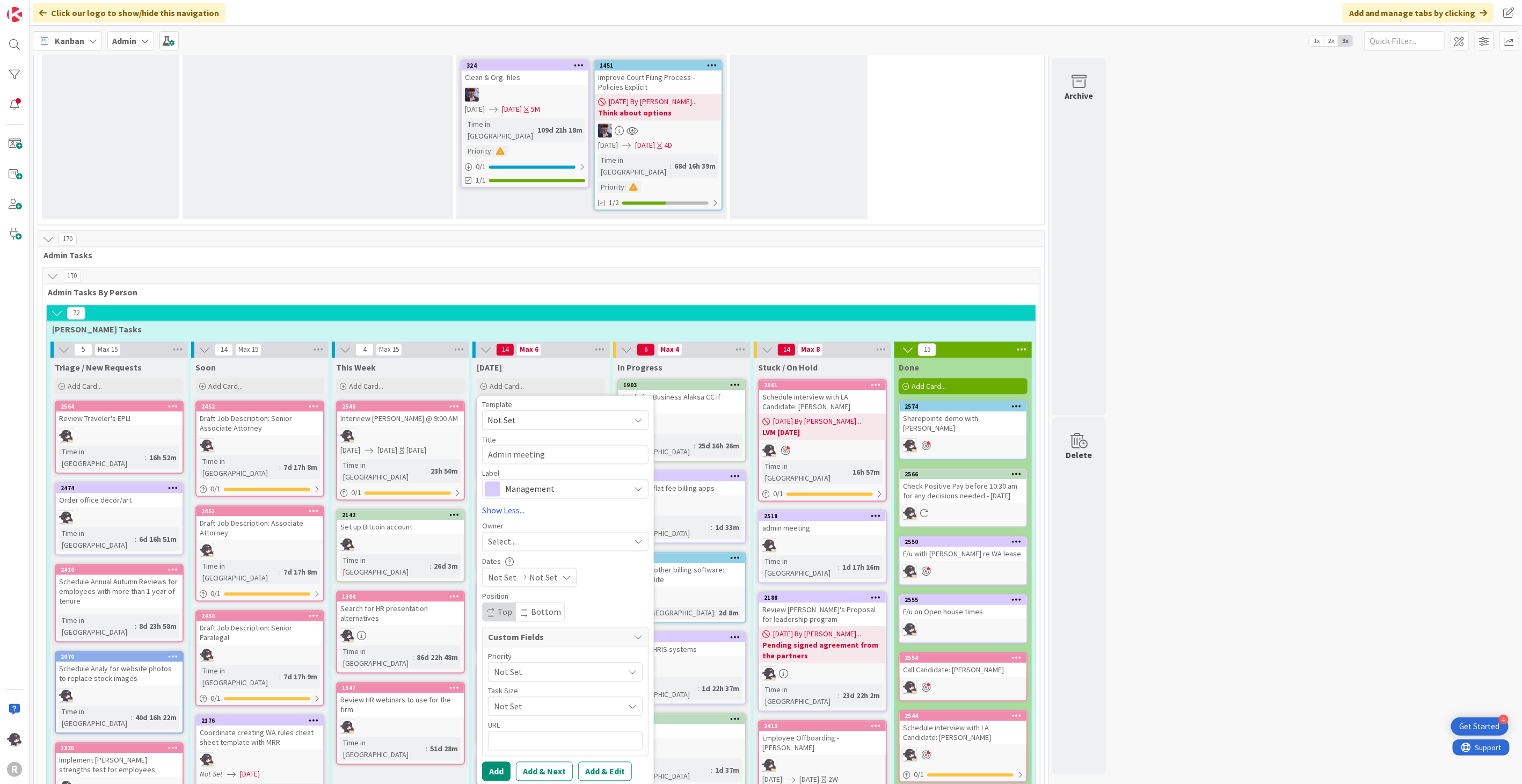
click at [514, 535] on span "Select..." at bounding box center [502, 541] width 28 height 13
click at [532, 603] on span "[PERSON_NAME]" at bounding box center [549, 611] width 52 height 16
click at [577, 481] on span "Management" at bounding box center [564, 488] width 120 height 15
click at [495, 761] on button "Add" at bounding box center [496, 771] width 28 height 19
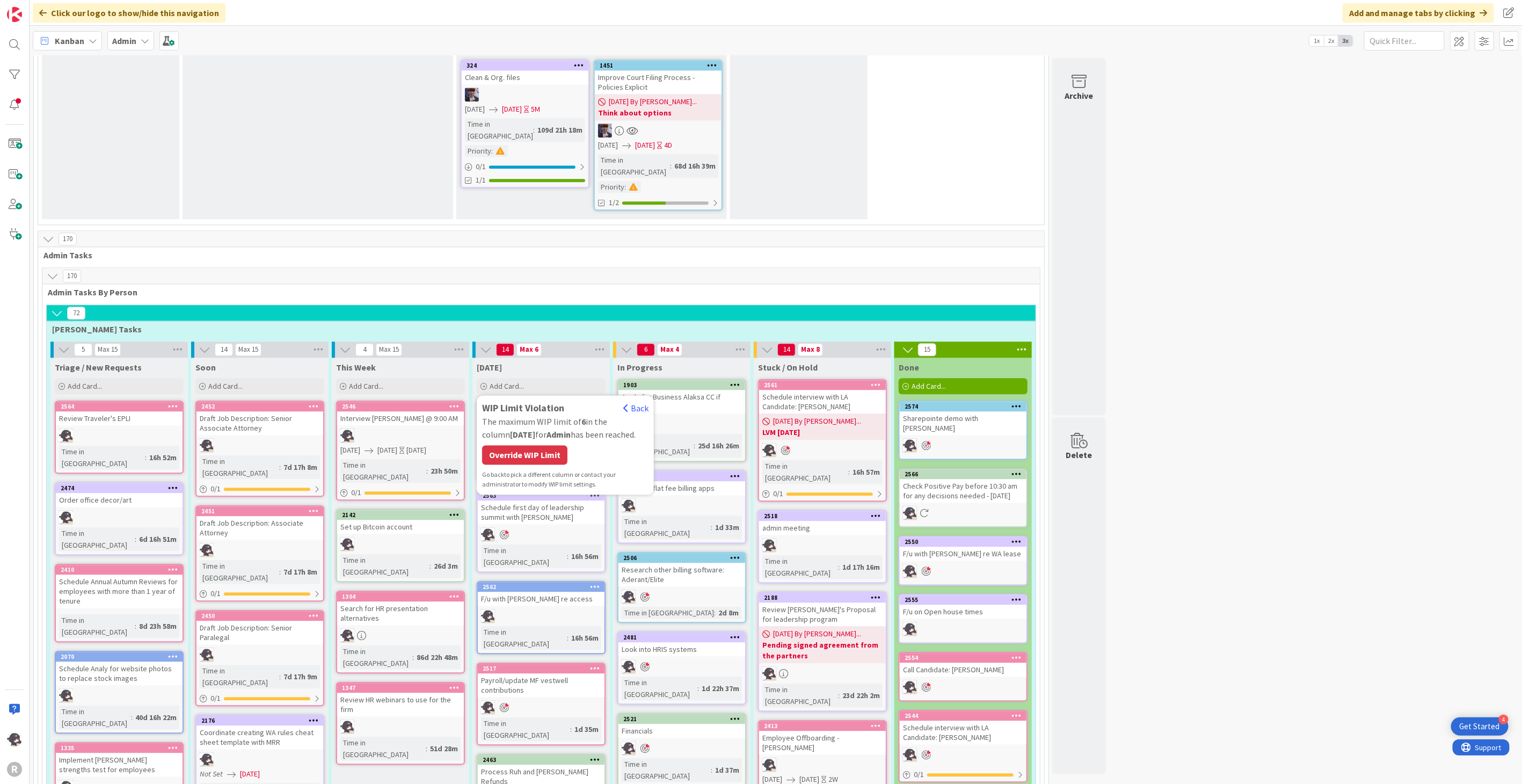
click at [533, 445] on div "Override WIP Limit" at bounding box center [525, 454] width 85 height 19
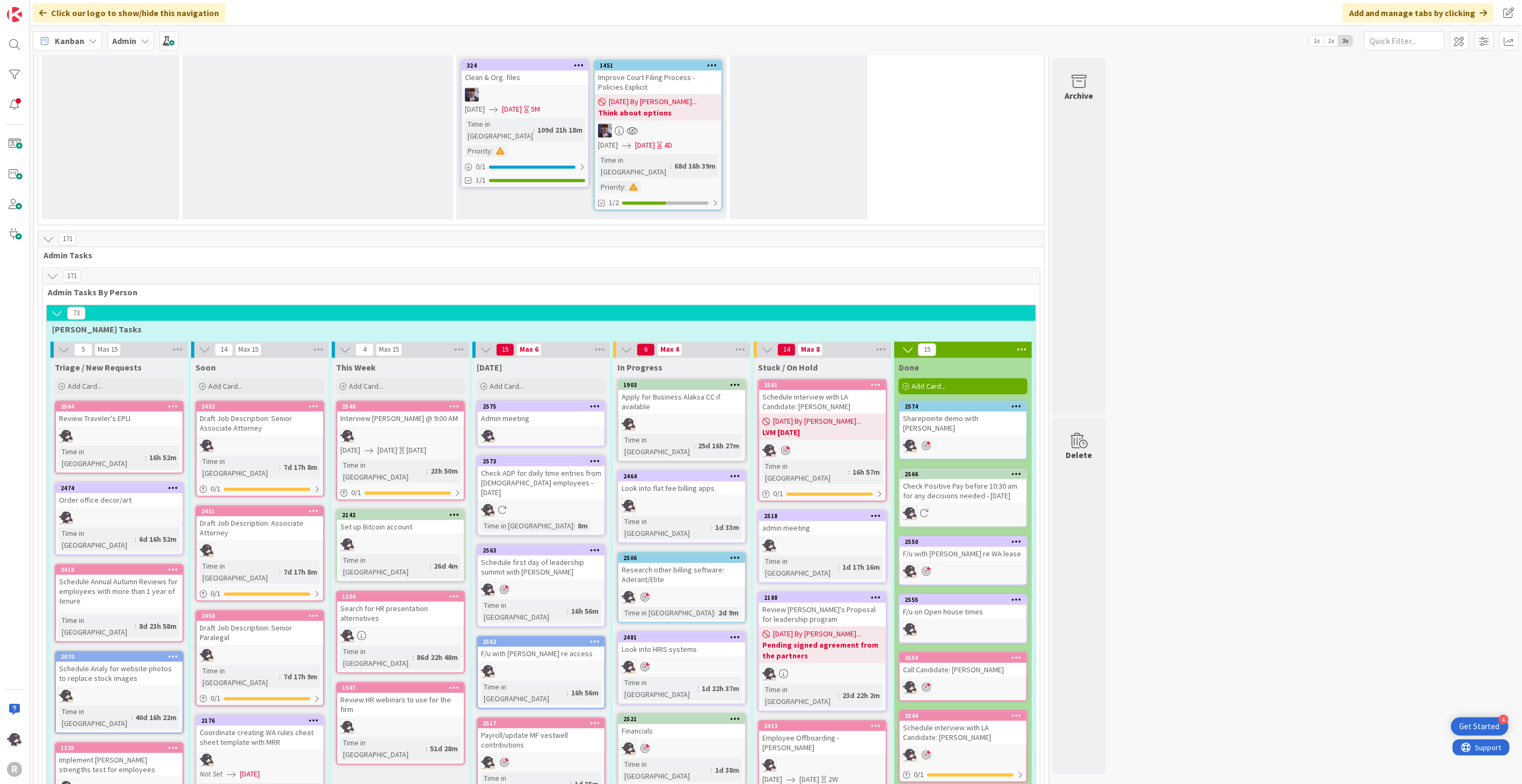
click at [594, 402] on icon at bounding box center [595, 405] width 10 height 7
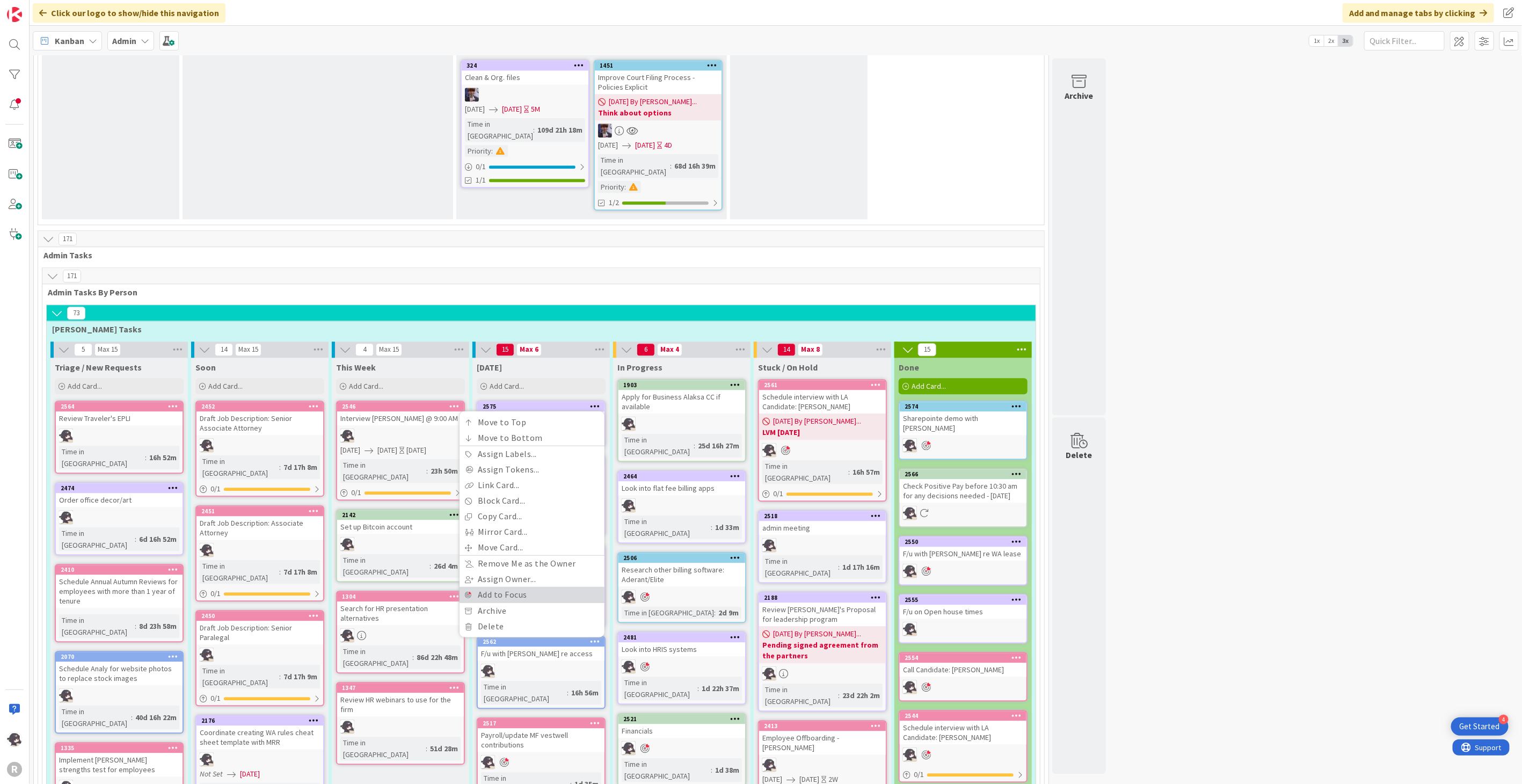
click at [503, 587] on link "Add to Focus" at bounding box center [532, 595] width 145 height 16
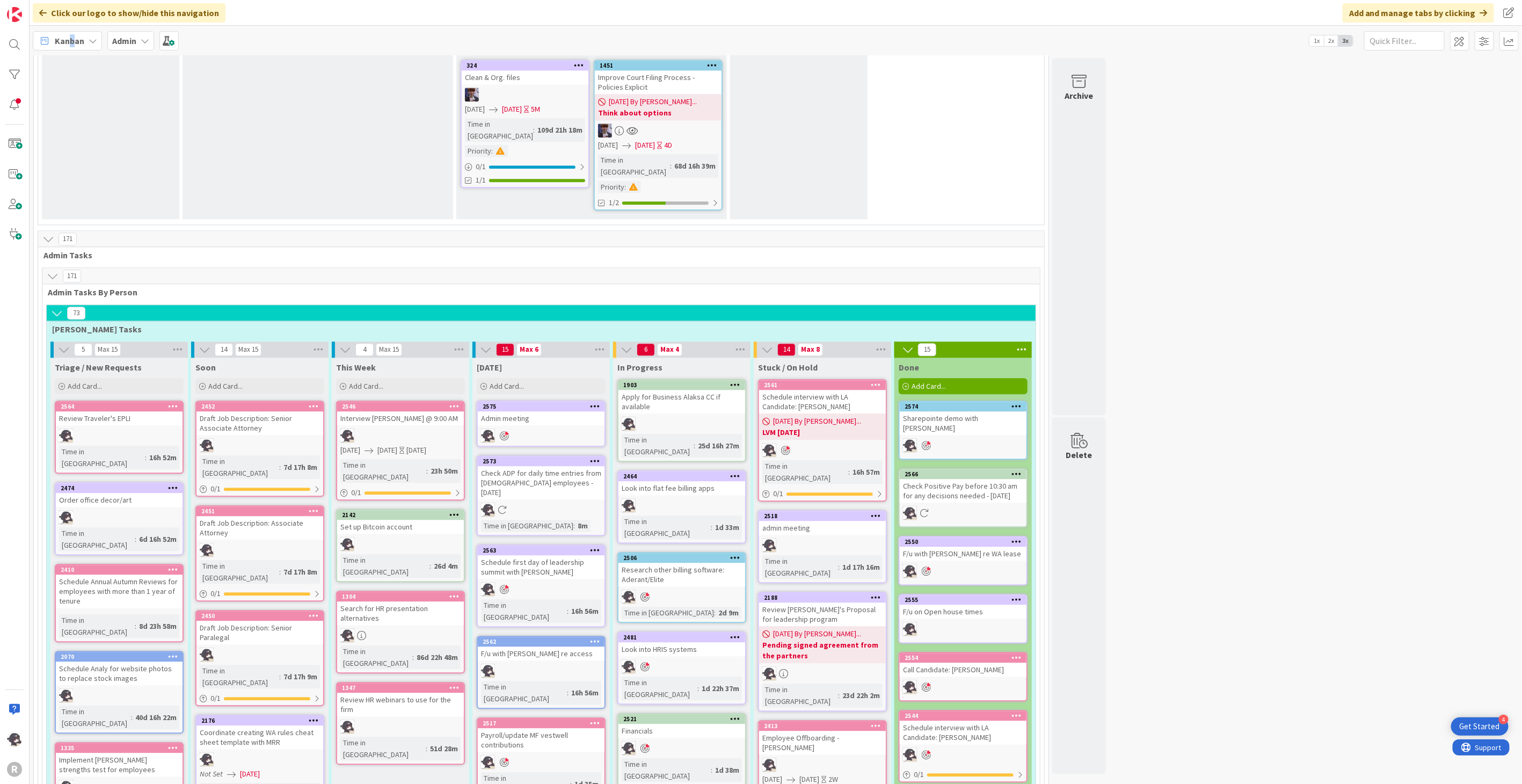
click at [71, 40] on span "Kanban" at bounding box center [69, 40] width 29 height 13
drag, startPoint x: 71, startPoint y: 40, endPoint x: 63, endPoint y: 66, distance: 27.2
click at [63, 66] on span "My Zone" at bounding box center [95, 63] width 78 height 16
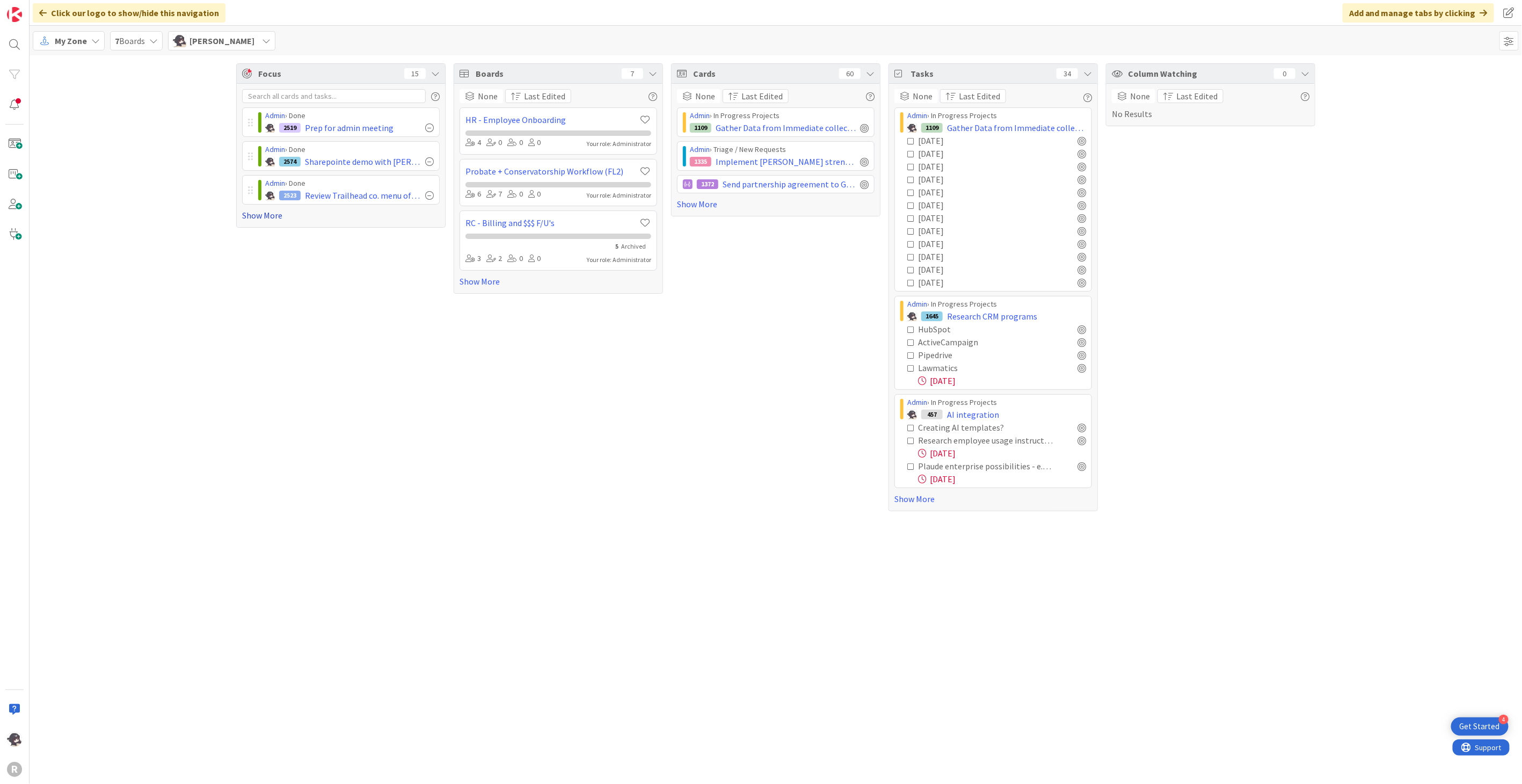
click at [249, 216] on link "Show More" at bounding box center [341, 215] width 198 height 13
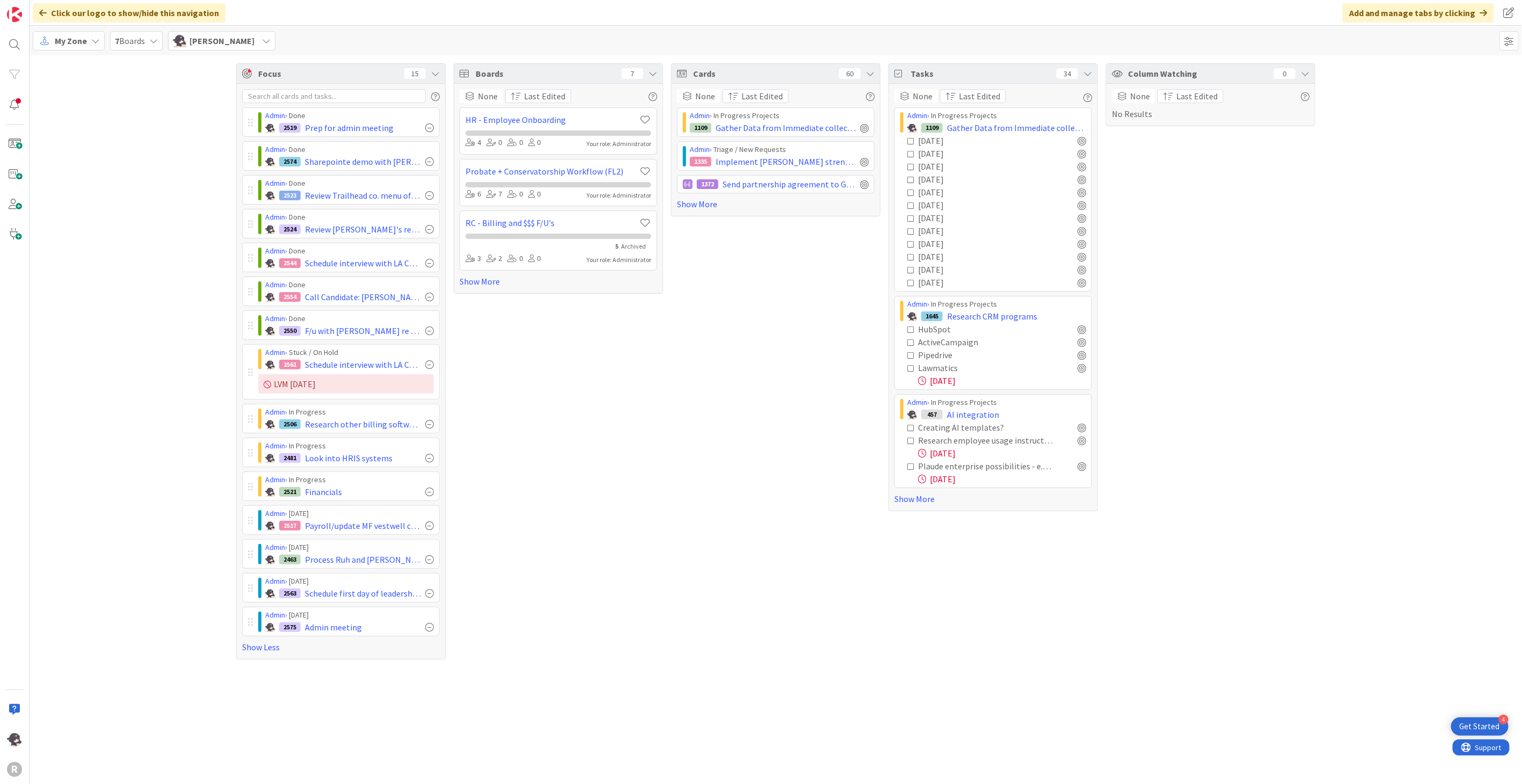
click at [174, 382] on div "Focus 15 Admin › Done 2519 Prep for admin meeting Admin › Done 2574 Sharepointe…" at bounding box center [776, 361] width 1493 height 612
click at [82, 39] on span "My Zone" at bounding box center [70, 40] width 32 height 13
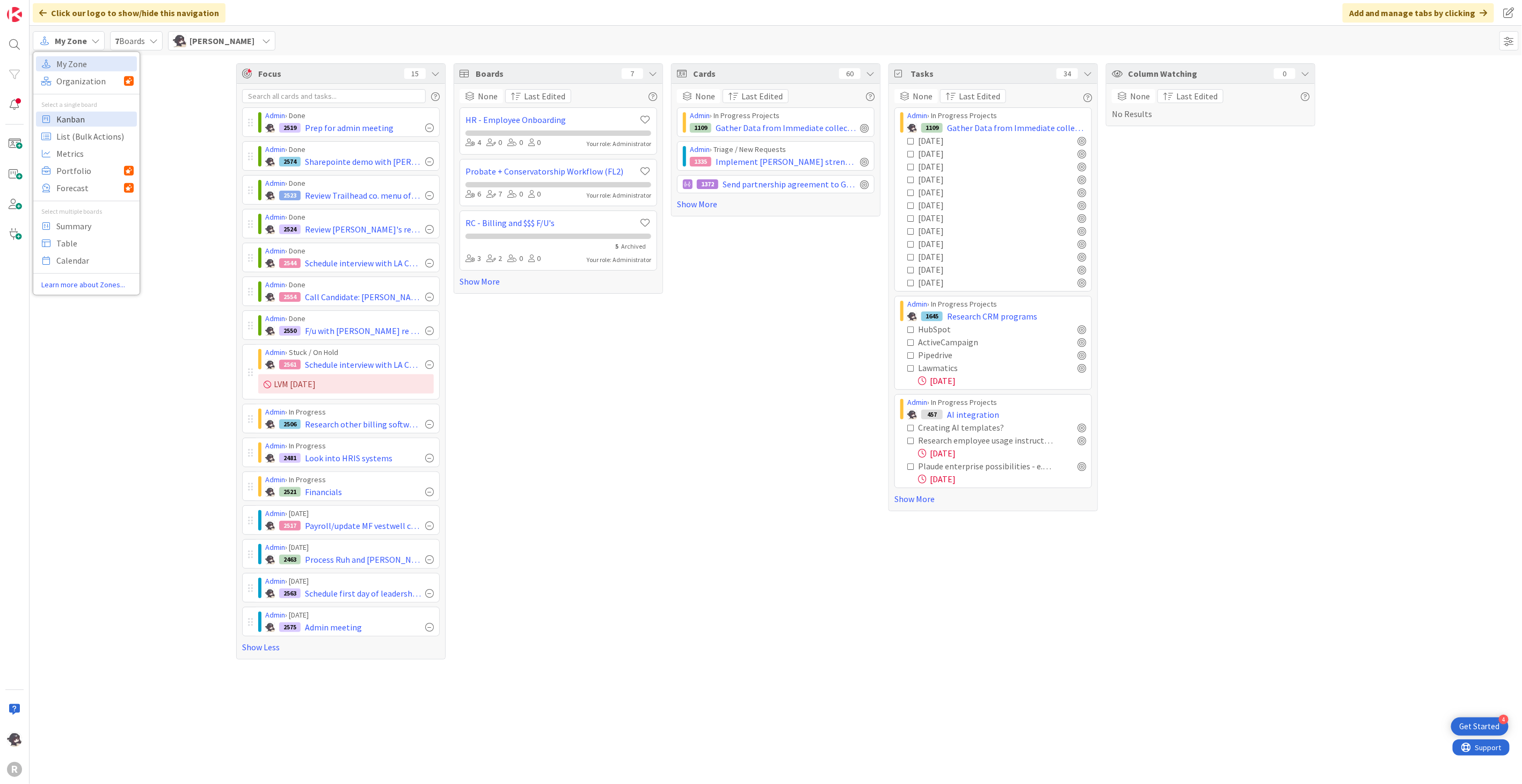
click at [79, 116] on span "Kanban" at bounding box center [95, 119] width 78 height 16
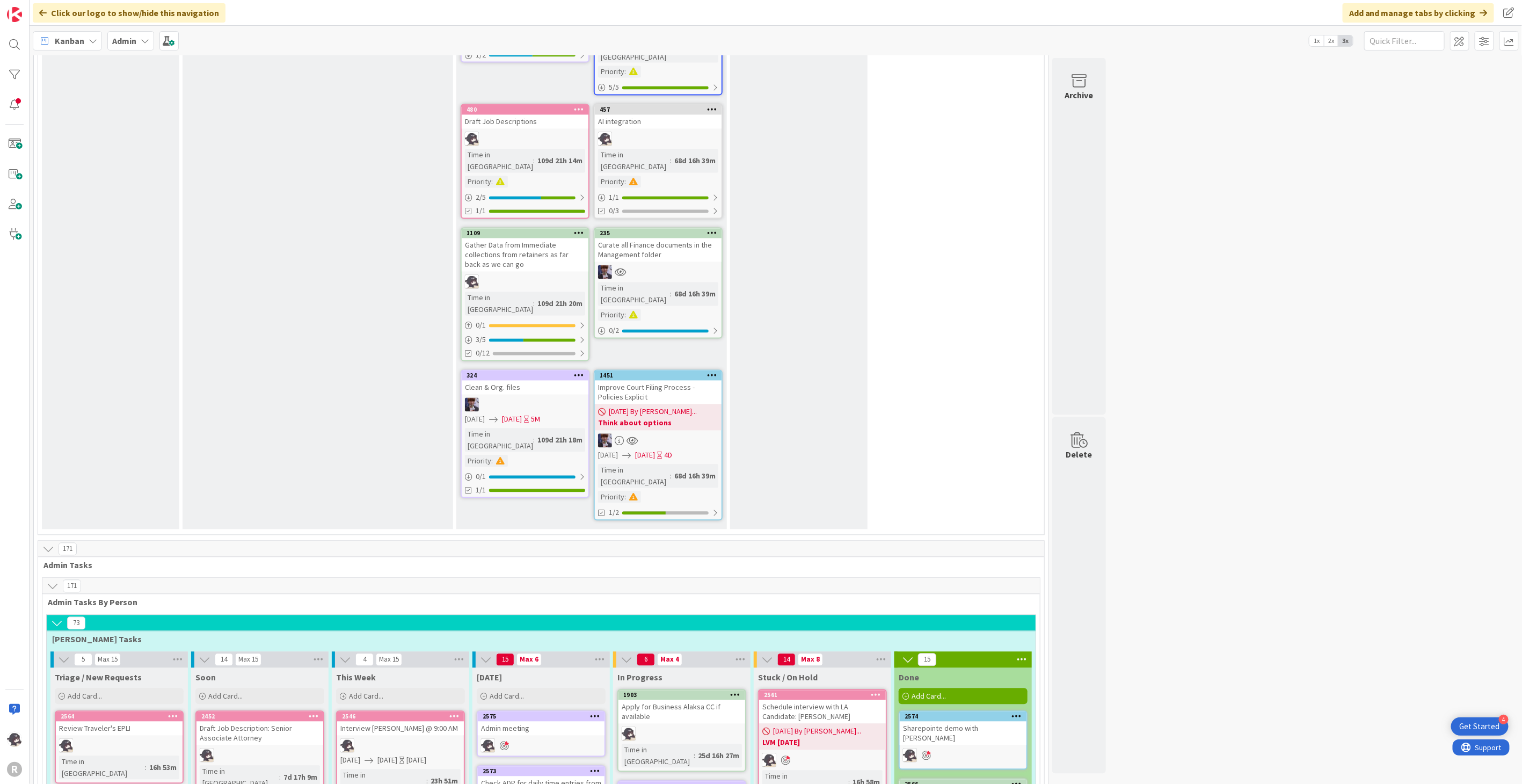
scroll to position [1371, 0]
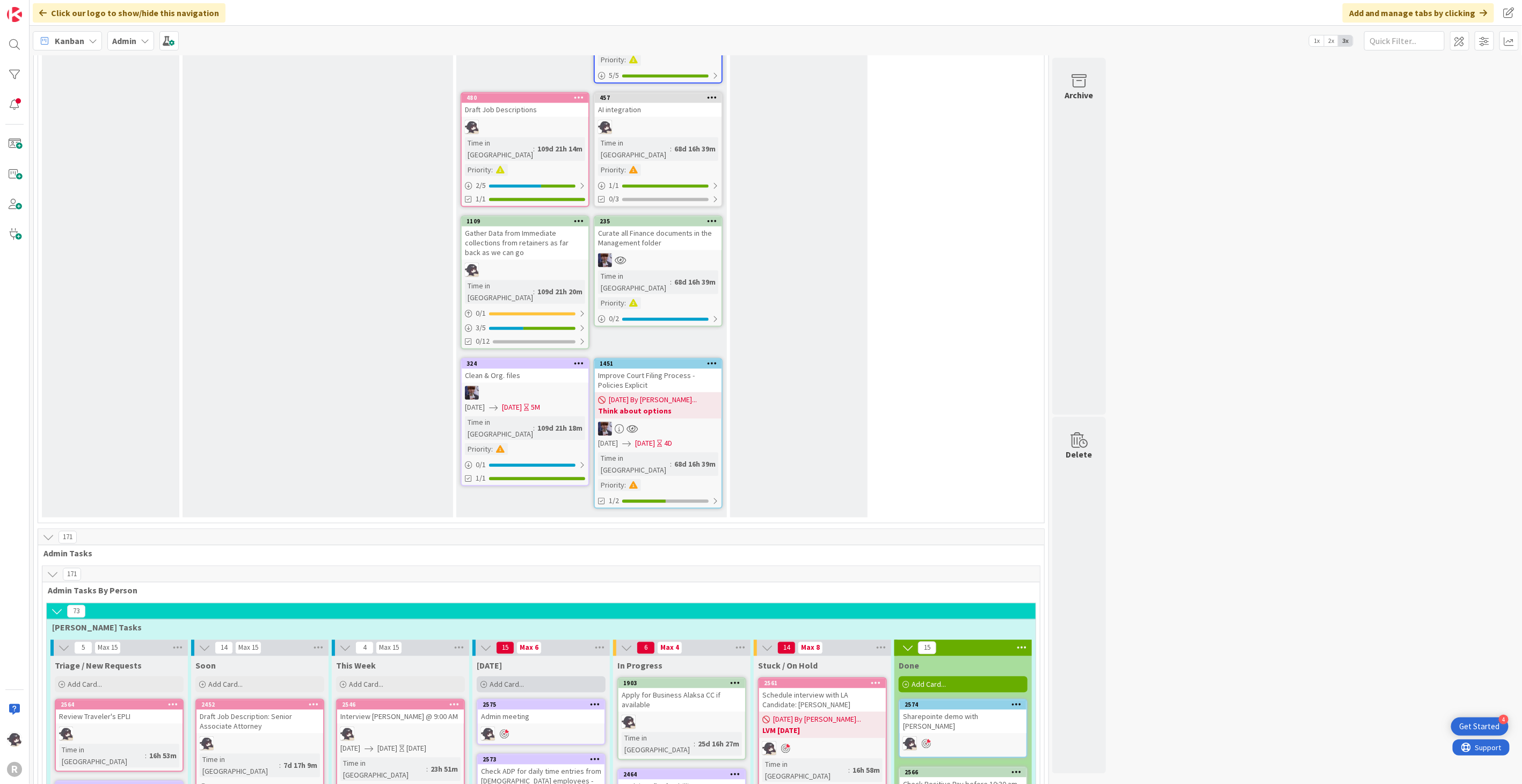
click at [522, 676] on div "Add Card..." at bounding box center [541, 684] width 129 height 16
type textarea "x"
type textarea "F"
type textarea "x"
type textarea "F/"
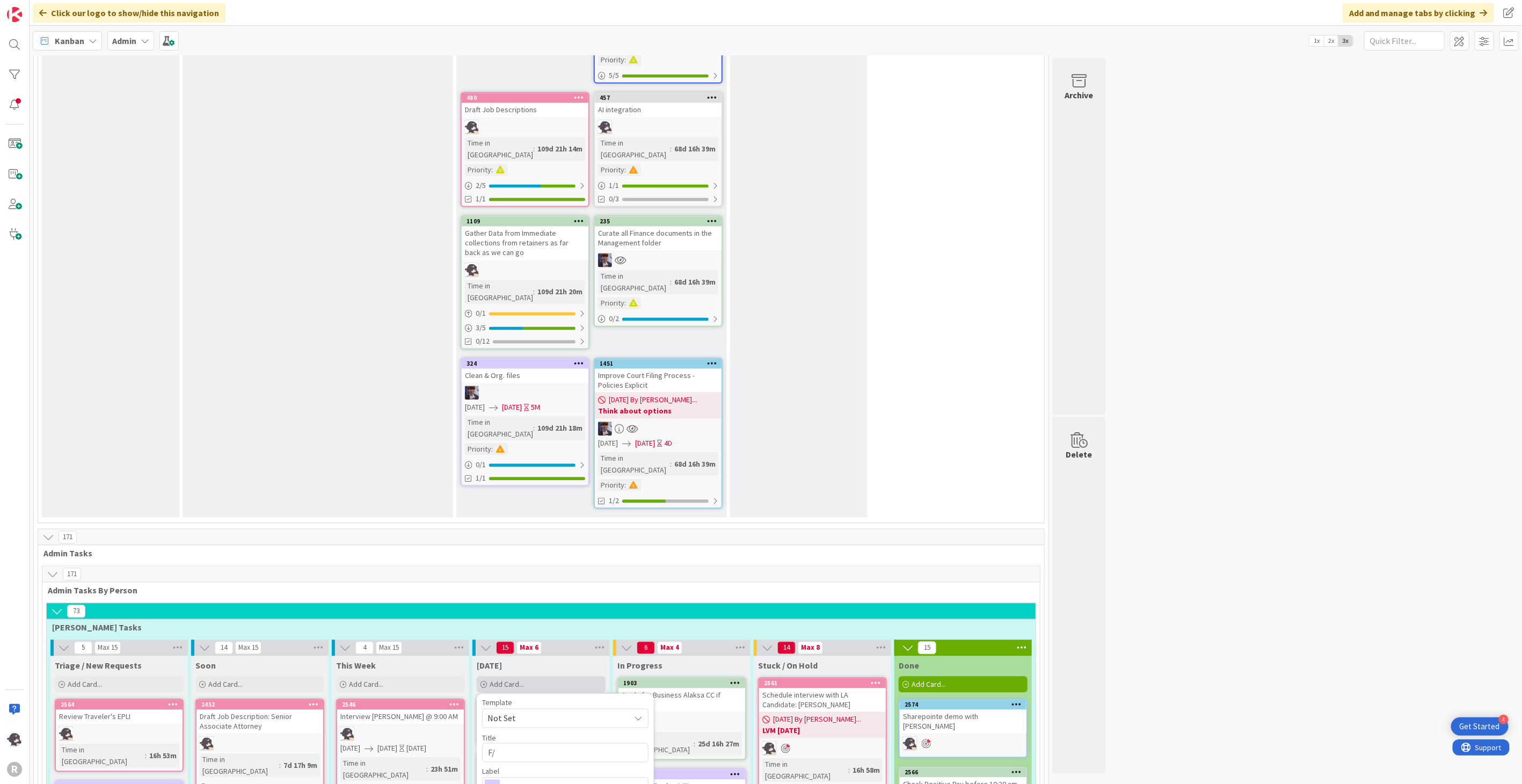
type textarea "x"
type textarea "F/u"
type textarea "x"
type textarea "F/u"
type textarea "x"
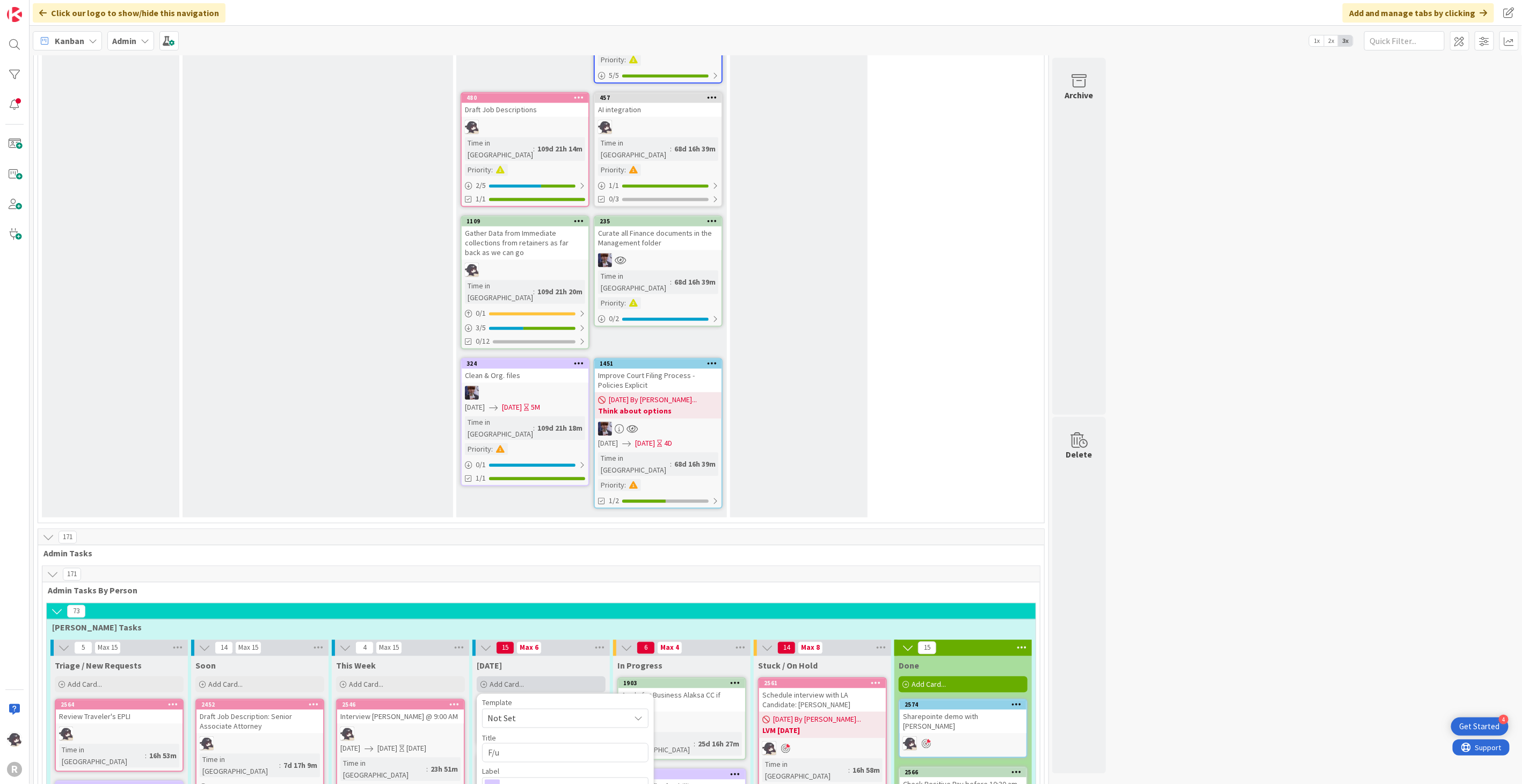
type textarea "F/u r"
type textarea "x"
type textarea "F/u re"
type textarea "x"
type textarea "F/u re S"
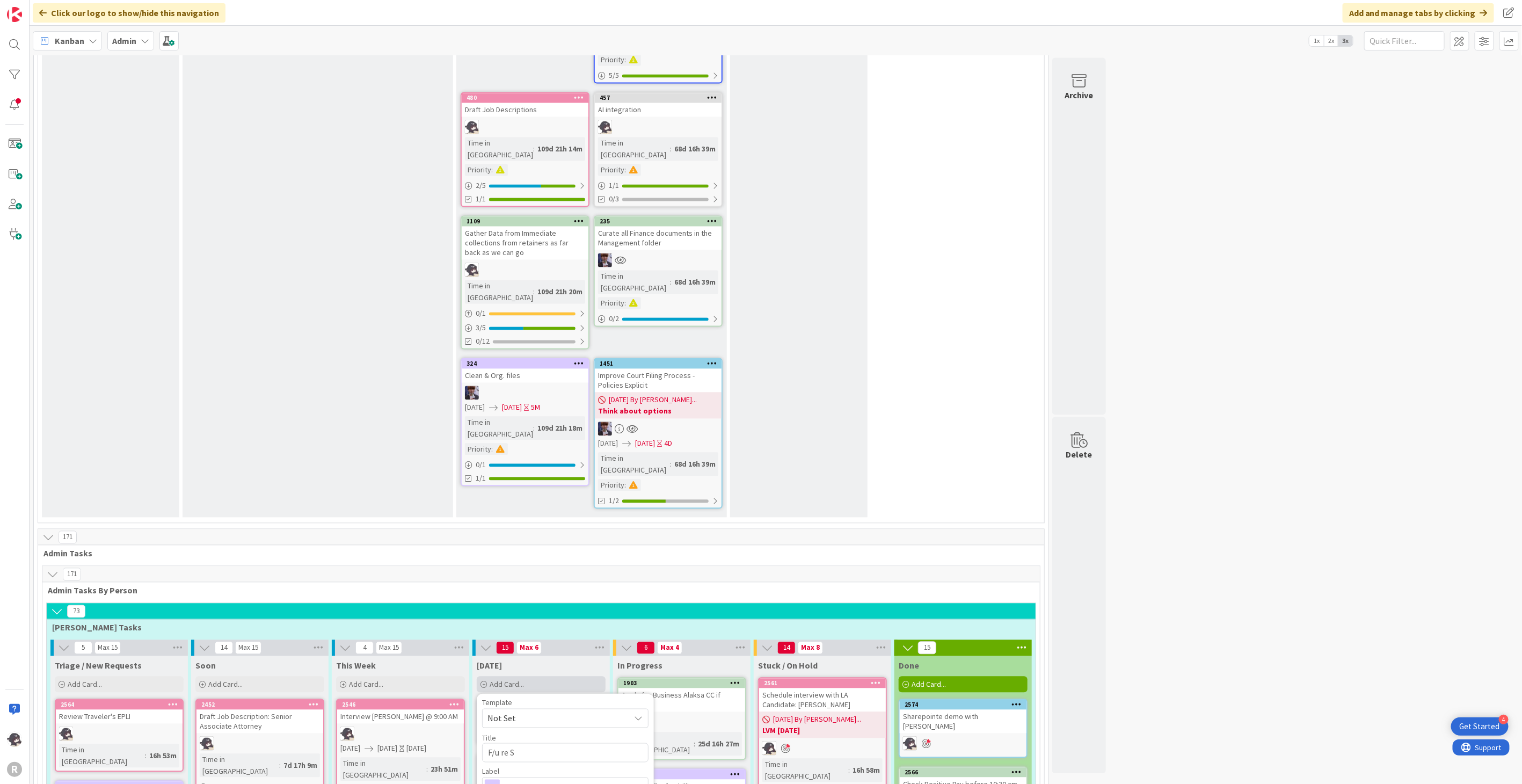
type textarea "x"
type textarea "F/u re Sta"
type textarea "x"
type textarea "F/u re Stac"
type textarea "x"
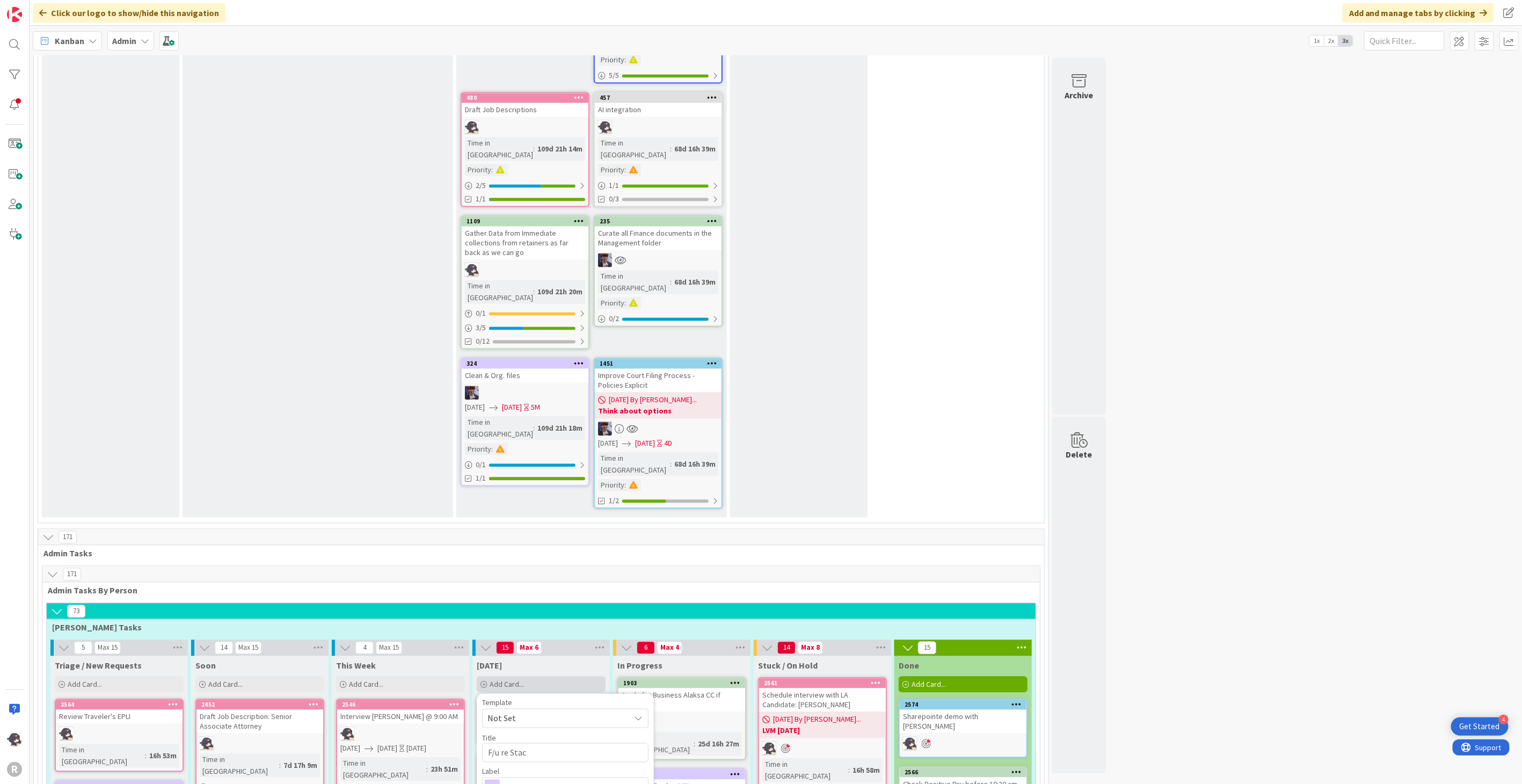
type textarea "F/u re Stace"
type textarea "x"
type textarea "F/u re [PERSON_NAME]"
type textarea "x"
type textarea "F/u re [PERSON_NAME]'s"
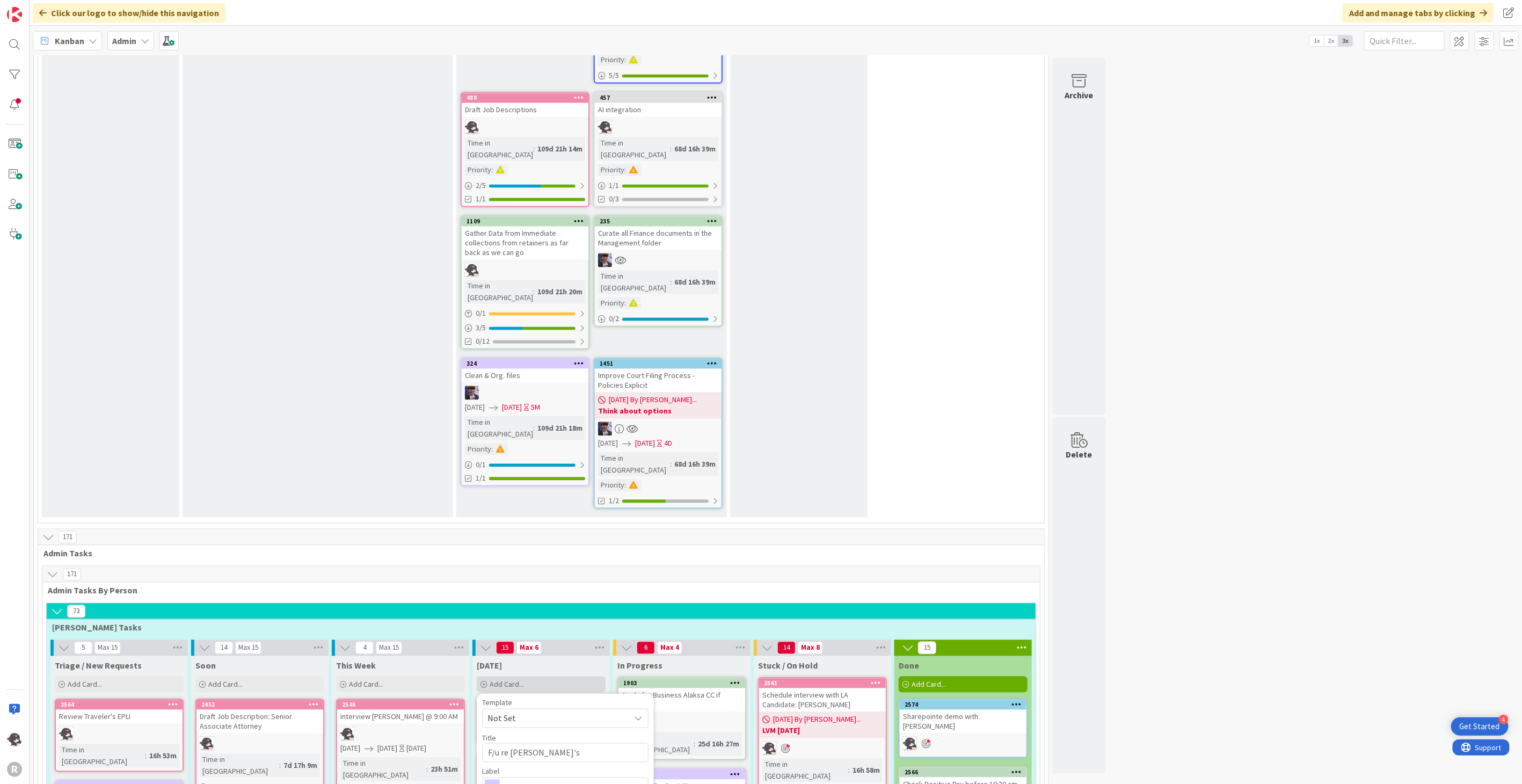
type textarea "x"
type textarea "F/u re [PERSON_NAME]'s"
type textarea "x"
type textarea "F/u re [PERSON_NAME]'s l"
type textarea "x"
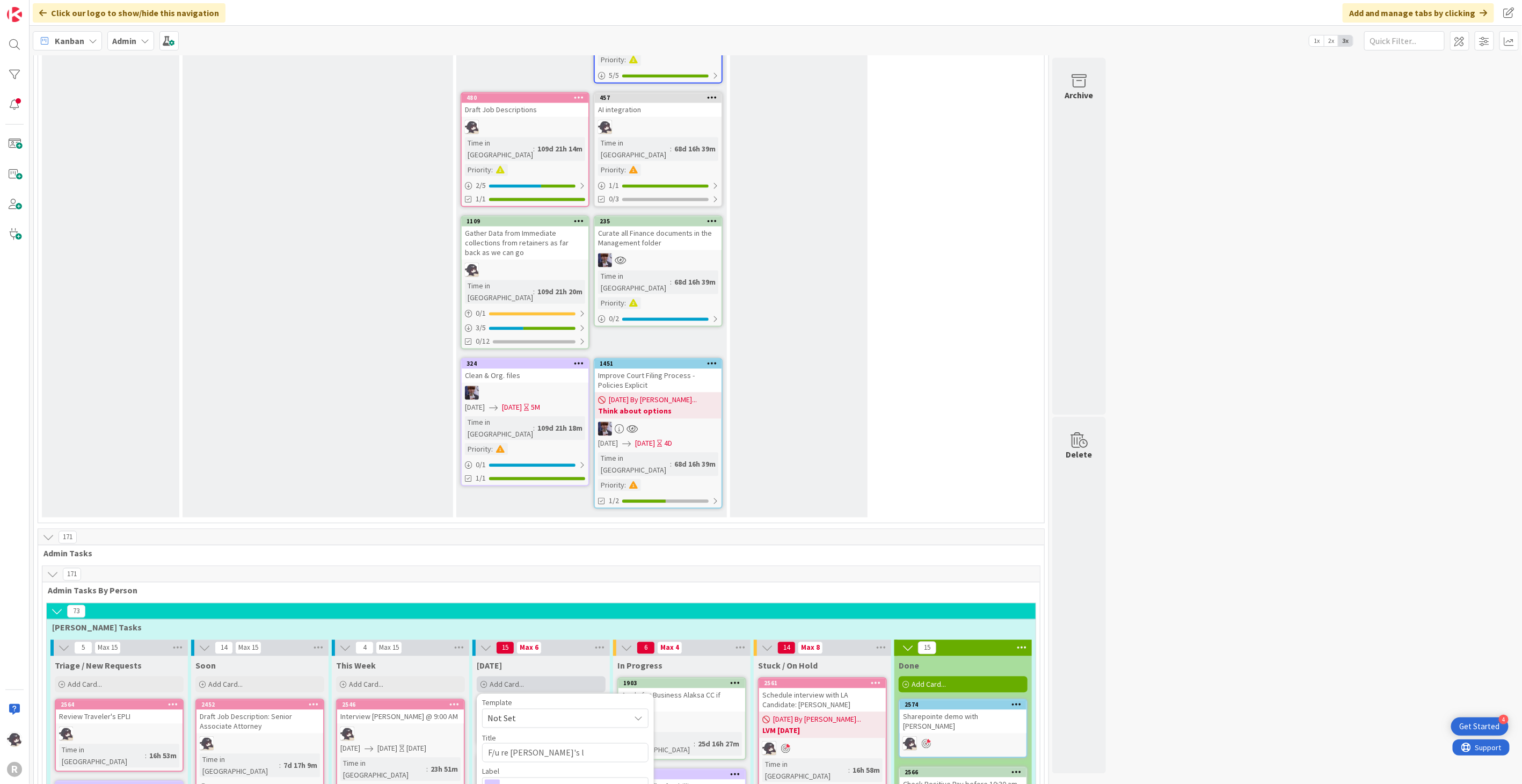
type textarea "F/u re [PERSON_NAME]'s la"
type textarea "x"
type textarea "F/u re [PERSON_NAME]'s las"
type textarea "x"
type textarea "F/u re [PERSON_NAME]'s last"
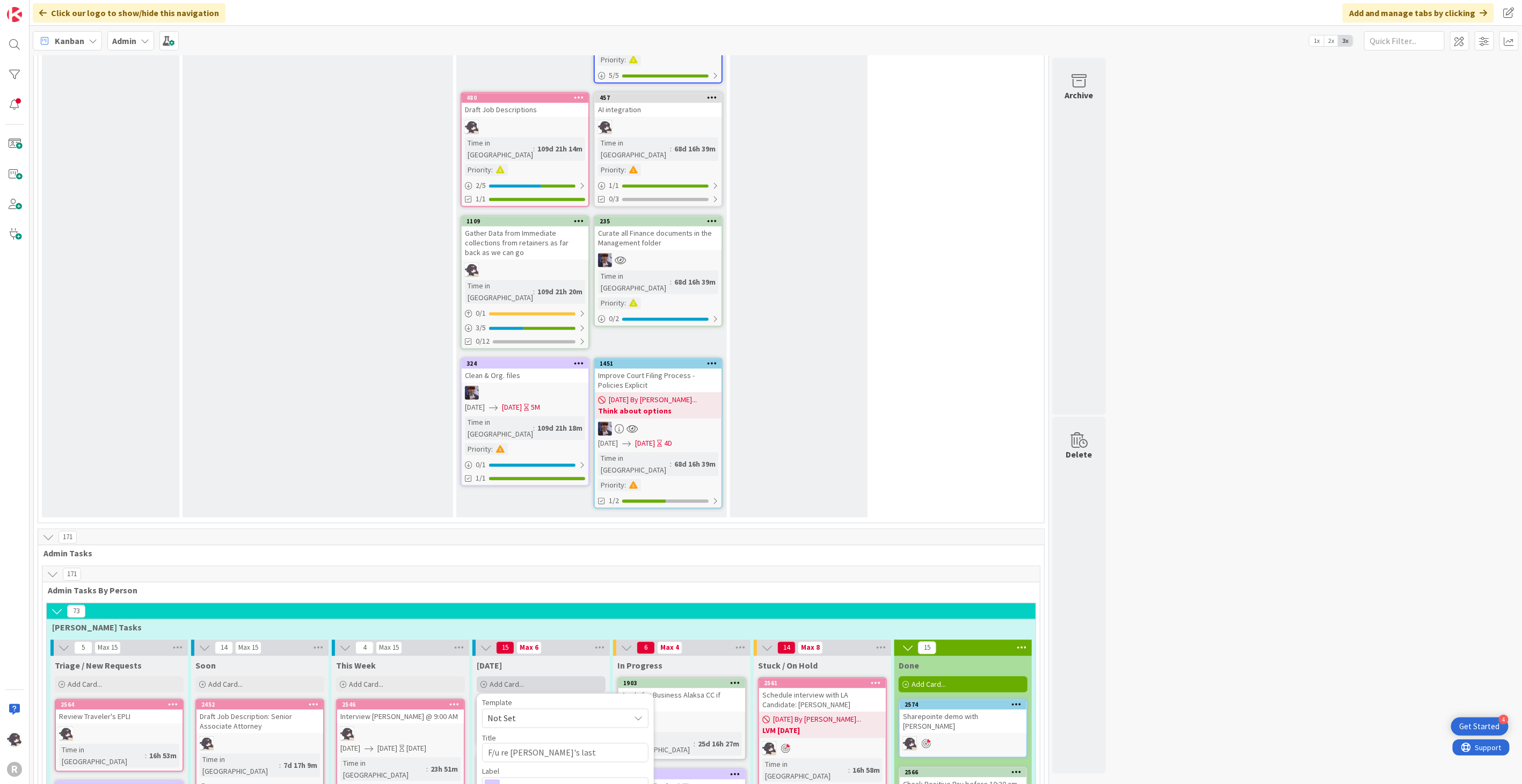
type textarea "x"
type textarea "F/u re [PERSON_NAME]'s last"
type textarea "x"
type textarea "F/u re [PERSON_NAME]'s last d"
type textarea "x"
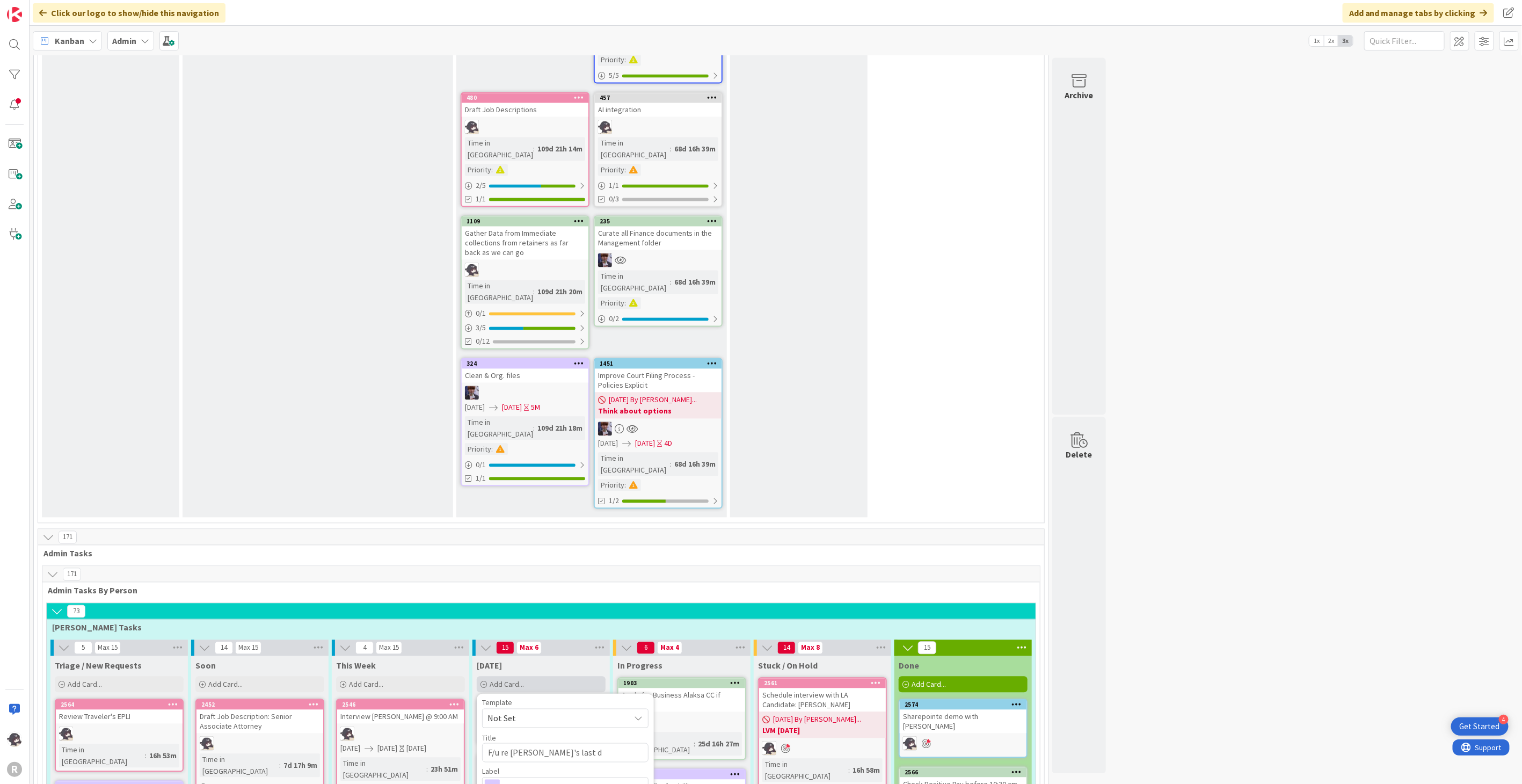
type textarea "F/u re [PERSON_NAME]'s last da"
type textarea "x"
type textarea "F/u re [PERSON_NAME]'s last day"
click at [530, 779] on span "Management" at bounding box center [564, 786] width 120 height 15
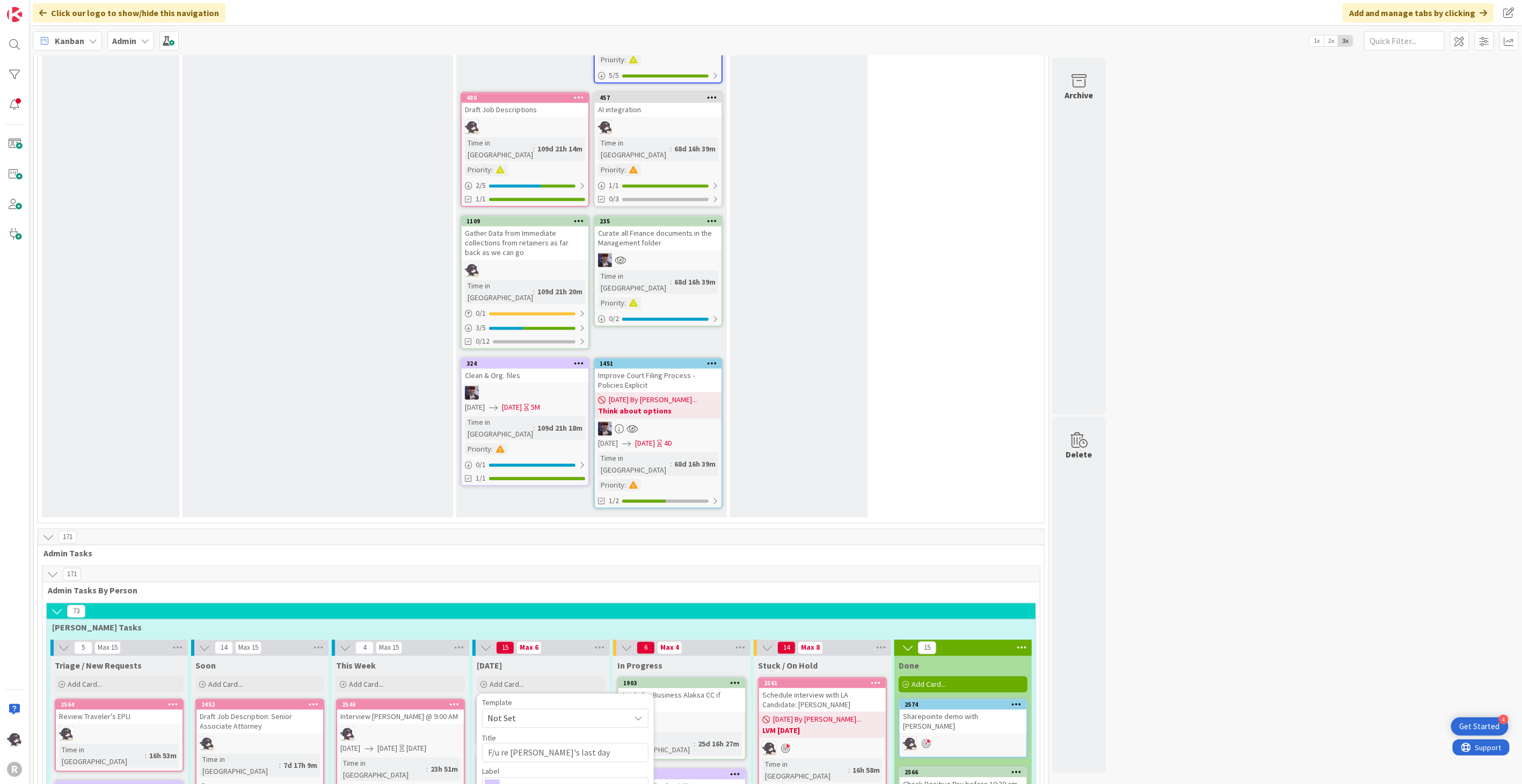
click at [571, 743] on link "[PERSON_NAME]" at bounding box center [571, 753] width 176 height 21
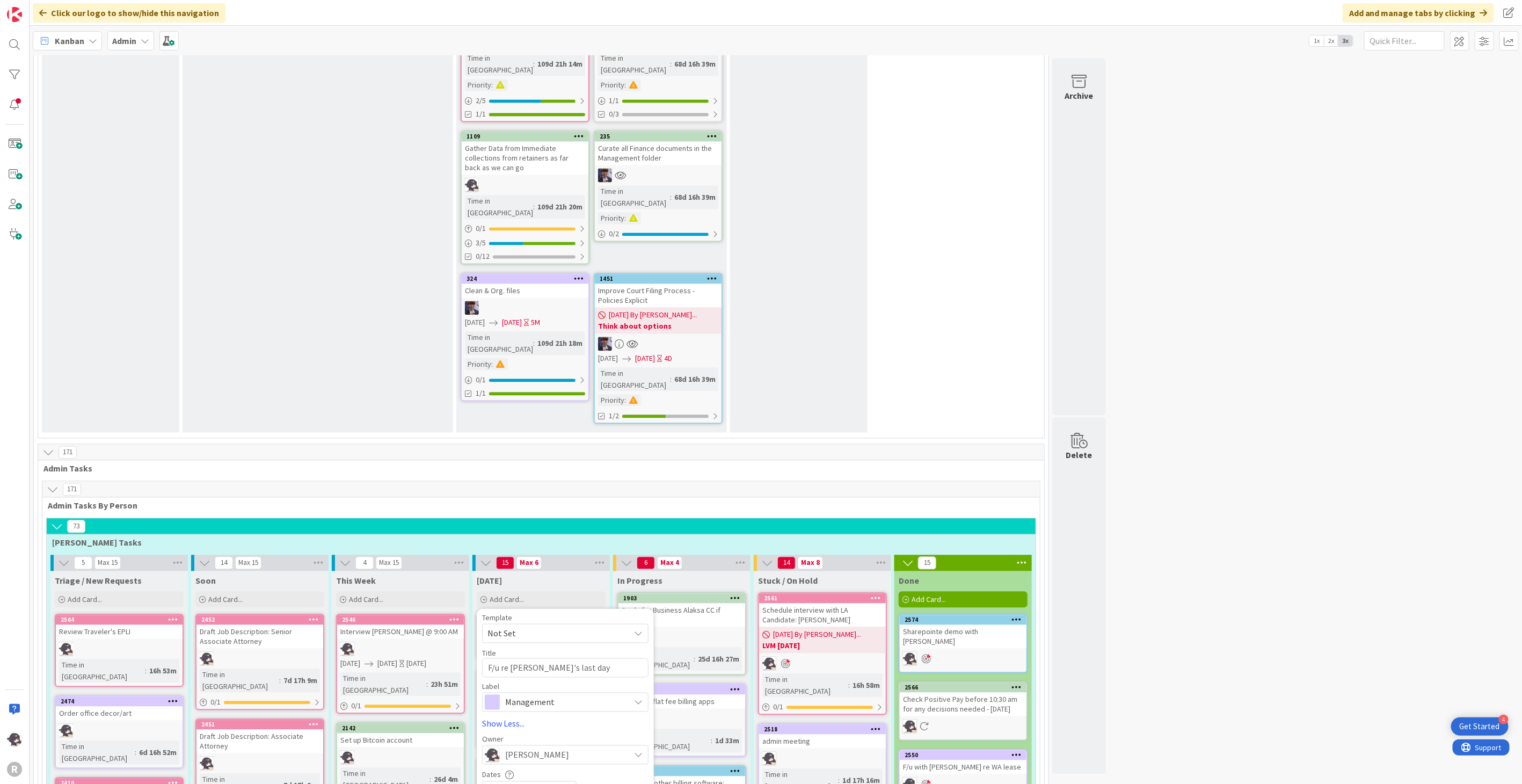
scroll to position [1610, 0]
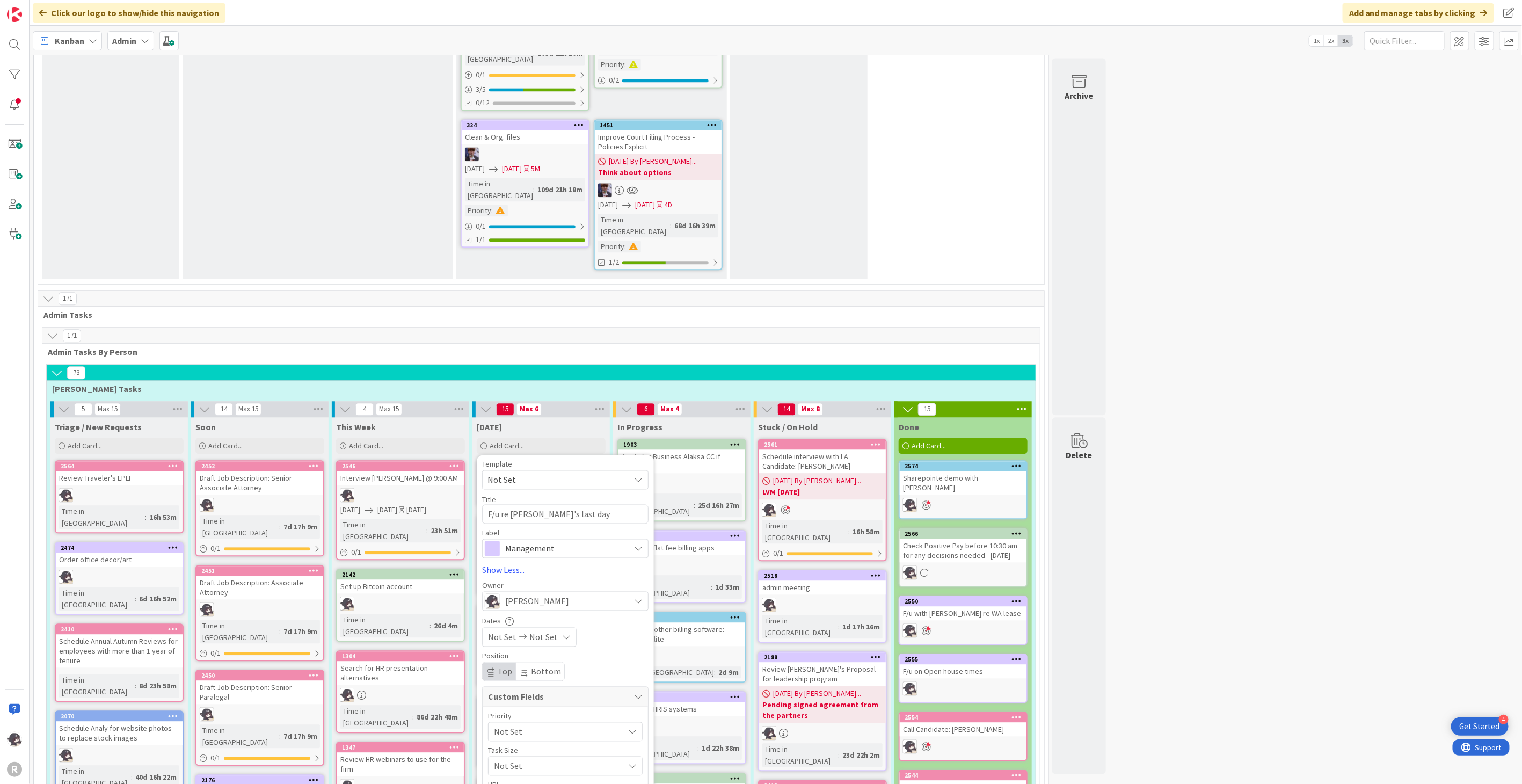
type textarea "x"
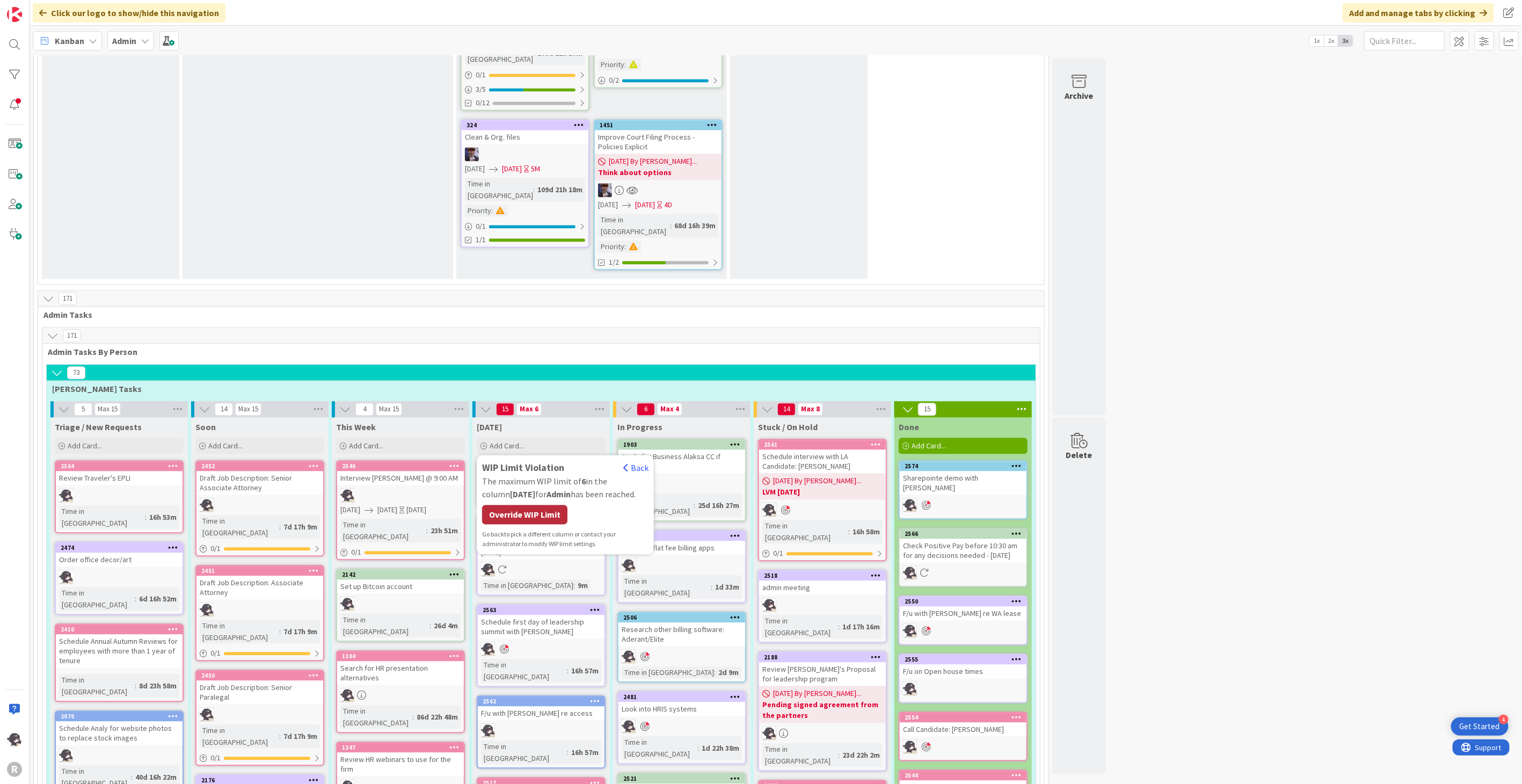
click at [530, 505] on div "Override WIP Limit" at bounding box center [525, 514] width 85 height 19
